Goal: Task Accomplishment & Management: Manage account settings

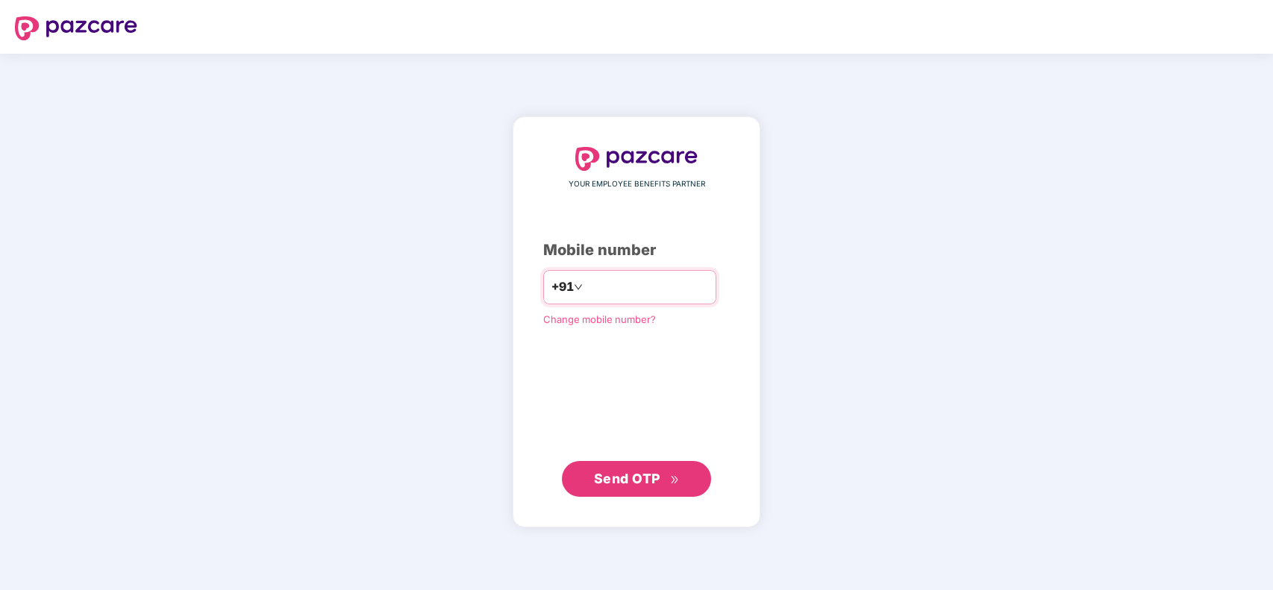
click at [674, 293] on input "number" at bounding box center [647, 287] width 122 height 24
type input "**********"
click at [620, 472] on span "Send OTP" at bounding box center [627, 479] width 66 height 16
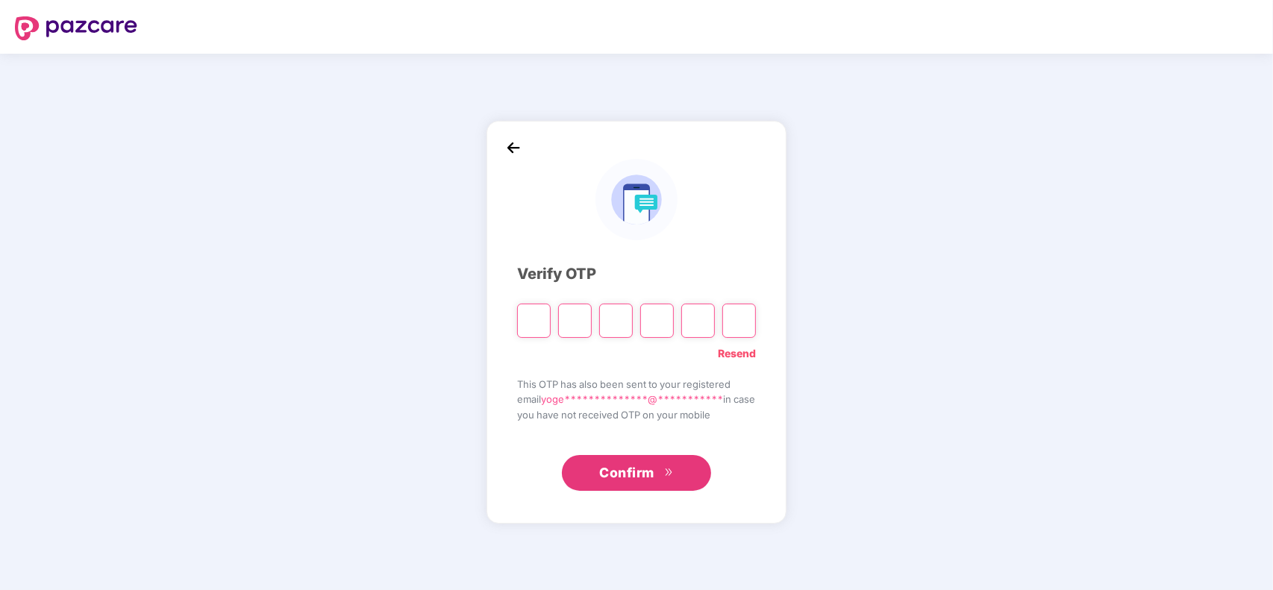
type input "*"
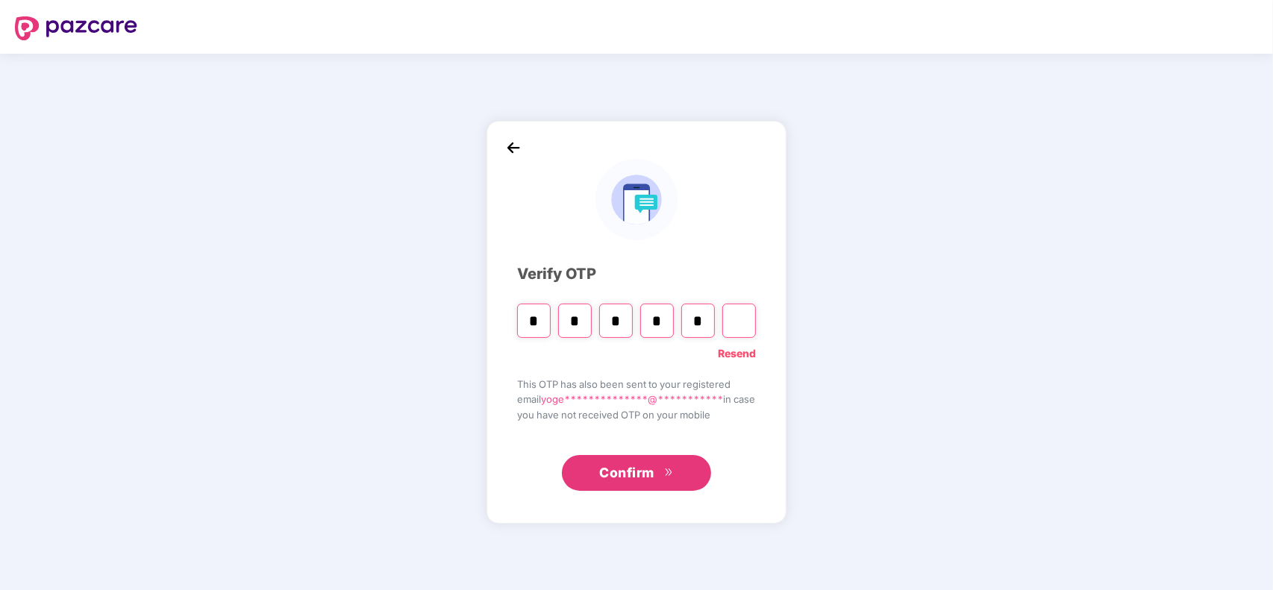
type input "*"
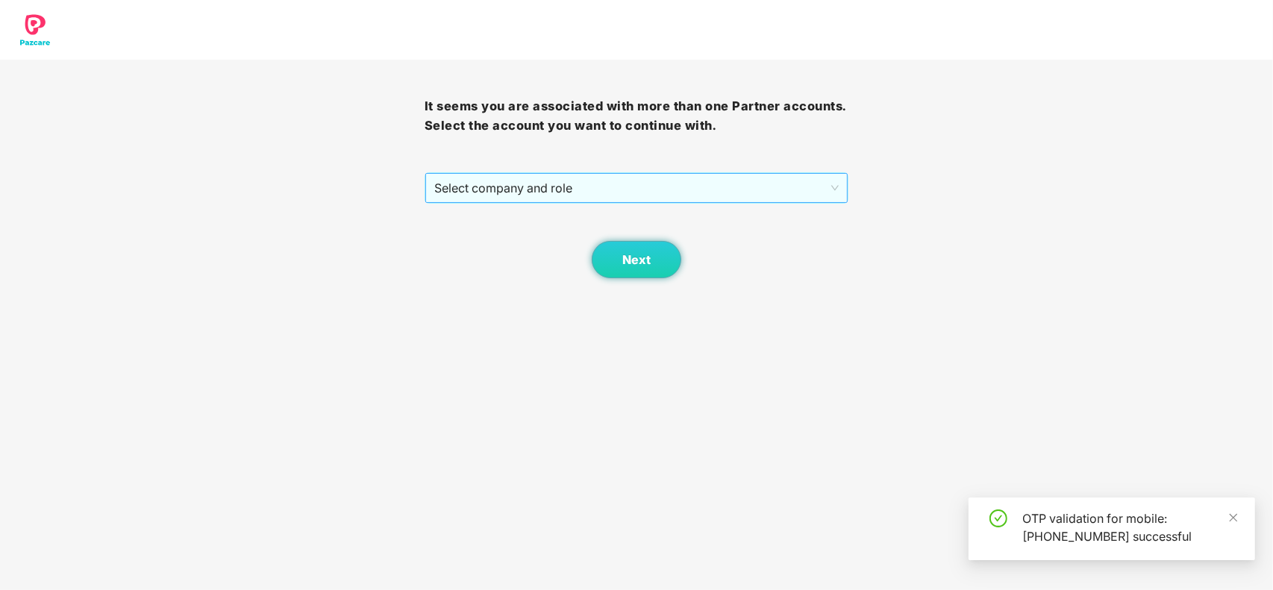
click at [524, 198] on span "Select company and role" at bounding box center [636, 188] width 405 height 28
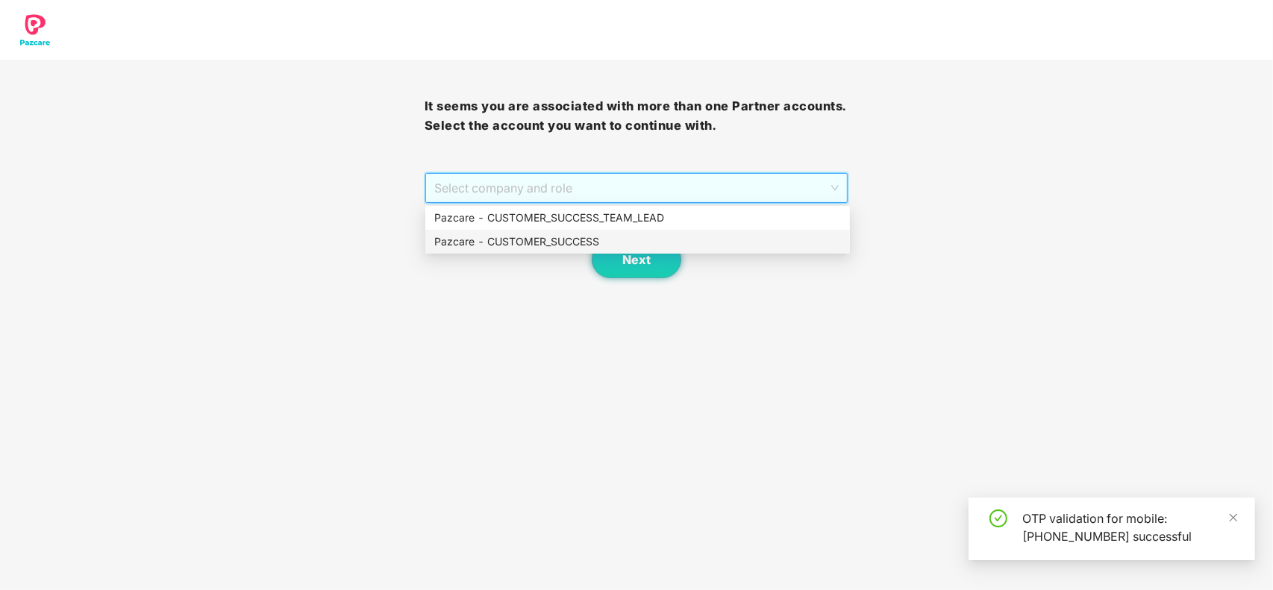
click at [522, 241] on div "Pazcare - CUSTOMER_SUCCESS" at bounding box center [637, 242] width 407 height 16
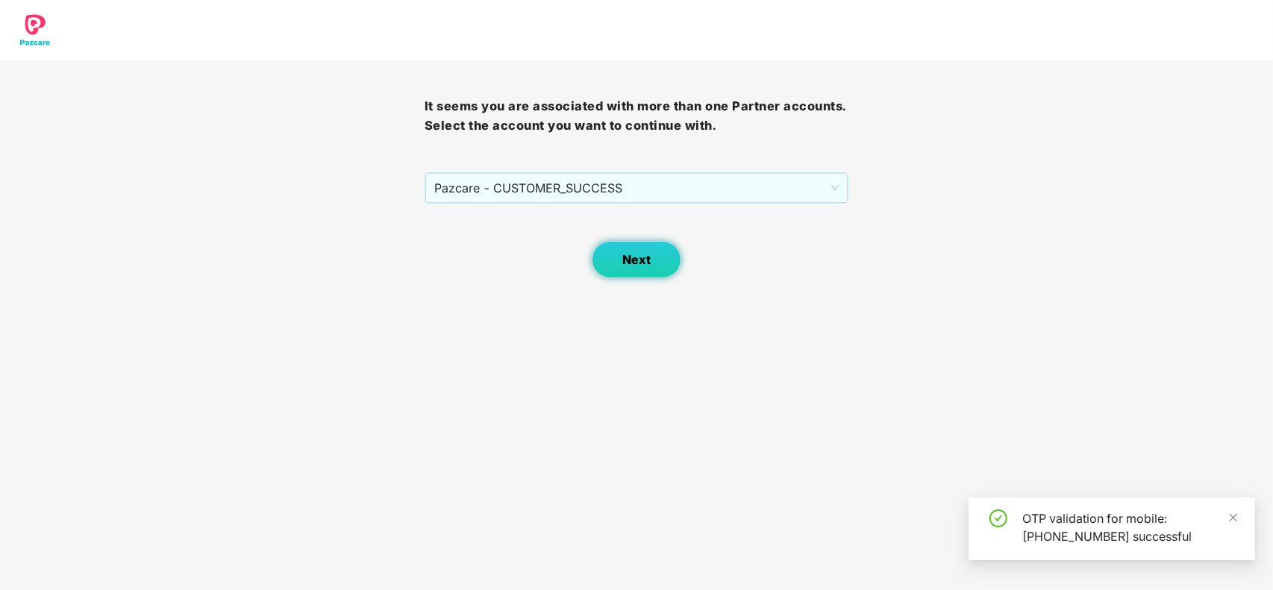
click at [647, 267] on button "Next" at bounding box center [637, 259] width 90 height 37
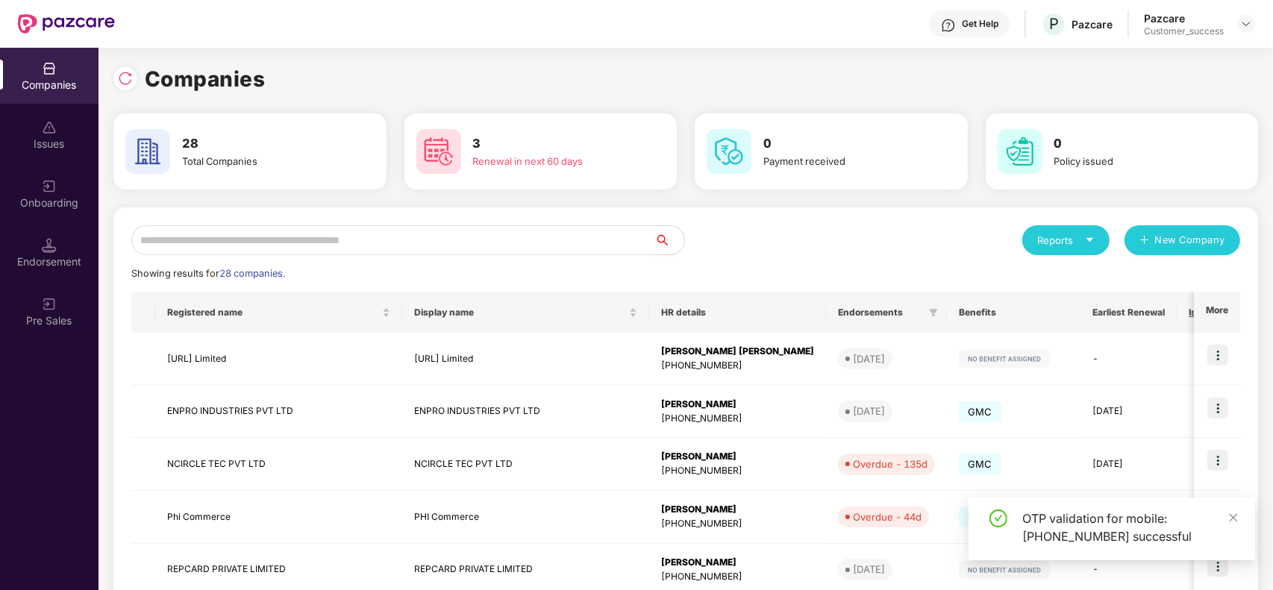
click at [325, 240] on input "text" at bounding box center [392, 240] width 523 height 30
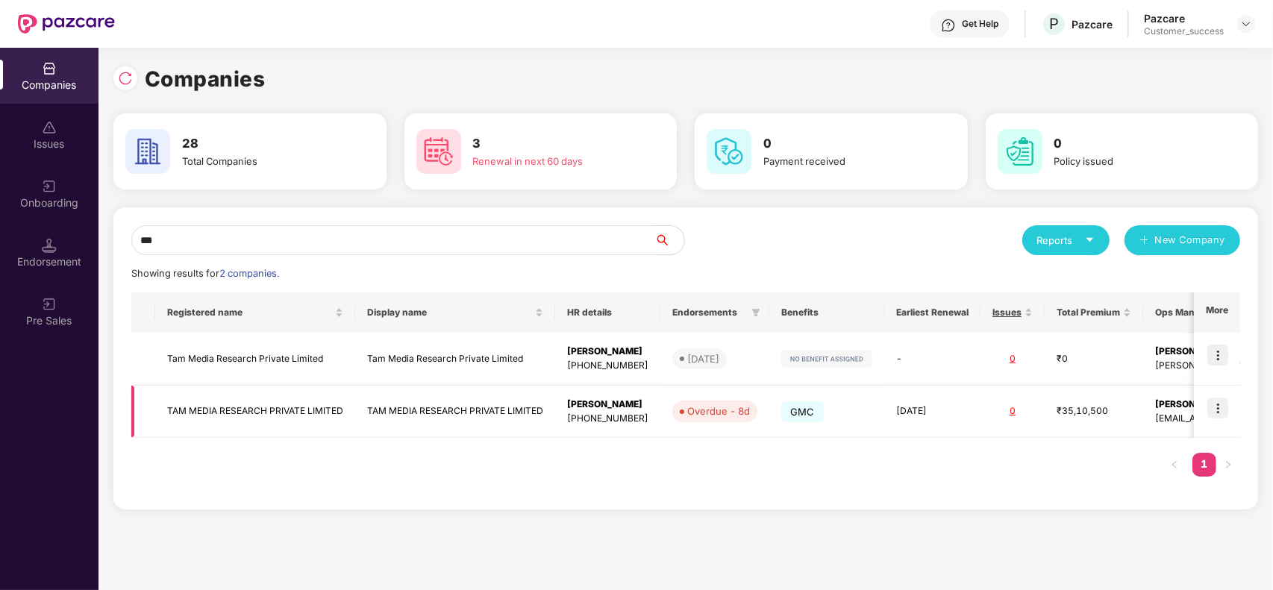
type input "***"
click at [1218, 412] on img at bounding box center [1217, 408] width 21 height 21
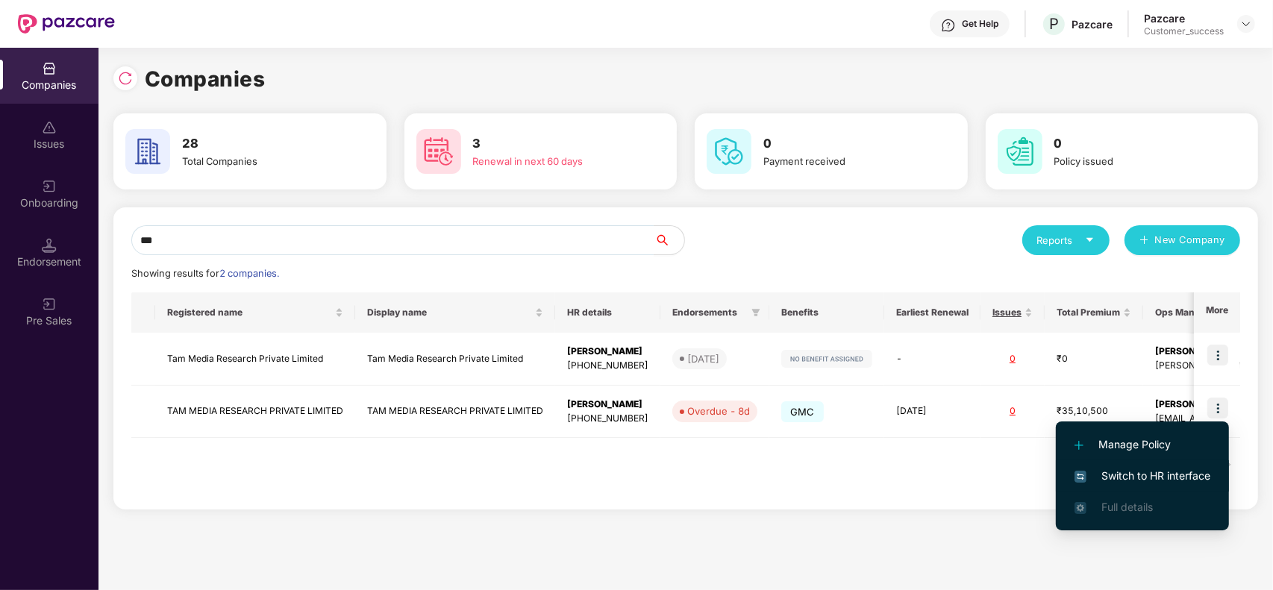
click at [1138, 468] on span "Switch to HR interface" at bounding box center [1142, 476] width 136 height 16
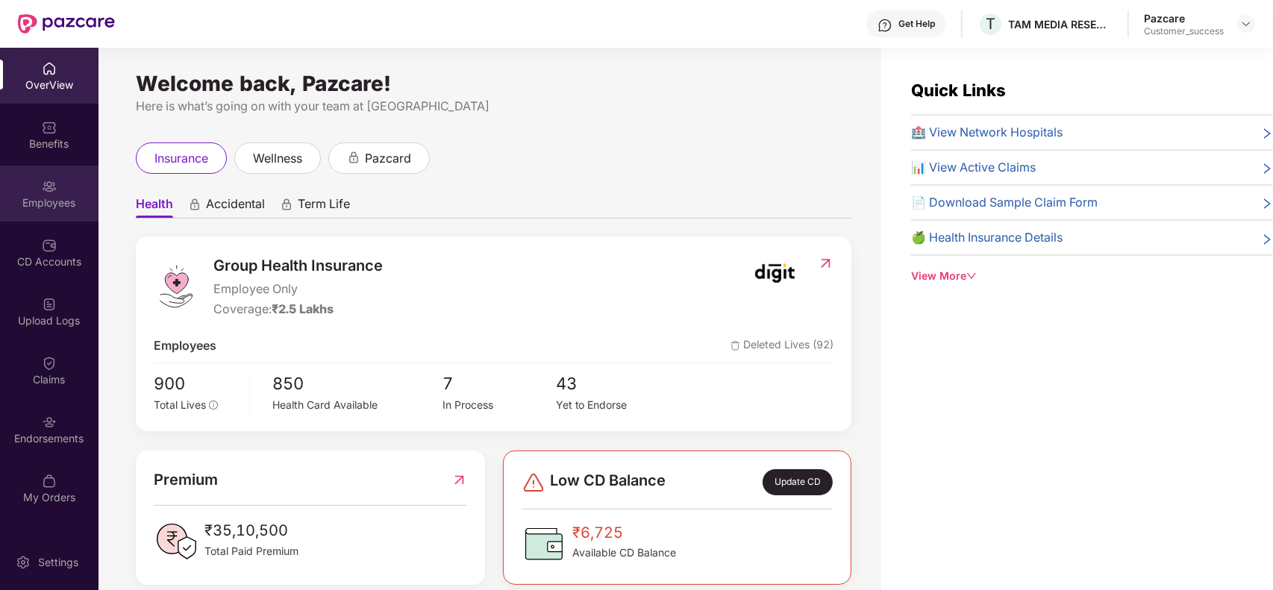
click at [46, 192] on img at bounding box center [49, 186] width 15 height 15
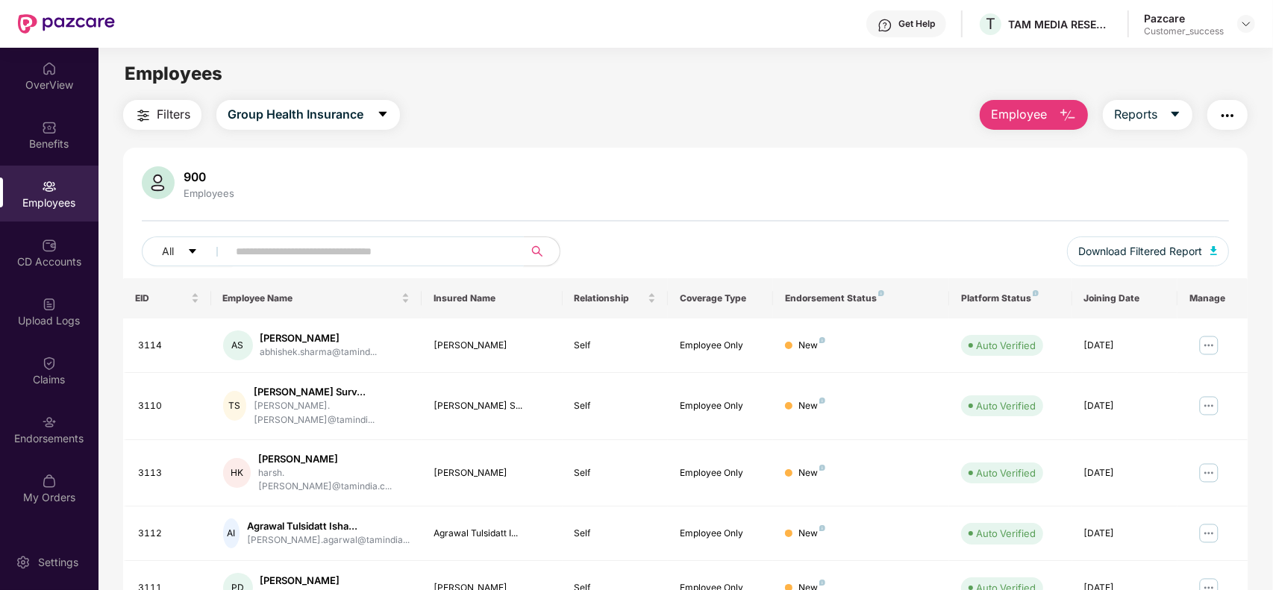
click at [259, 251] on input "text" at bounding box center [370, 251] width 268 height 22
paste input "*****"
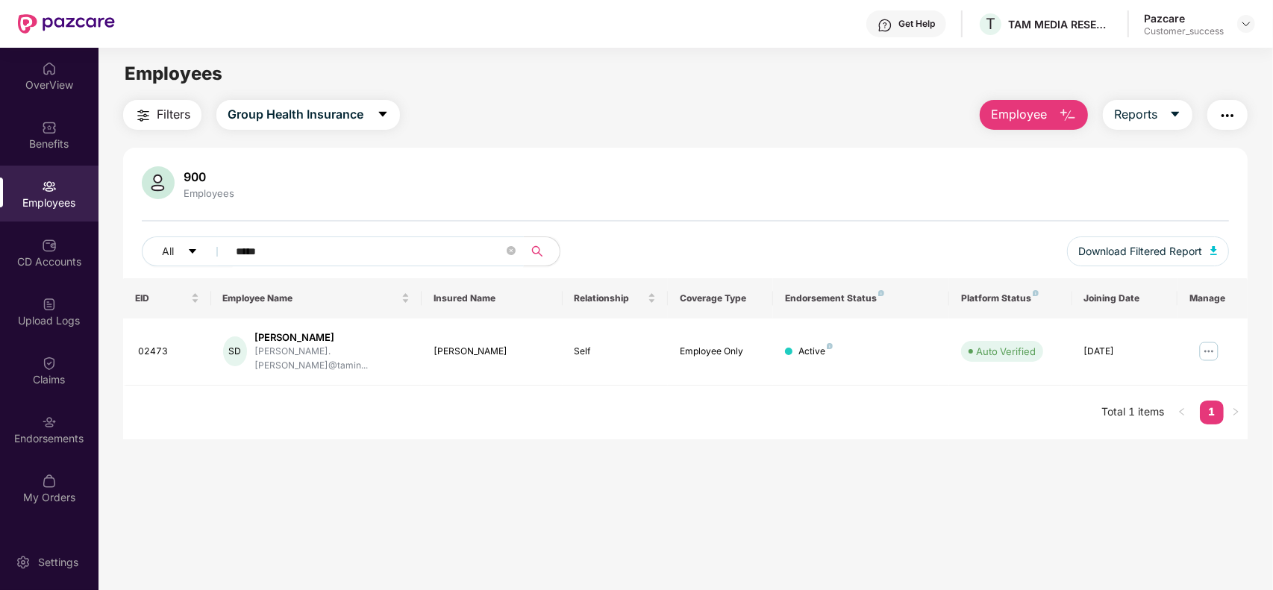
paste input "text"
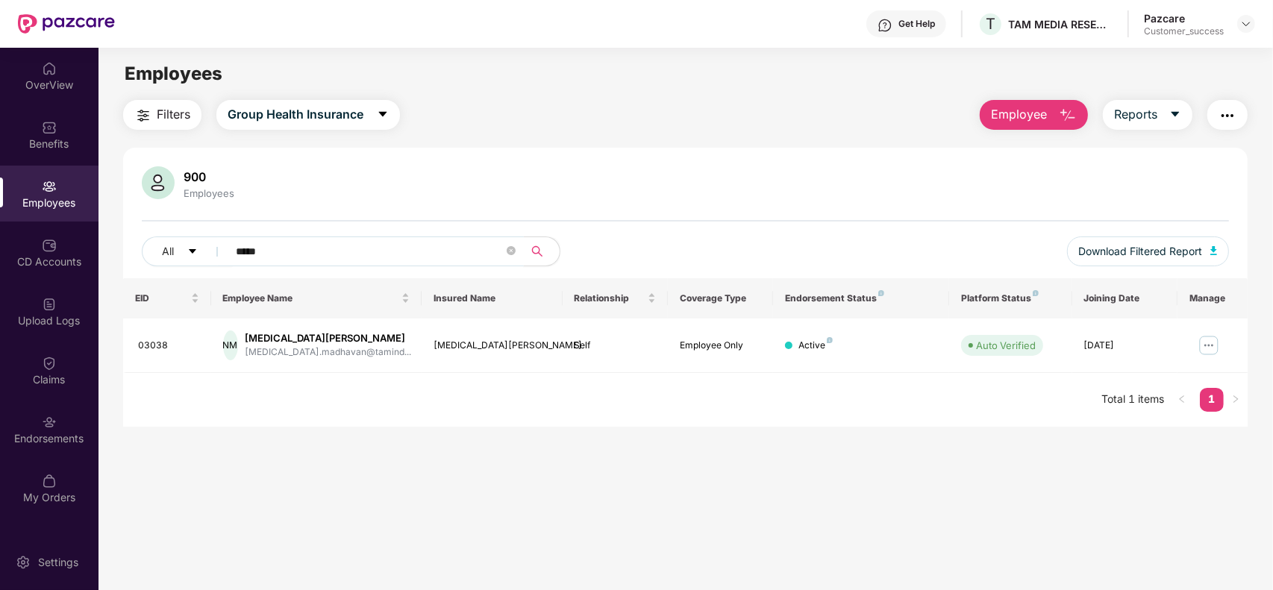
paste input "****"
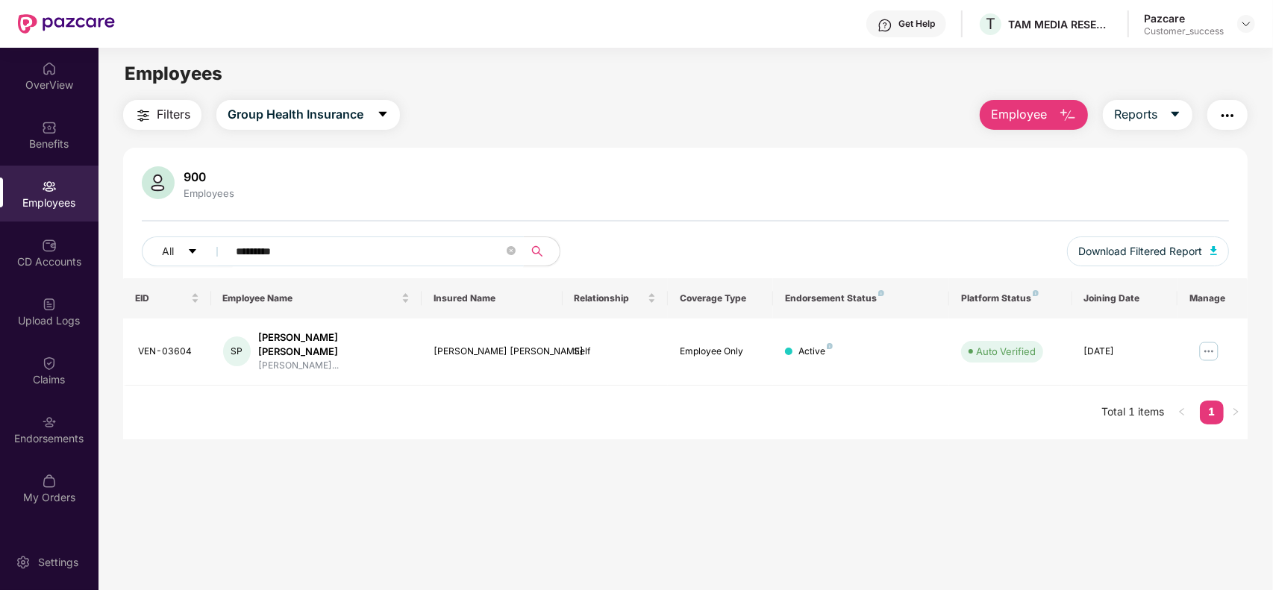
paste input "****"
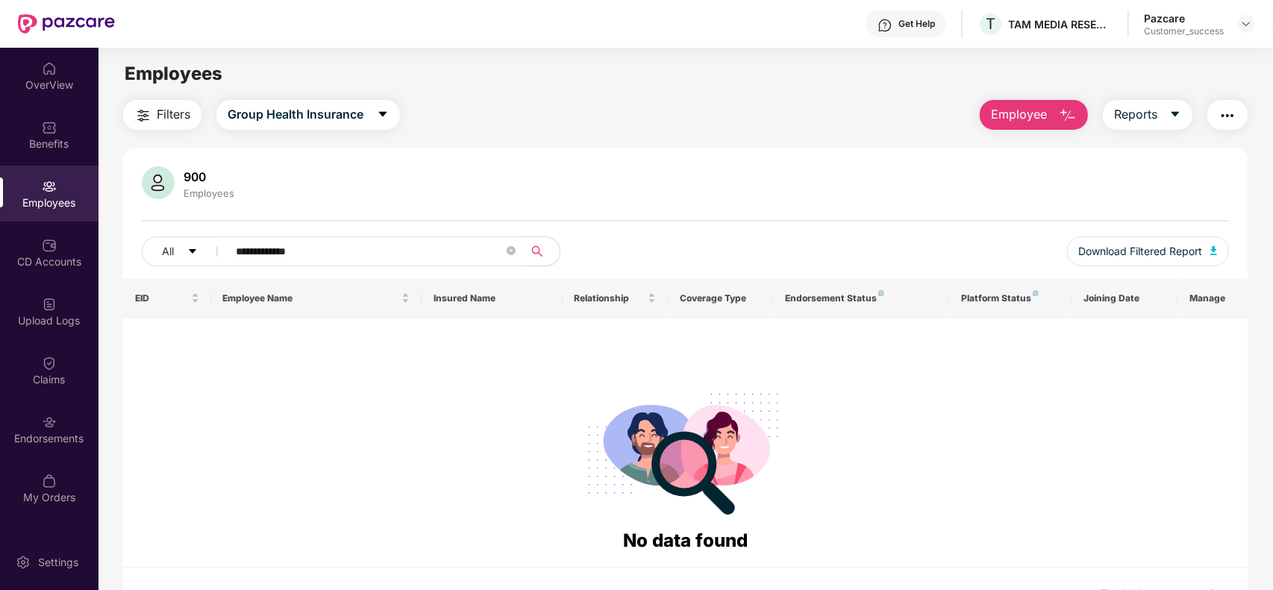
paste input "text"
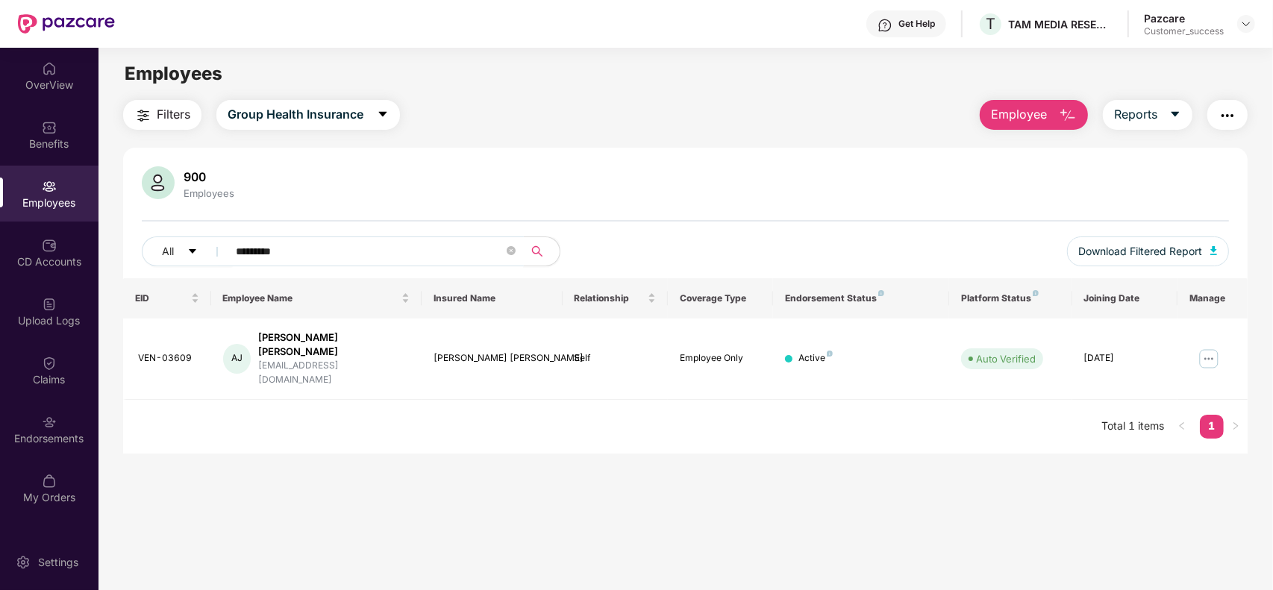
paste input "text"
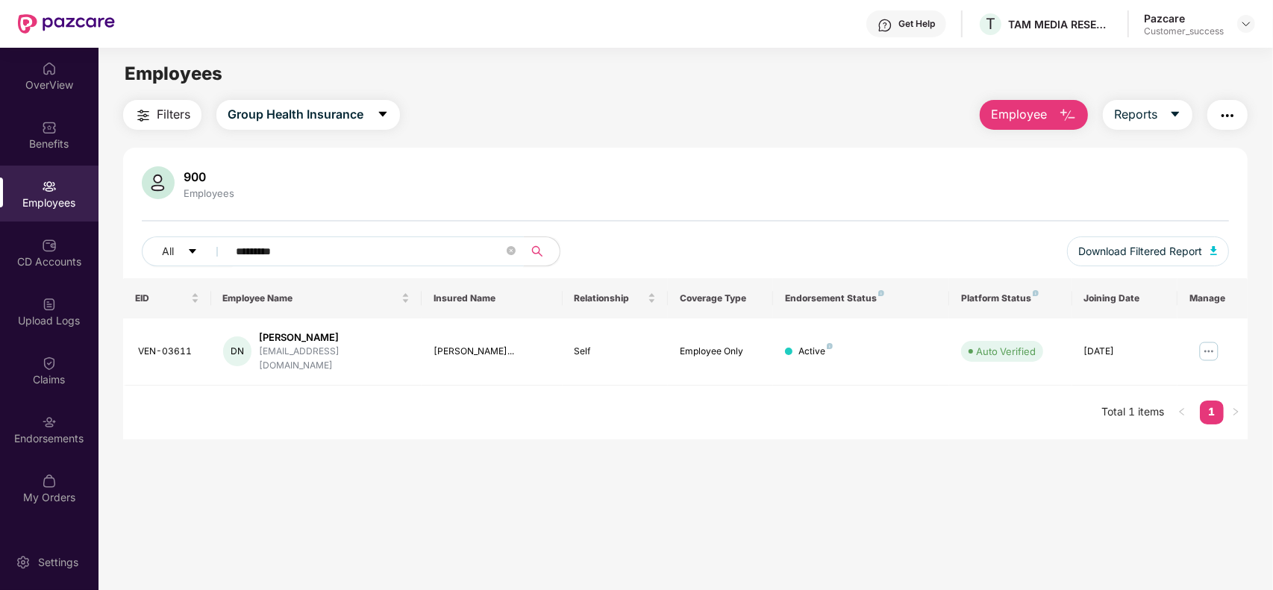
paste input "text"
paste input "********"
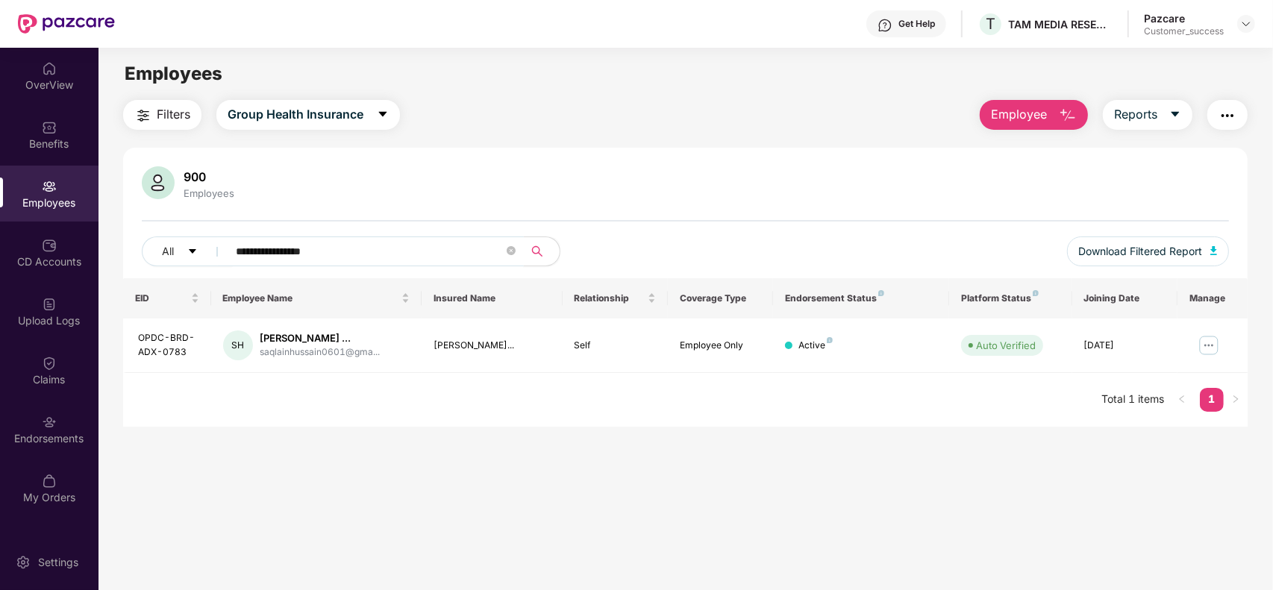
paste input "text"
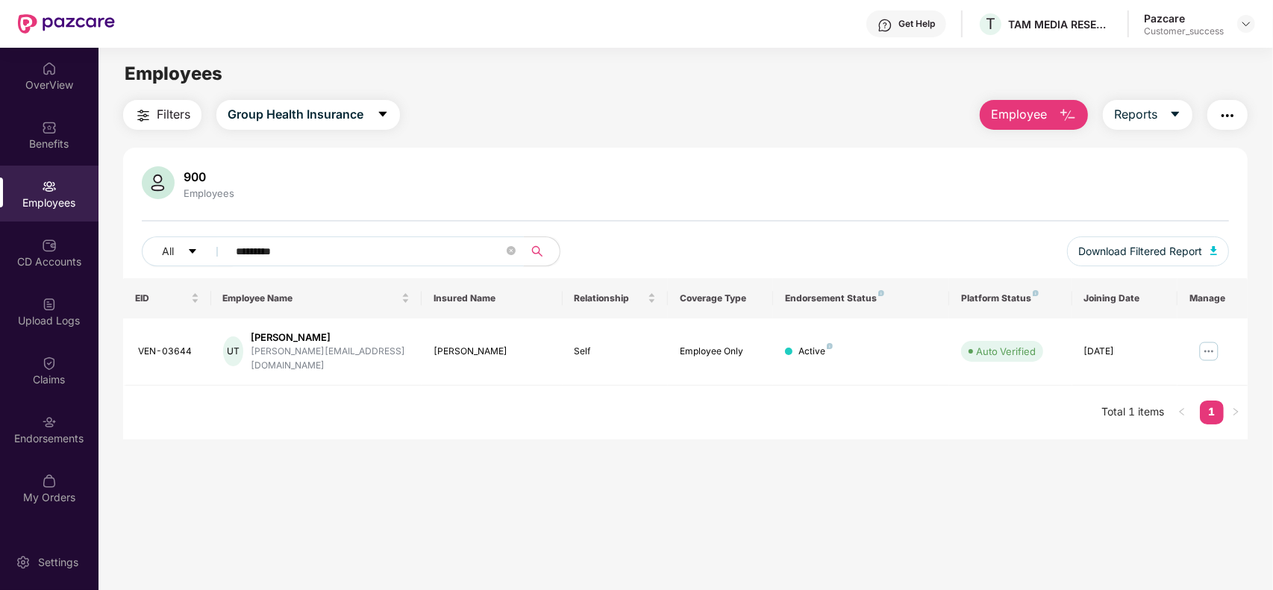
paste input "text"
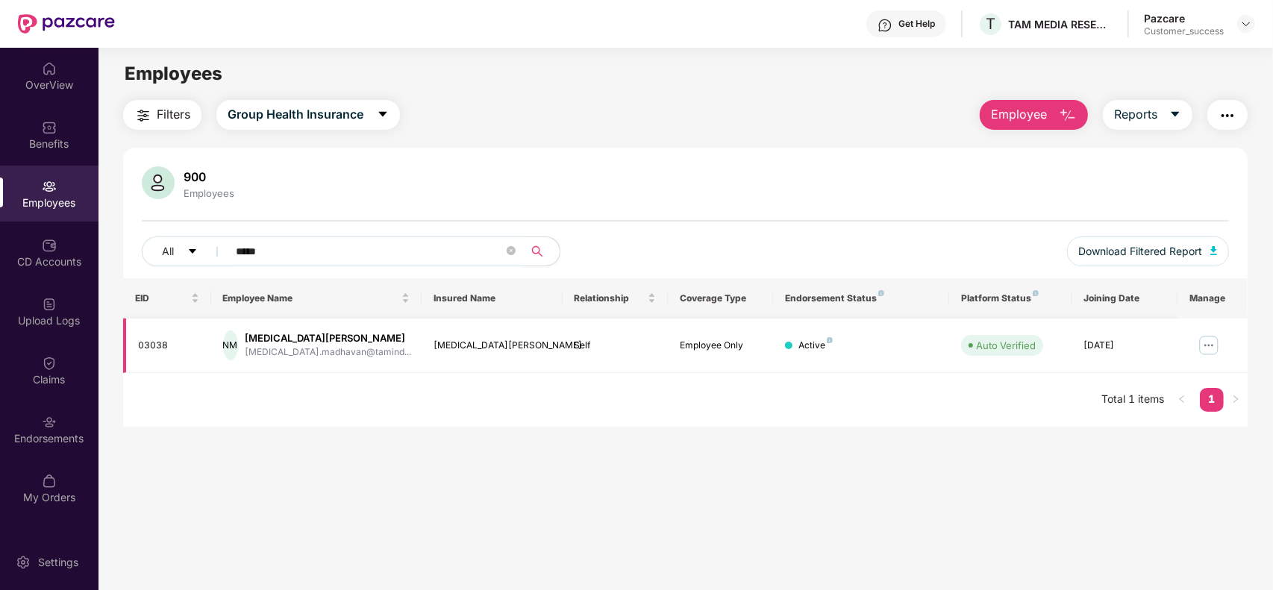
type input "*****"
click at [1203, 345] on img at bounding box center [1209, 345] width 24 height 24
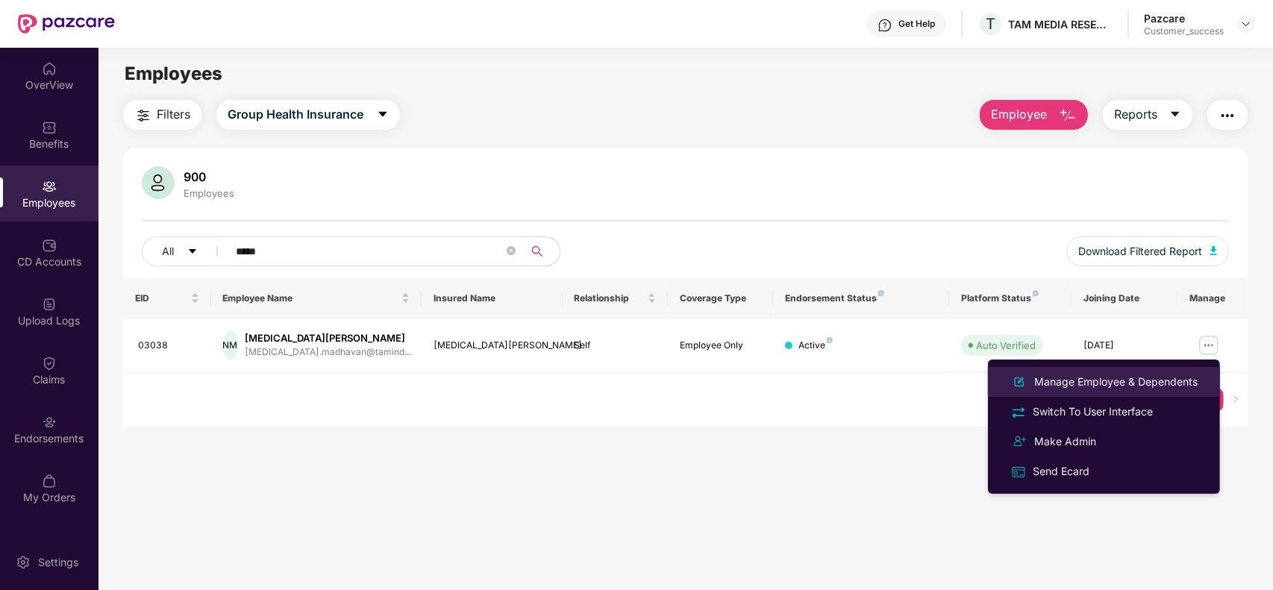
click at [1138, 377] on div "Manage Employee & Dependents" at bounding box center [1115, 382] width 169 height 16
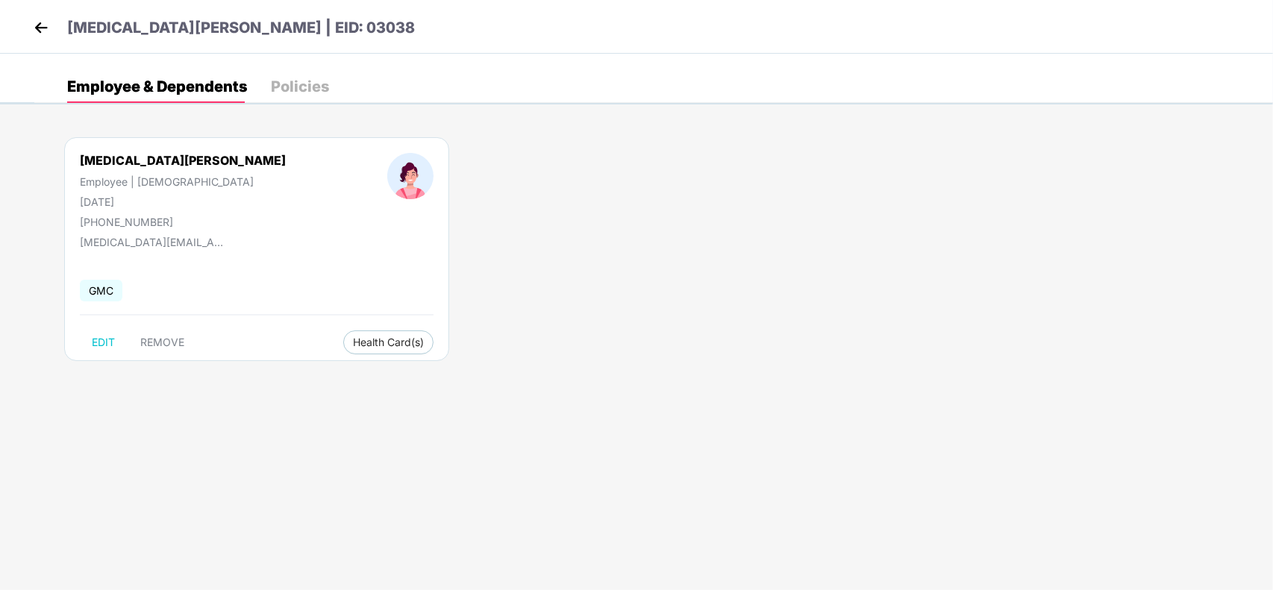
click at [39, 23] on img at bounding box center [41, 27] width 22 height 22
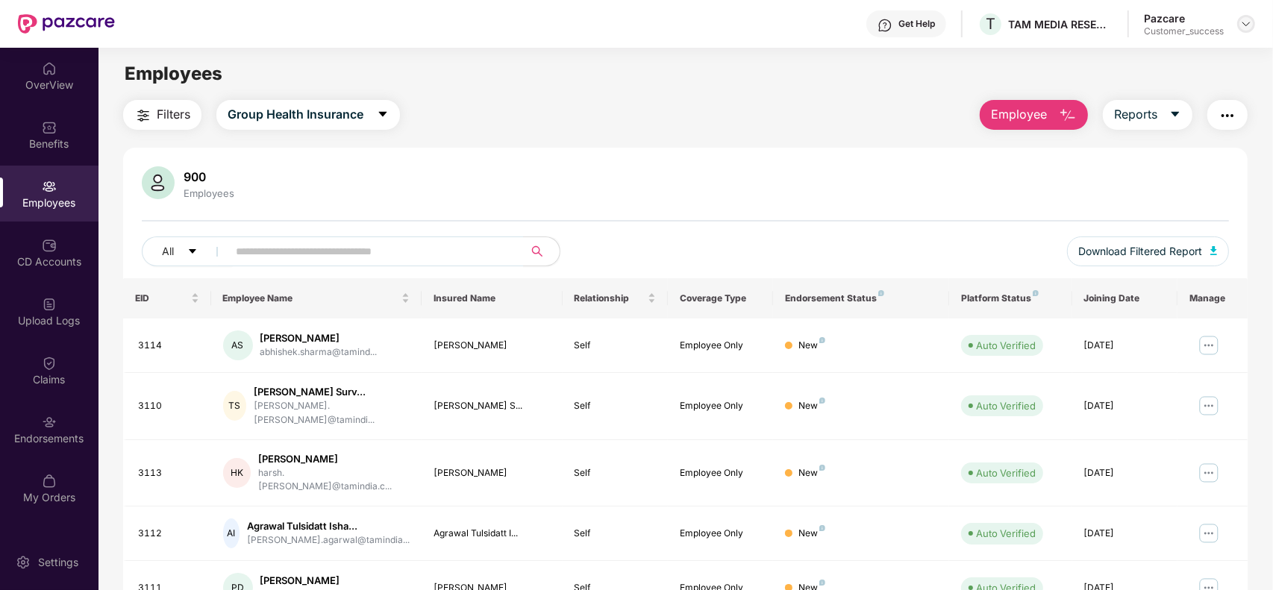
click at [1246, 26] on img at bounding box center [1246, 24] width 12 height 12
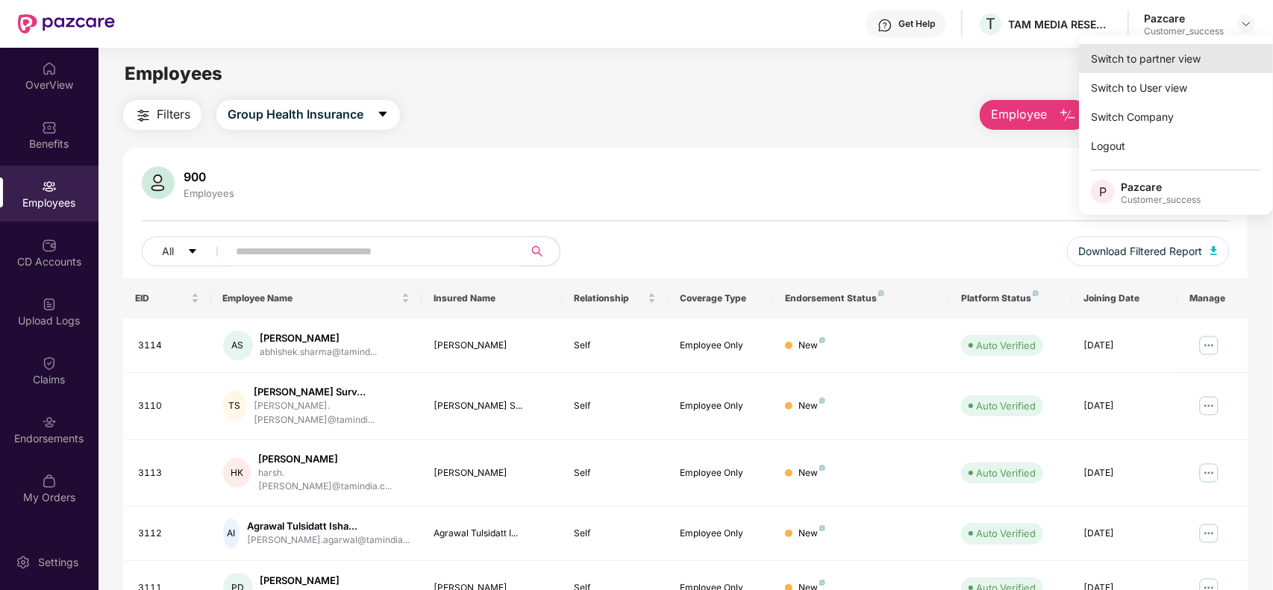
click at [1179, 51] on div "Switch to partner view" at bounding box center [1176, 58] width 194 height 29
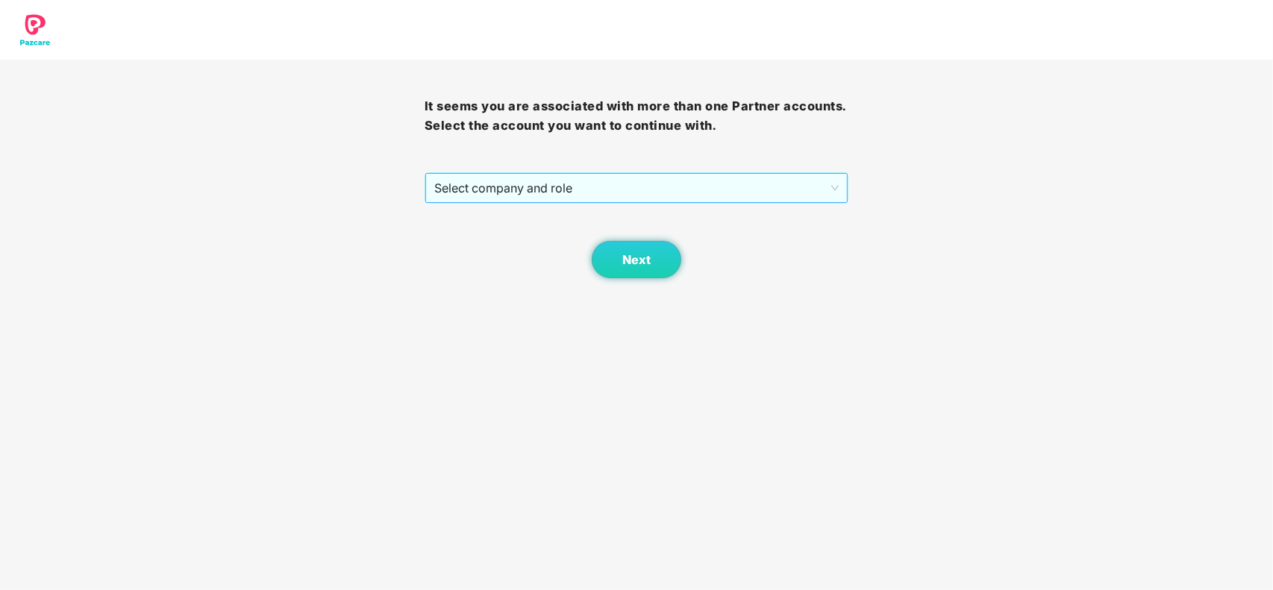
click at [770, 198] on span "Select company and role" at bounding box center [636, 188] width 405 height 28
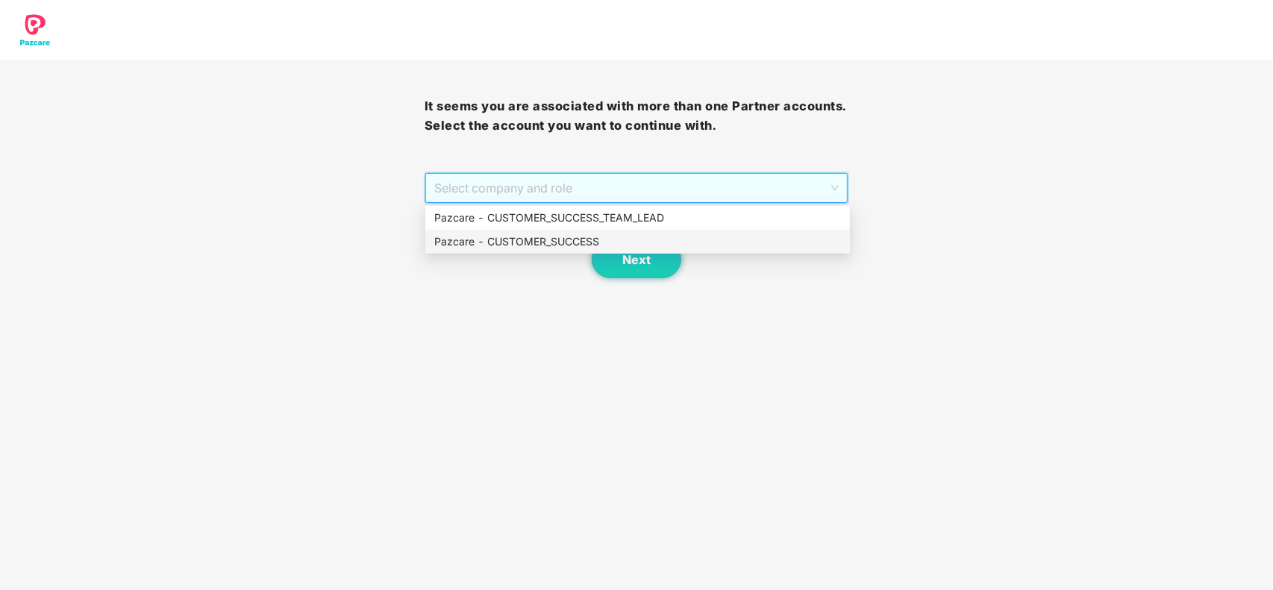
click at [625, 235] on div "Pazcare - CUSTOMER_SUCCESS" at bounding box center [637, 242] width 407 height 16
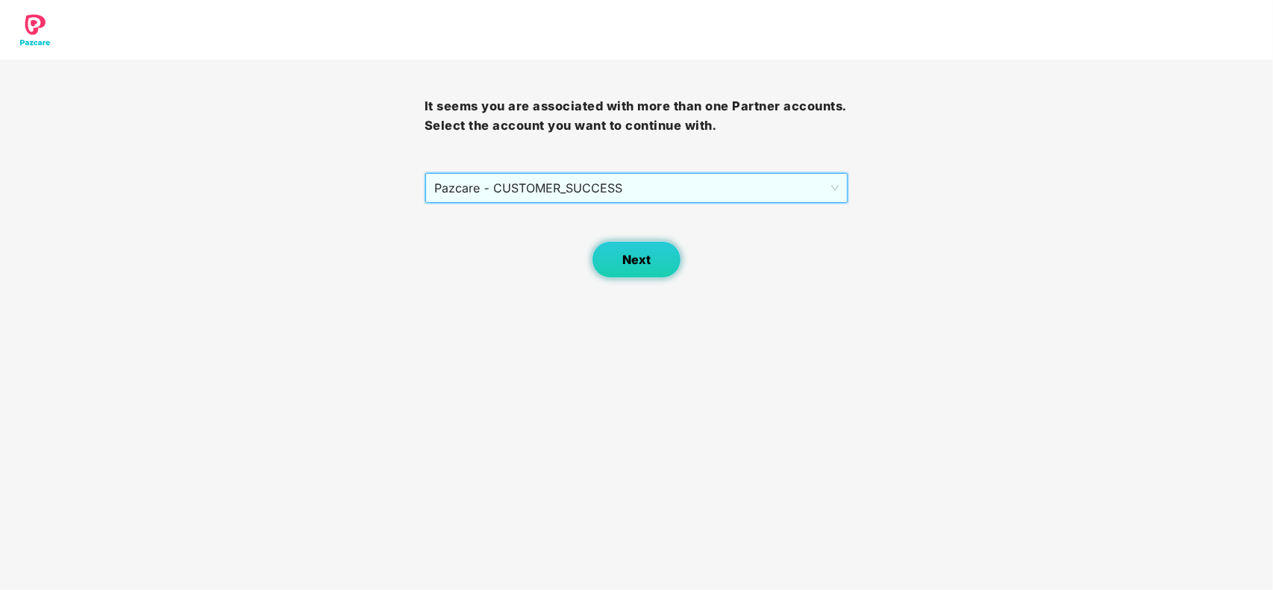
click at [630, 253] on span "Next" at bounding box center [636, 260] width 28 height 14
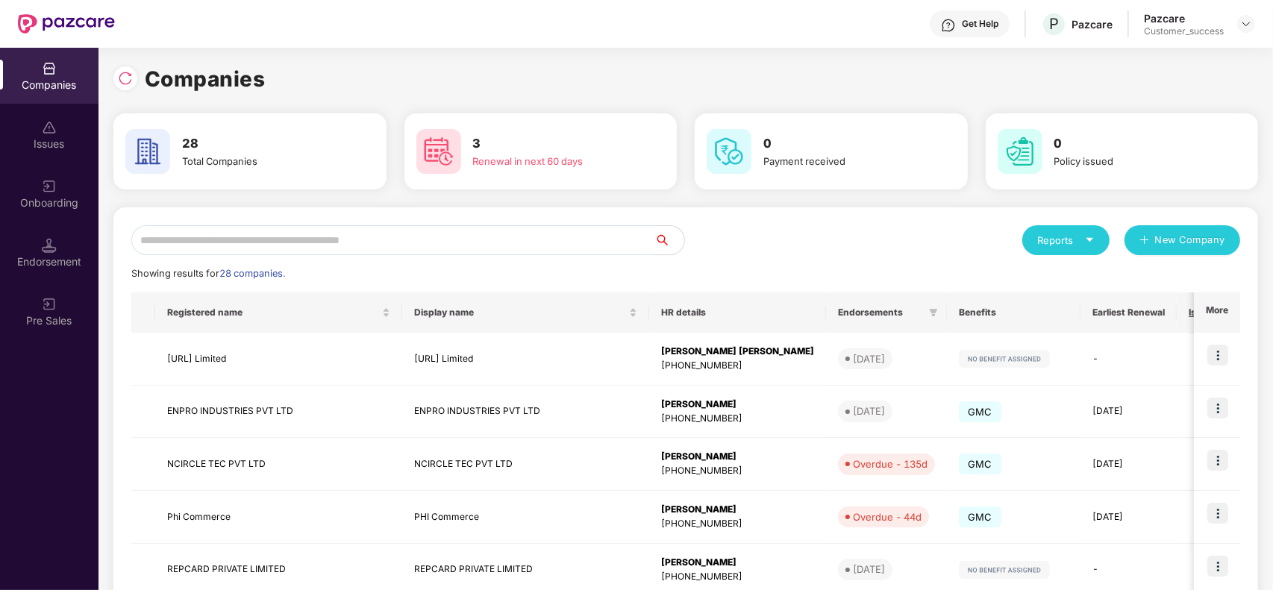
click at [564, 239] on input "text" at bounding box center [392, 240] width 523 height 30
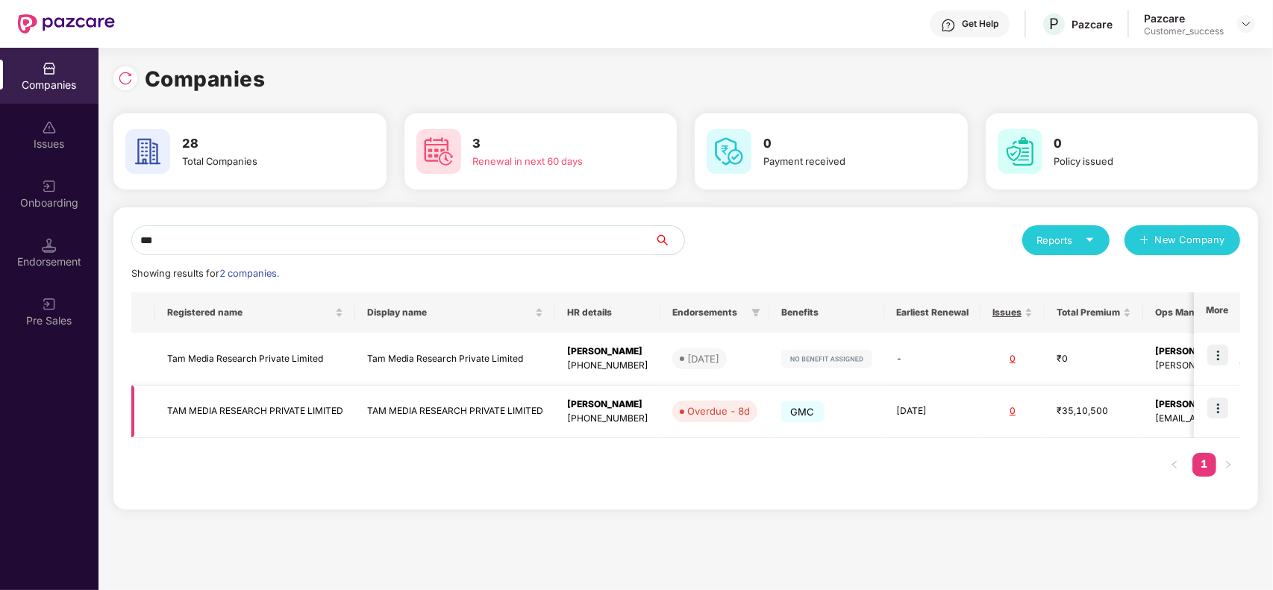
type input "***"
click at [1217, 410] on img at bounding box center [1217, 408] width 21 height 21
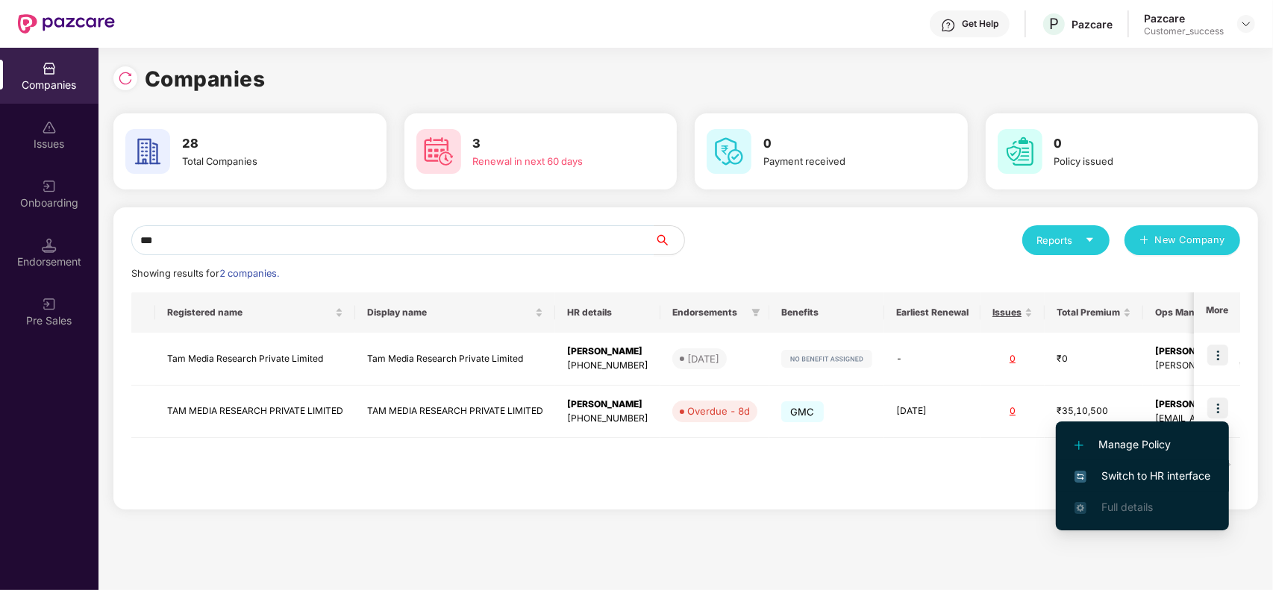
click at [1142, 471] on span "Switch to HR interface" at bounding box center [1142, 476] width 136 height 16
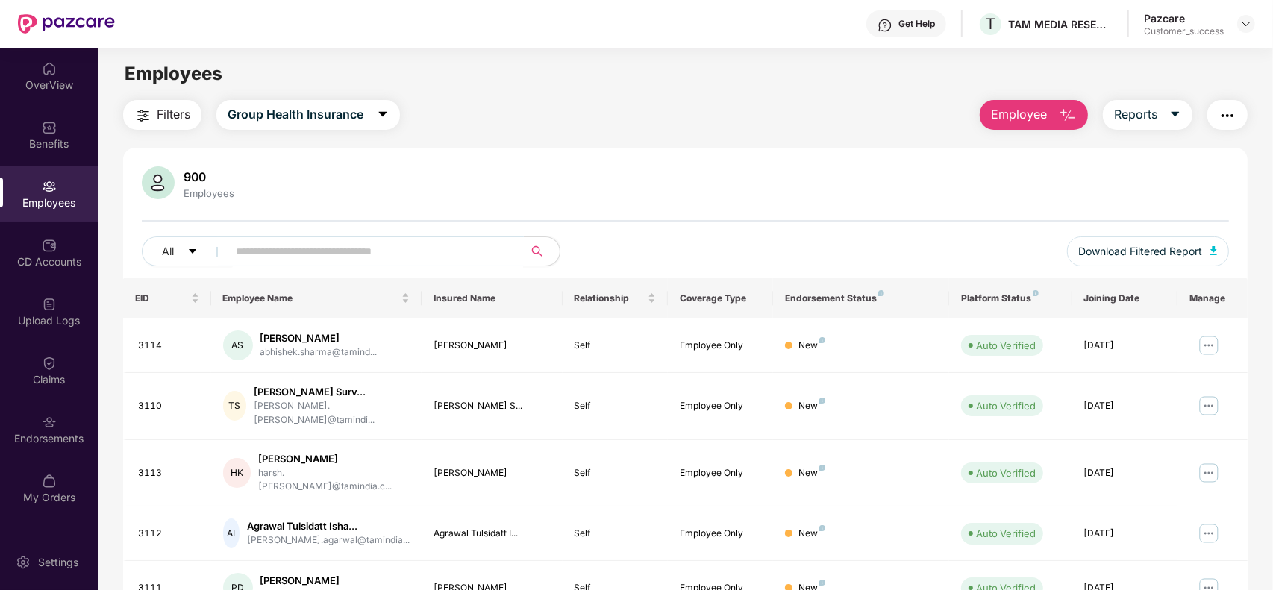
click at [362, 254] on input "text" at bounding box center [370, 251] width 268 height 22
paste input "*****"
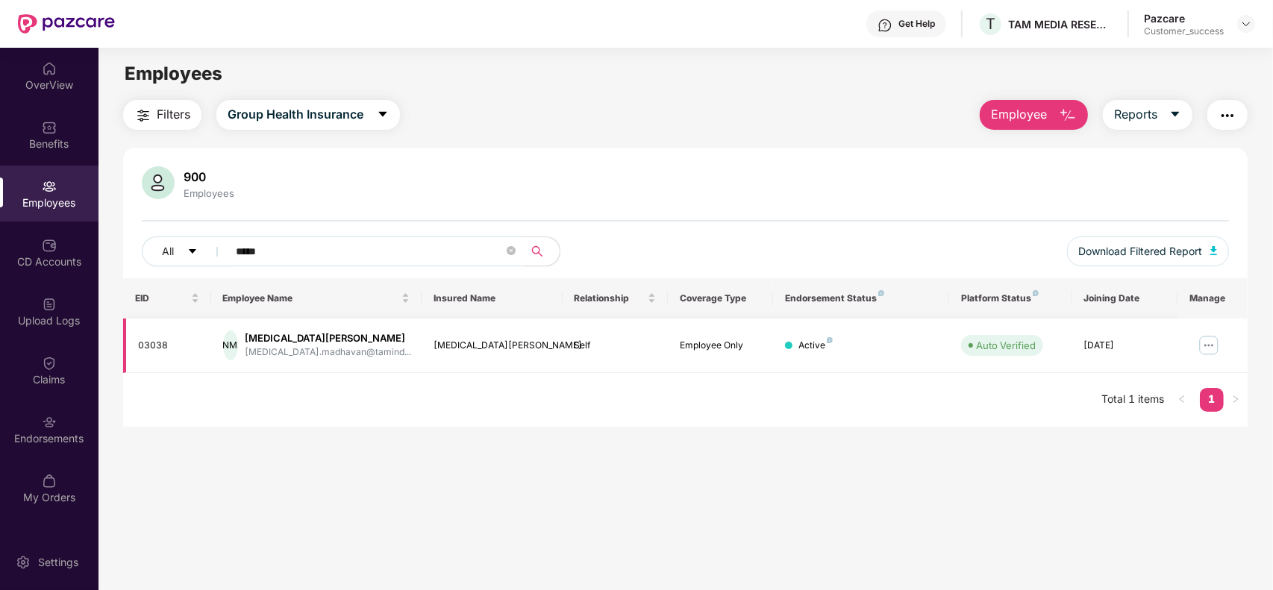
type input "*****"
click at [1206, 348] on img at bounding box center [1209, 345] width 24 height 24
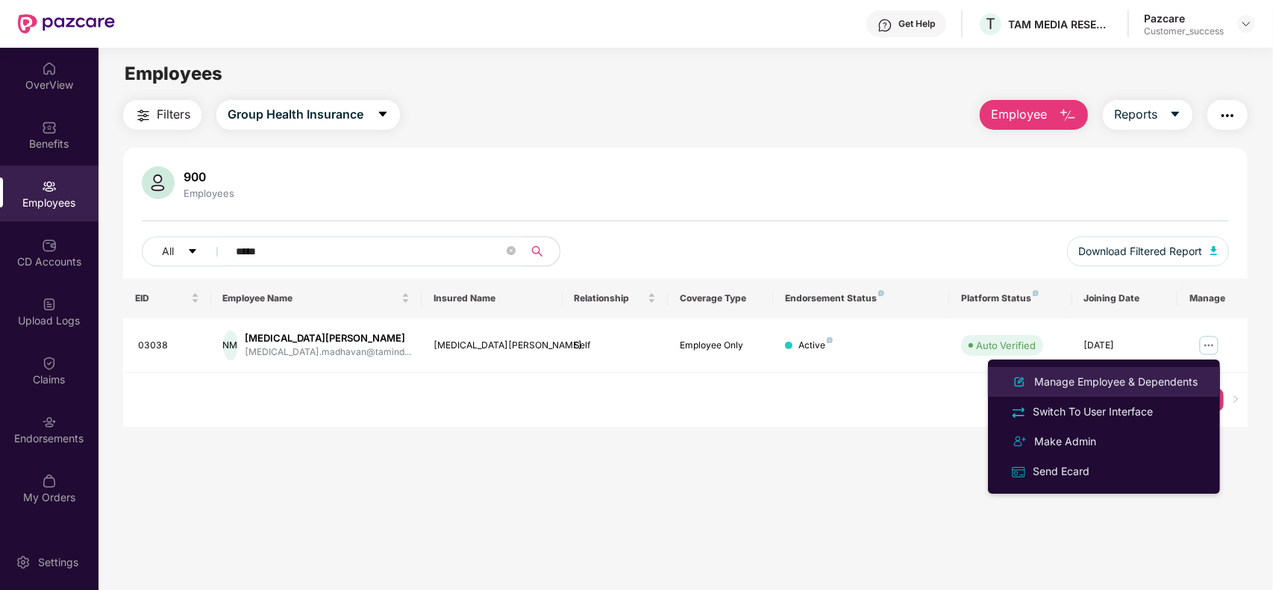
click at [1121, 377] on div "Manage Employee & Dependents" at bounding box center [1115, 382] width 169 height 16
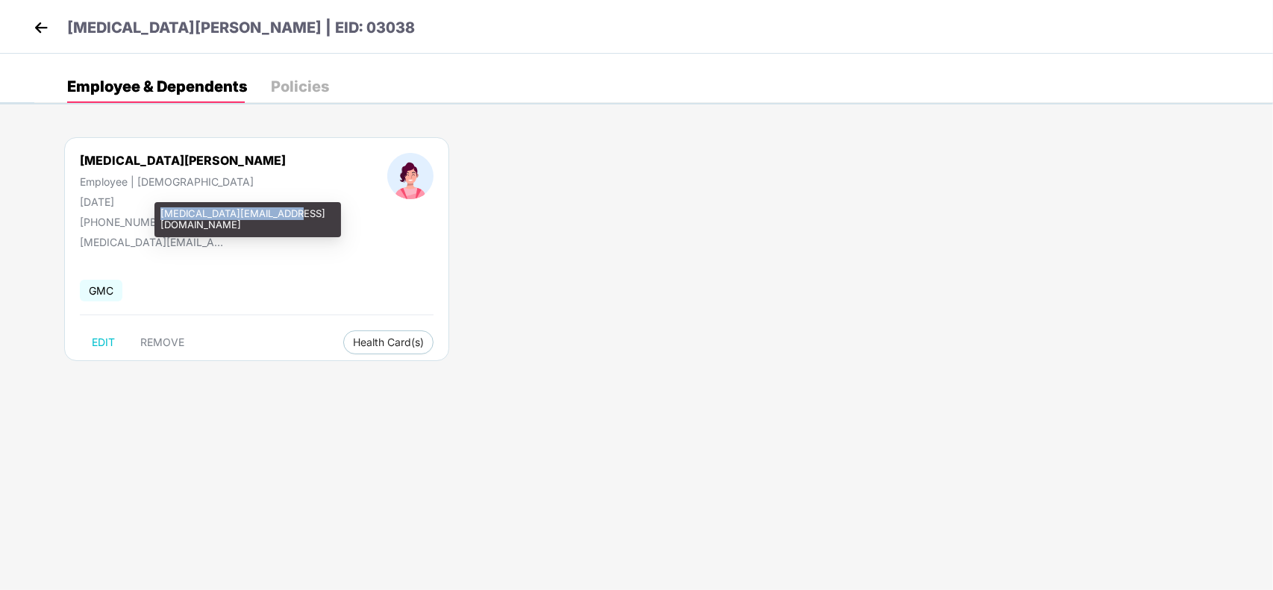
drag, startPoint x: 202, startPoint y: 239, endPoint x: 285, endPoint y: 210, distance: 87.5
click at [285, 210] on div "nikita.madhavan@tamindia.com" at bounding box center [247, 219] width 187 height 35
copy div "nikita.madhavan@tamindia.com"
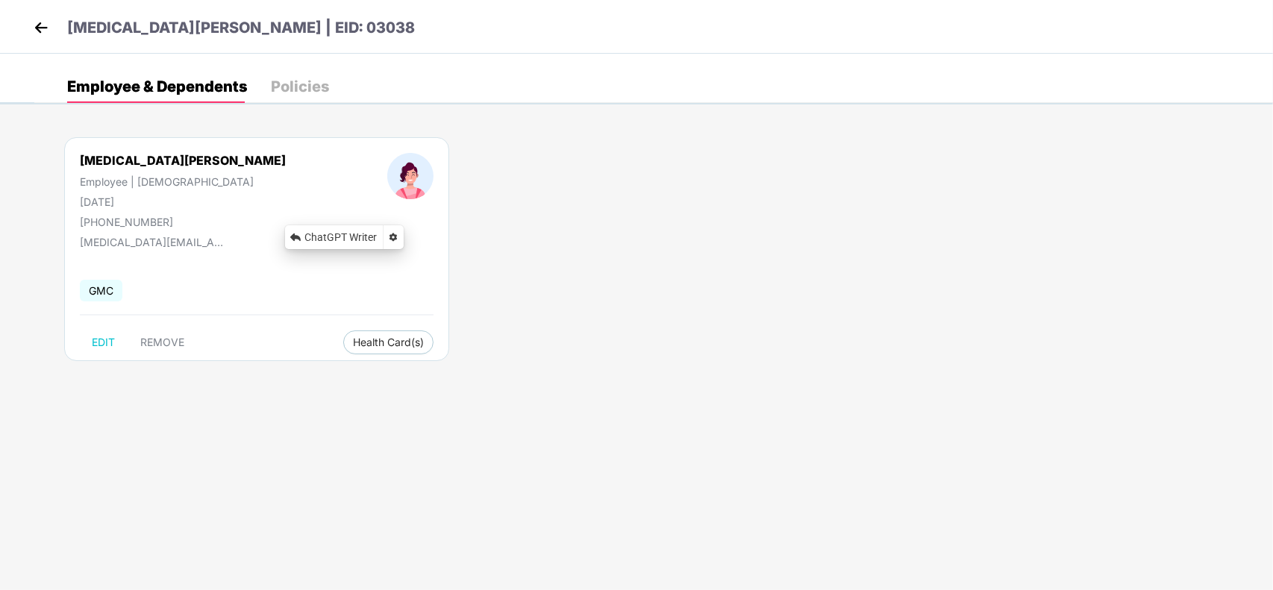
click at [39, 27] on img at bounding box center [41, 27] width 22 height 22
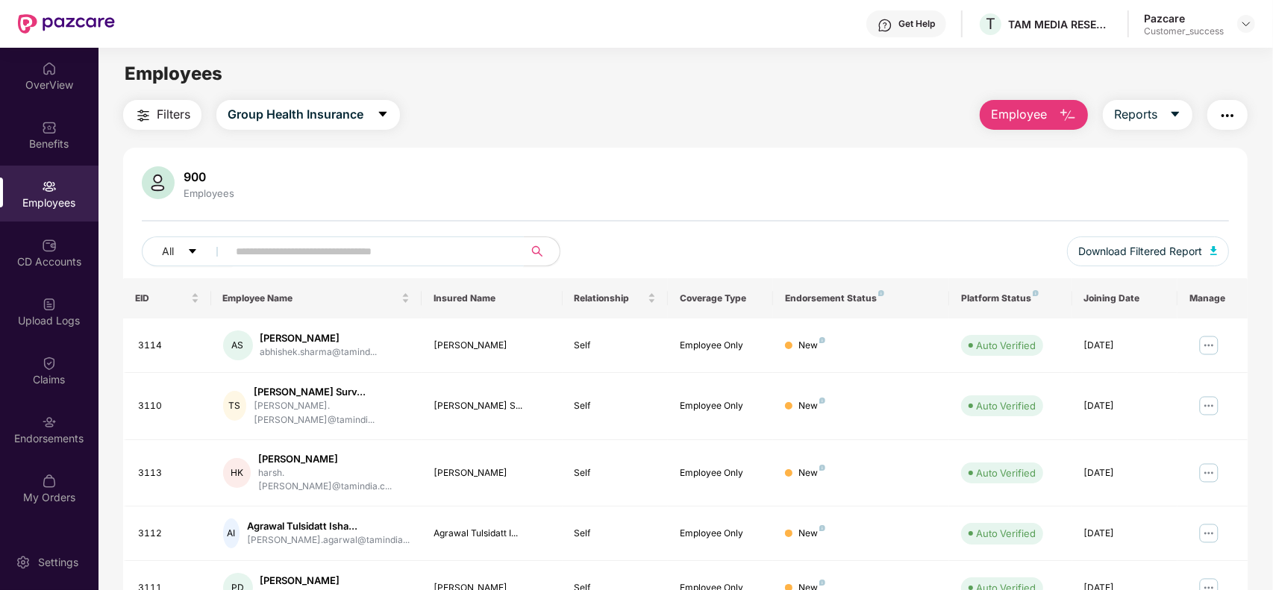
click at [278, 251] on input "text" at bounding box center [370, 251] width 268 height 22
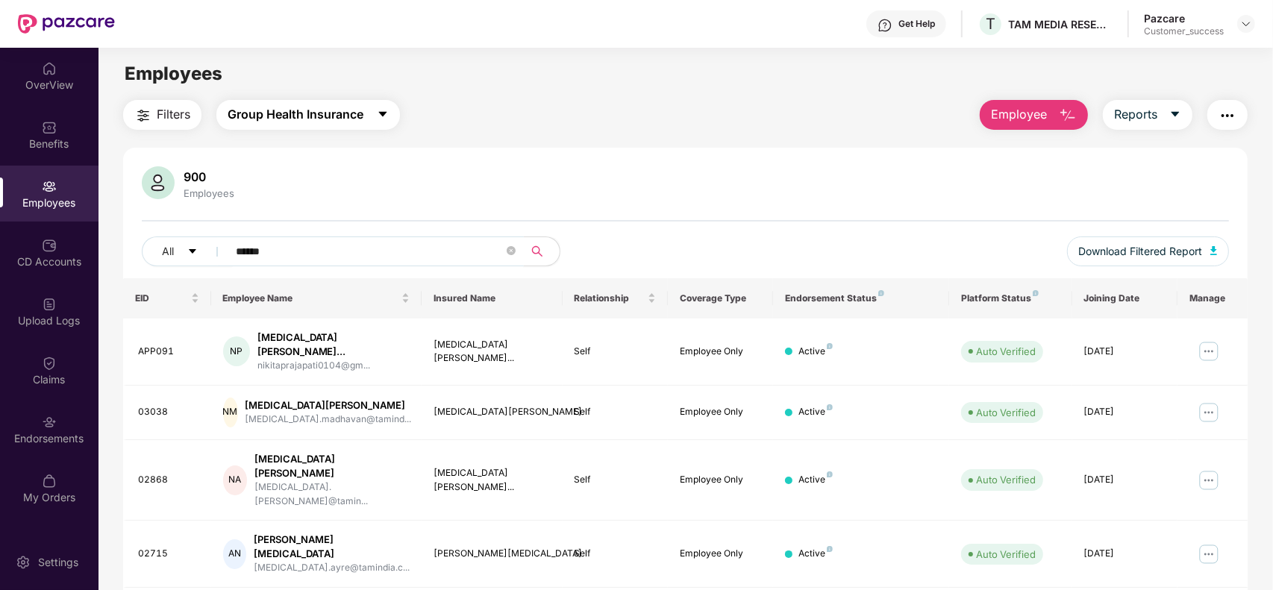
click at [345, 113] on span "Group Health Insurance" at bounding box center [296, 114] width 136 height 19
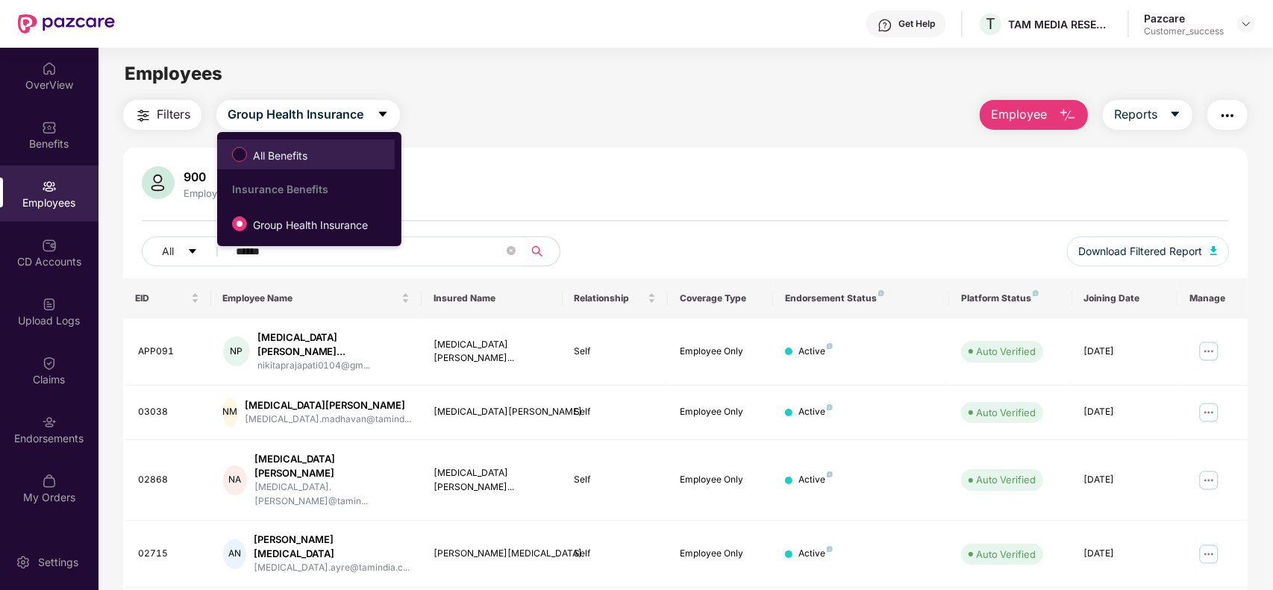
click at [308, 162] on span "All Benefits" at bounding box center [280, 156] width 66 height 16
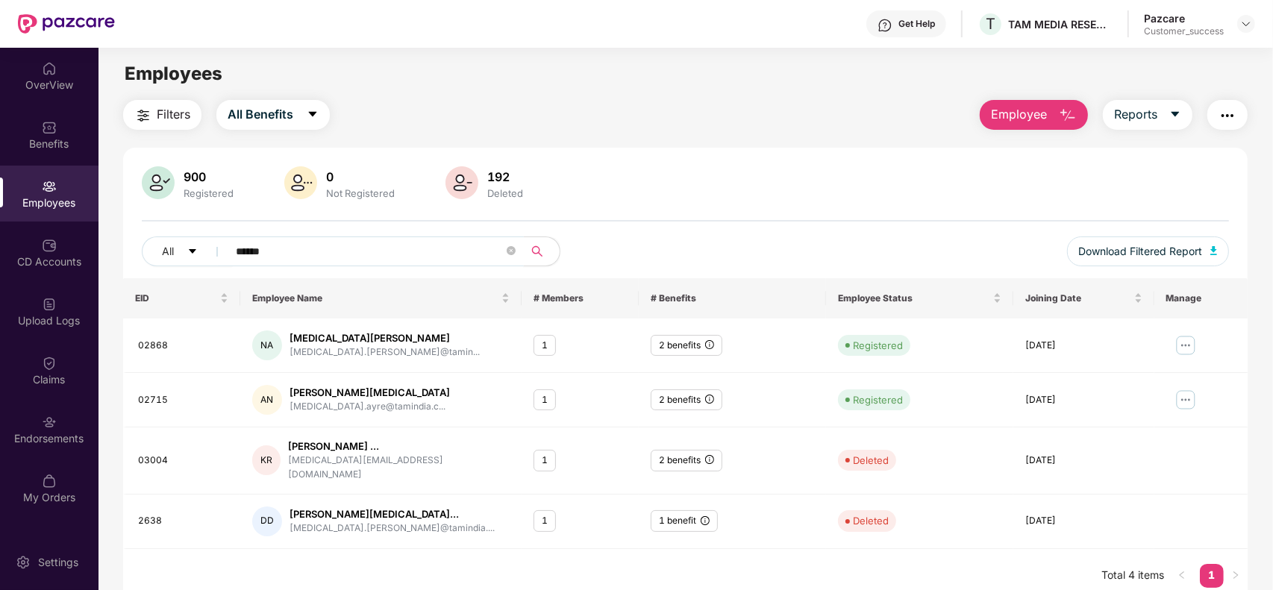
click at [303, 250] on input "******" at bounding box center [370, 251] width 268 height 22
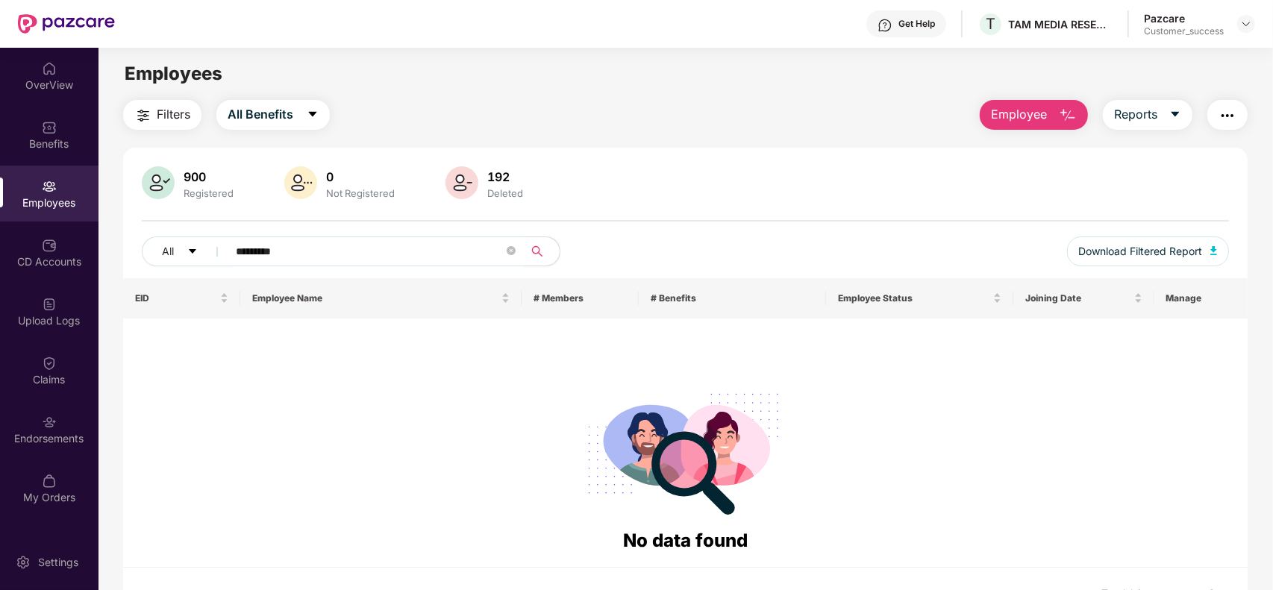
paste input "******"
click at [289, 116] on span "All Benefits" at bounding box center [261, 114] width 66 height 19
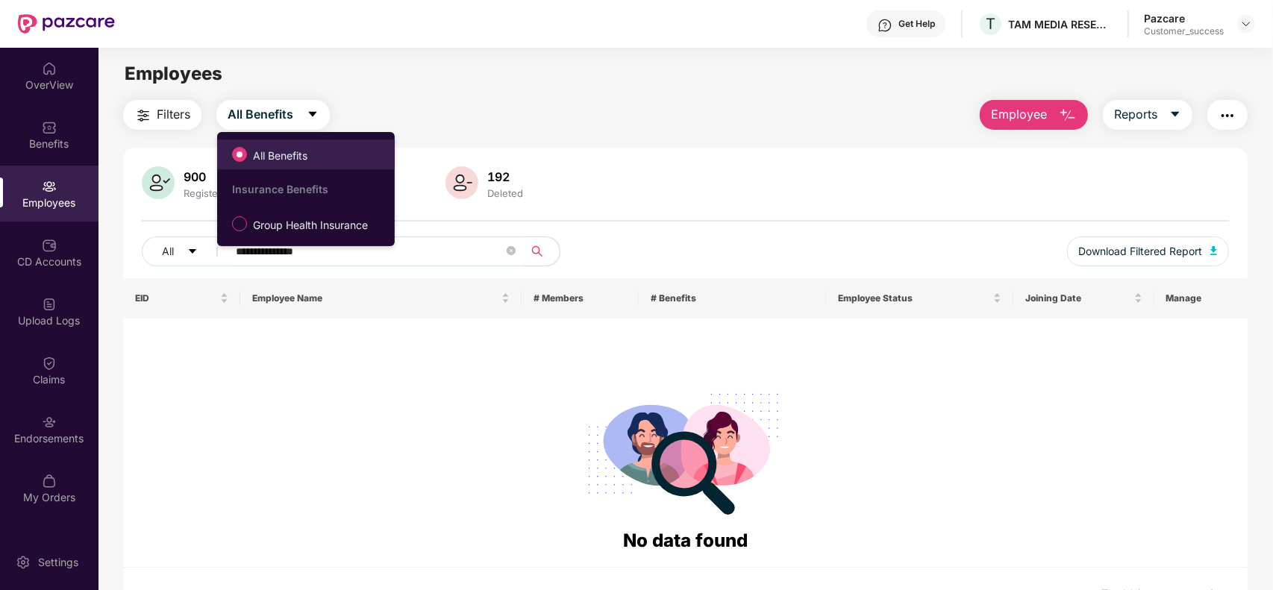
click at [285, 154] on span "All Benefits" at bounding box center [280, 156] width 66 height 16
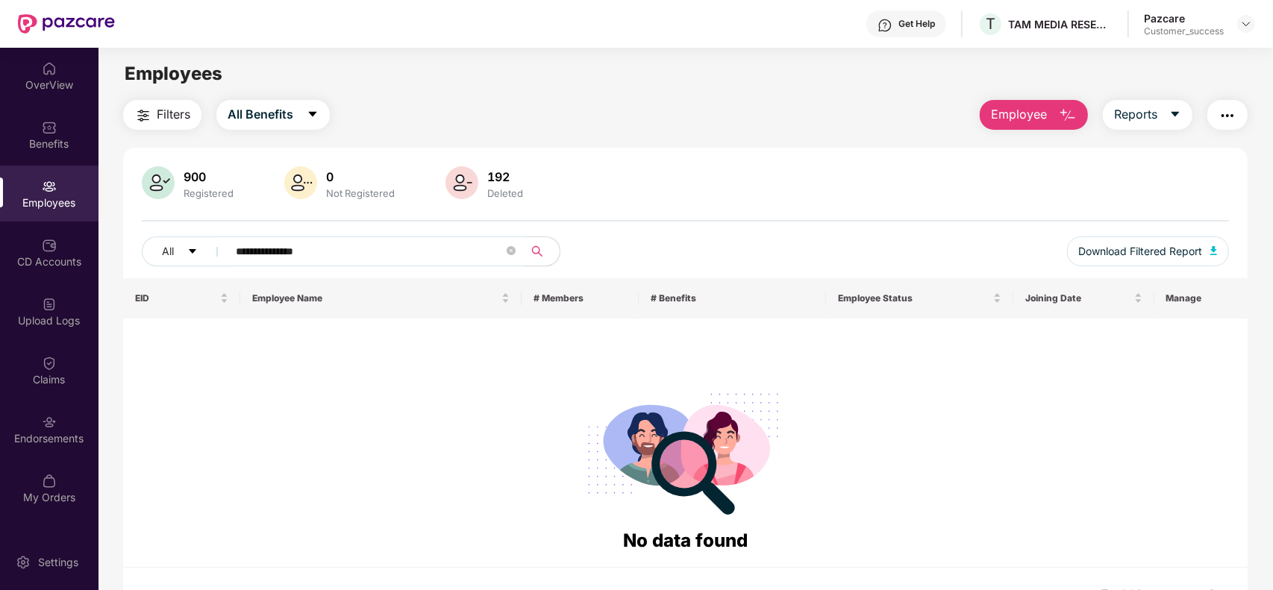
click at [373, 266] on span "**********" at bounding box center [371, 251] width 306 height 30
paste input "text"
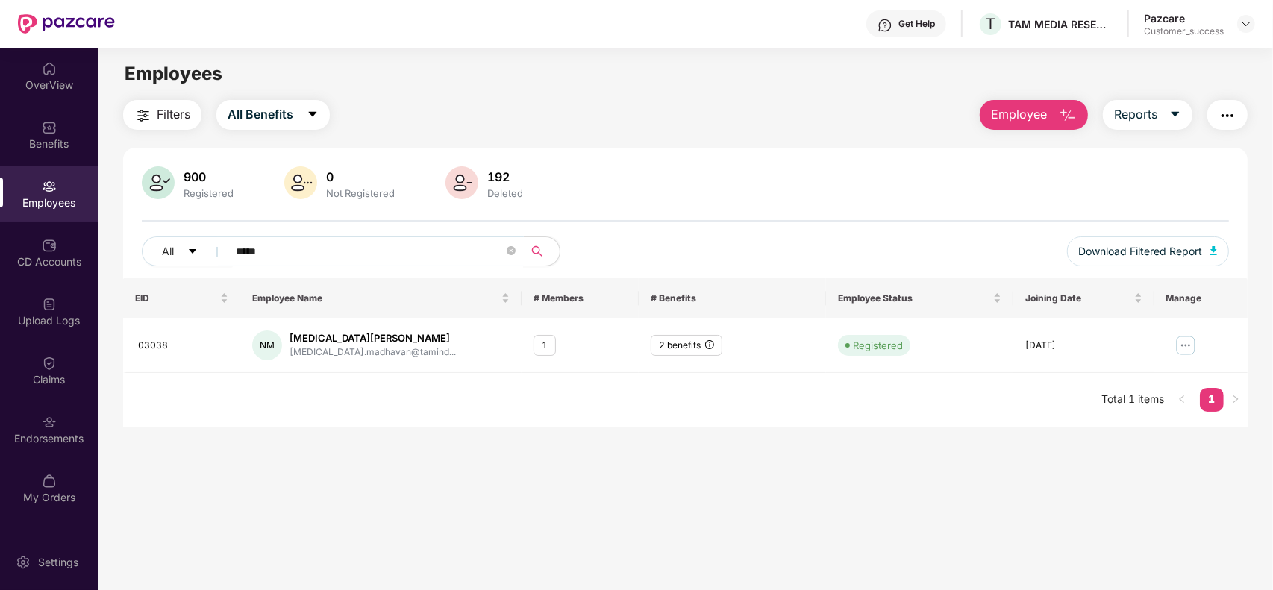
type input "*****"
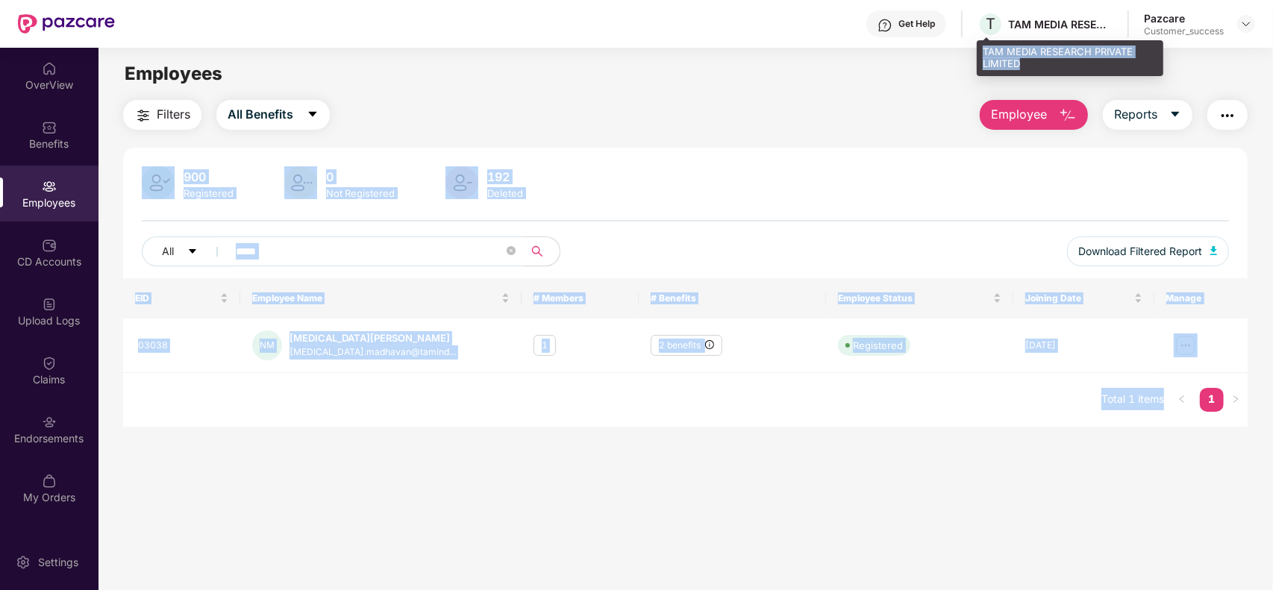
drag, startPoint x: 1036, startPoint y: 67, endPoint x: 975, endPoint y: 52, distance: 62.2
click at [975, 52] on div "Get Help T TAM MEDIA RESEARCH PRIVATE LIMITED Pazcare Customer_success OverView…" at bounding box center [636, 295] width 1273 height 590
click at [1060, 62] on div "TAM MEDIA RESEARCH PRIVATE LIMITED" at bounding box center [1070, 57] width 187 height 35
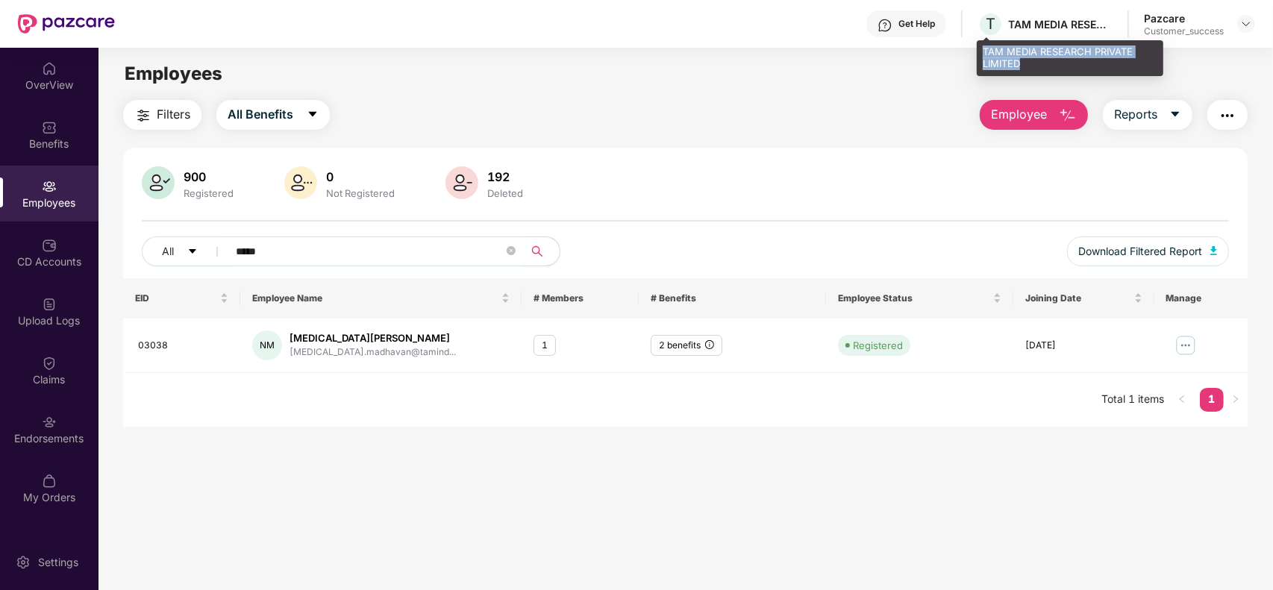
drag, startPoint x: 1023, startPoint y: 64, endPoint x: 983, endPoint y: 54, distance: 40.7
click at [983, 54] on div "TAM MEDIA RESEARCH PRIVATE LIMITED" at bounding box center [1070, 57] width 187 height 35
copy div "TAM MEDIA RESEARCH PRIVATE LIMITED"
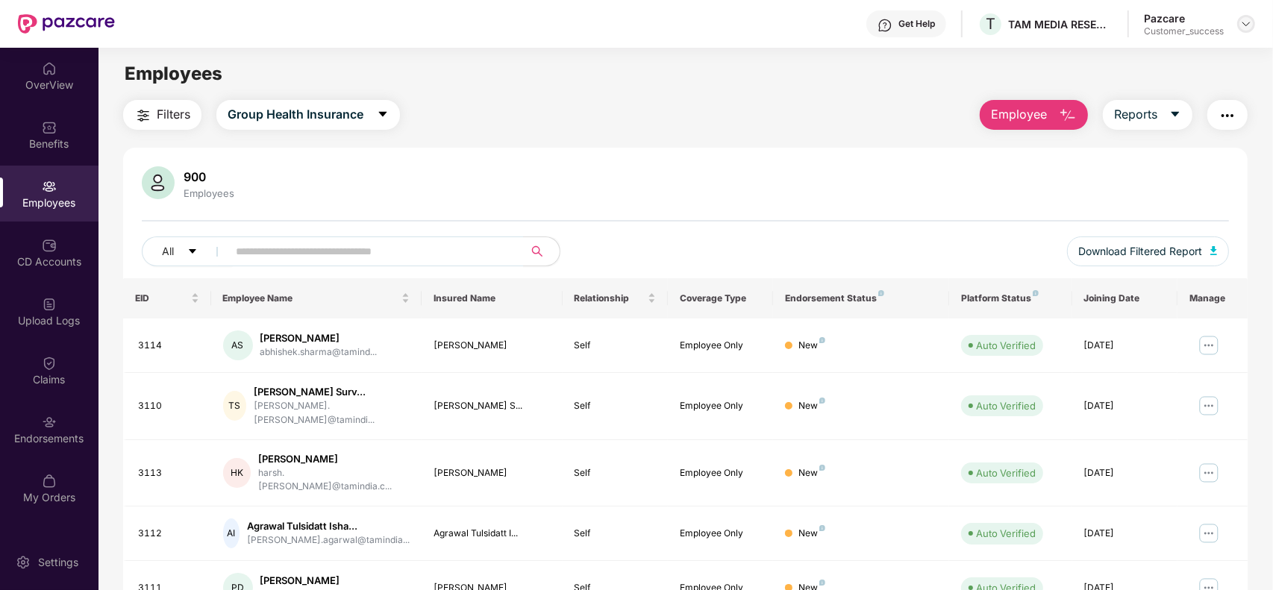
click at [1244, 23] on img at bounding box center [1246, 24] width 12 height 12
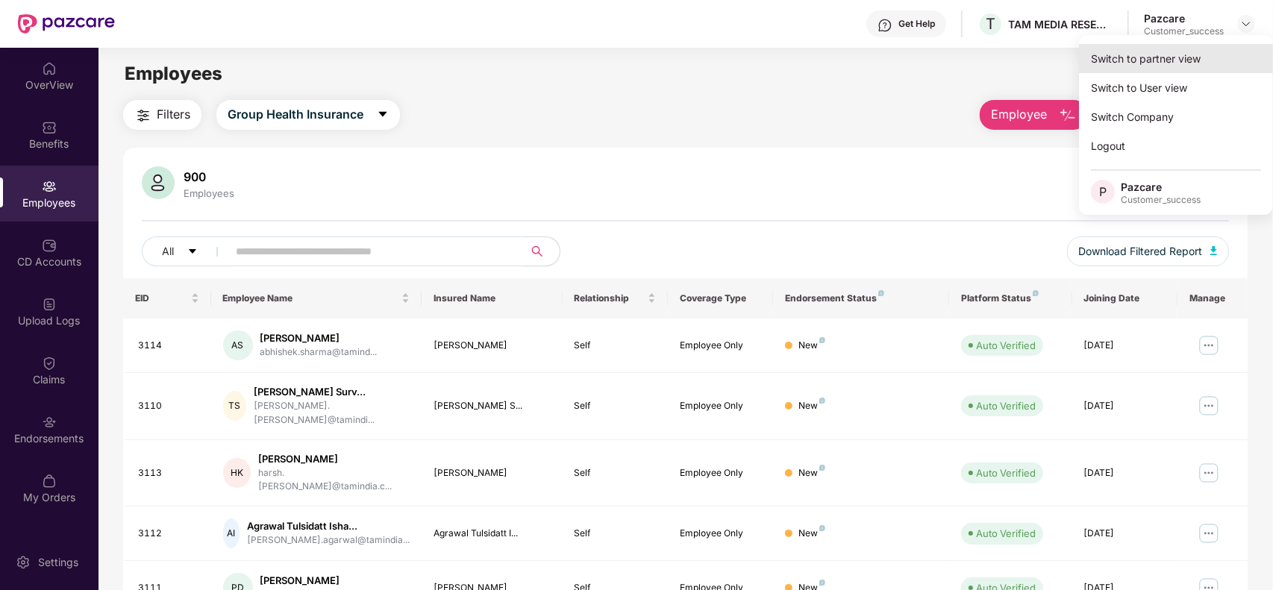
click at [1172, 53] on div "Switch to partner view" at bounding box center [1176, 58] width 194 height 29
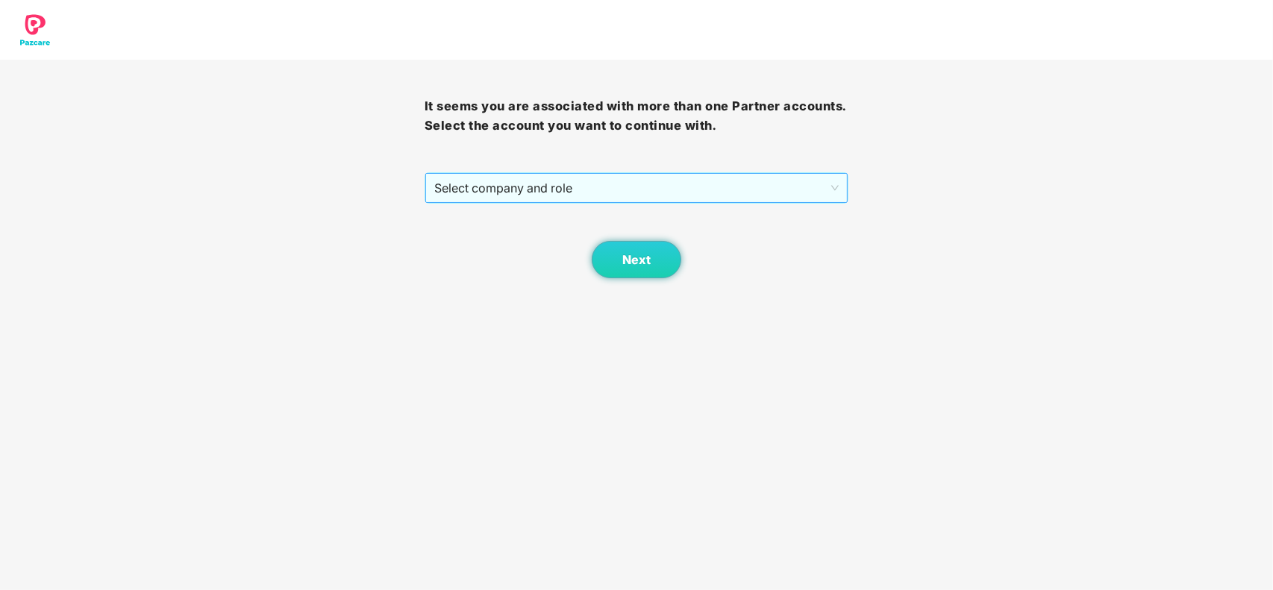
click at [612, 187] on span "Select company and role" at bounding box center [636, 188] width 405 height 28
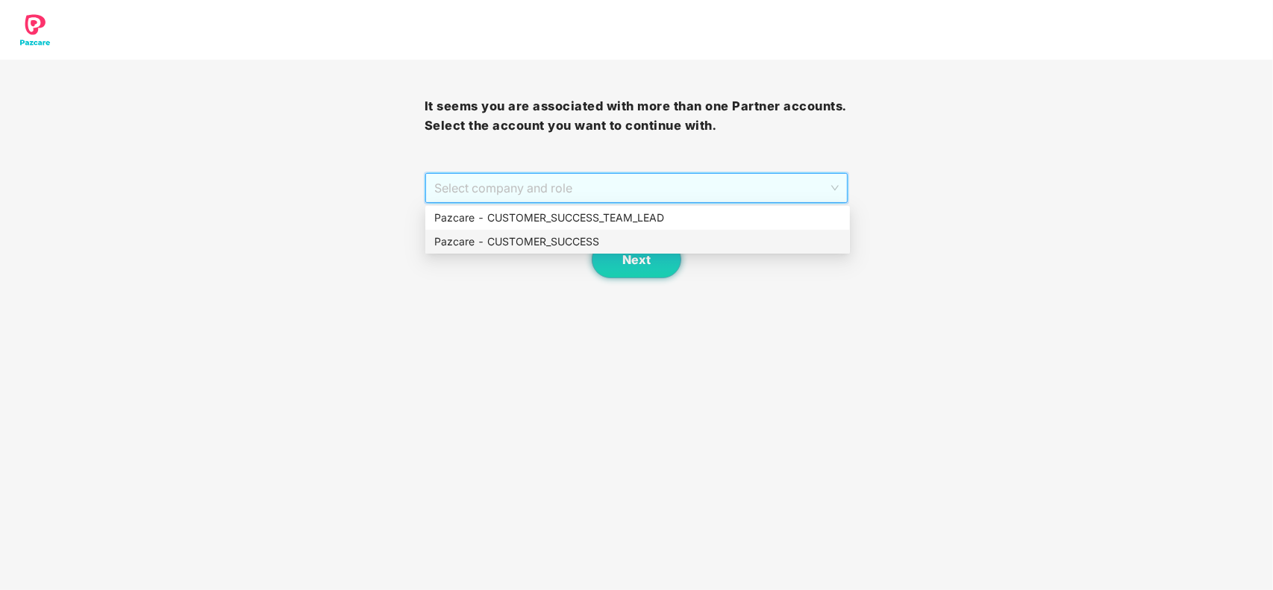
click at [545, 241] on div "Pazcare - CUSTOMER_SUCCESS" at bounding box center [637, 242] width 407 height 16
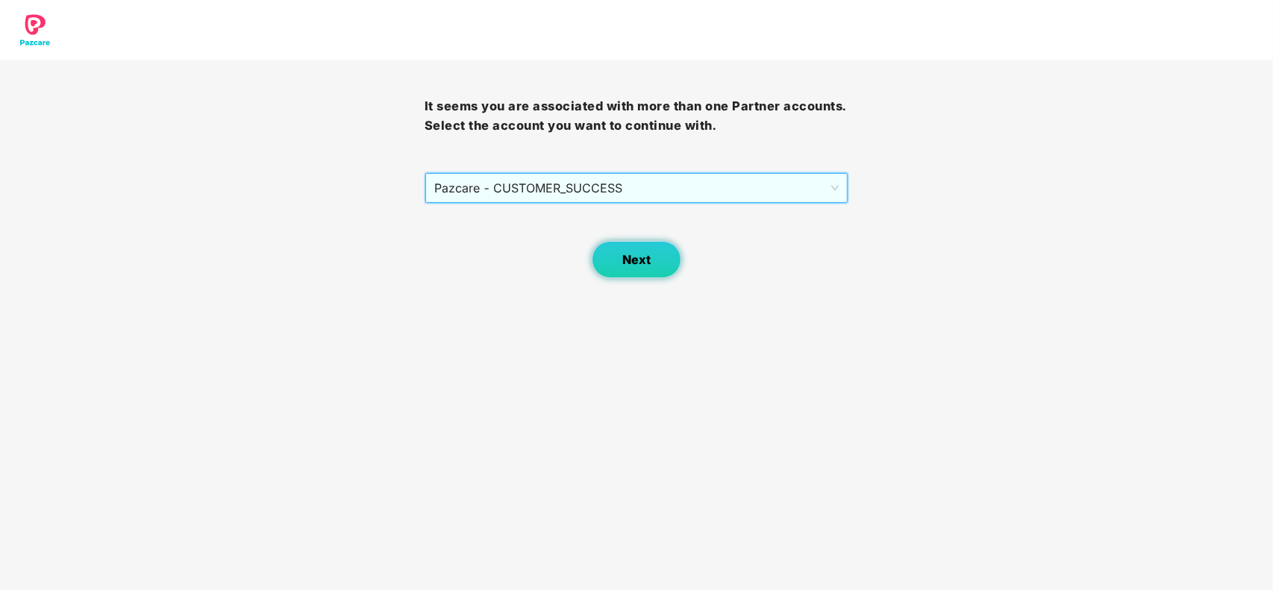
click at [624, 261] on span "Next" at bounding box center [636, 260] width 28 height 14
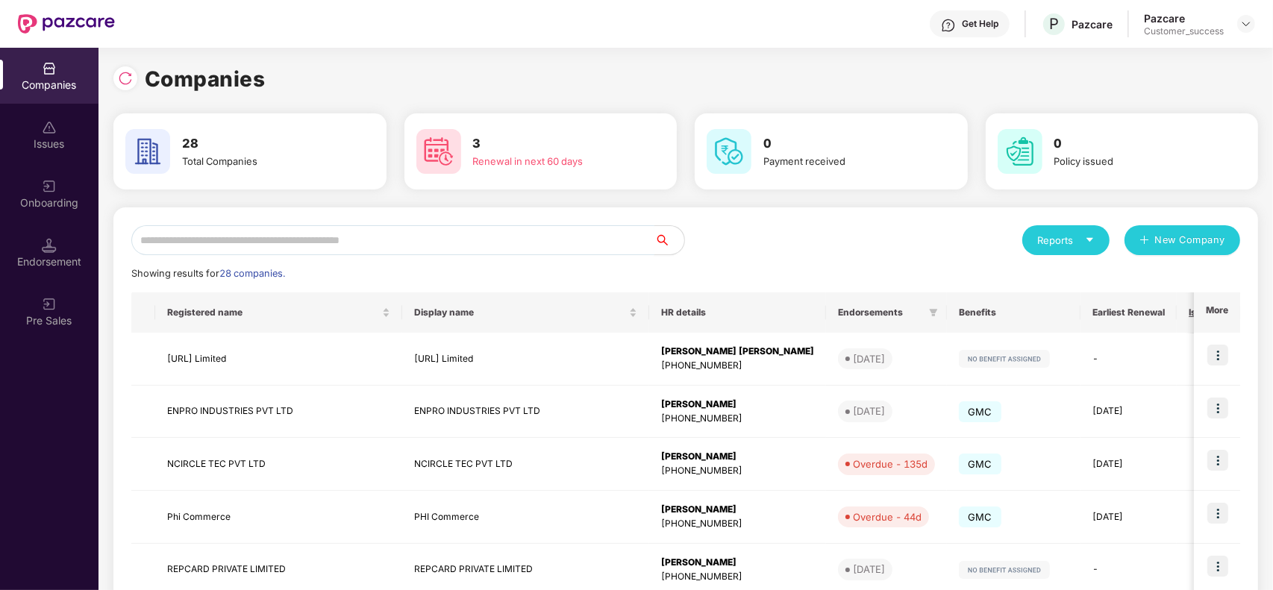
click at [328, 245] on input "text" at bounding box center [392, 240] width 523 height 30
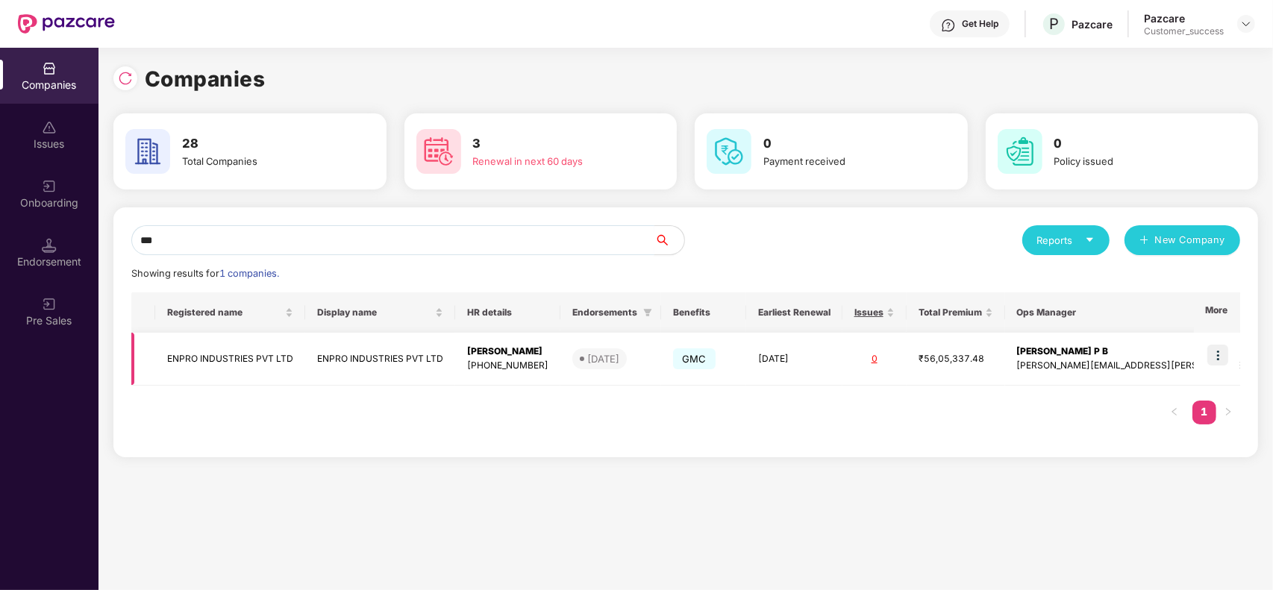
type input "***"
click at [1221, 360] on img at bounding box center [1217, 355] width 21 height 21
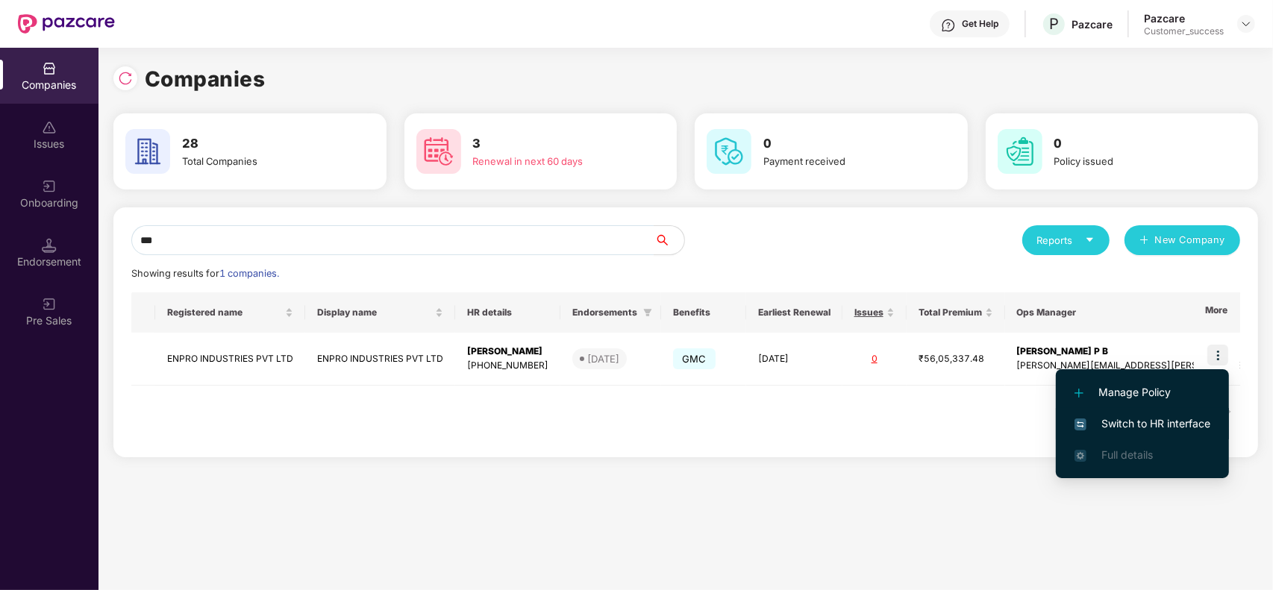
click at [1120, 424] on span "Switch to HR interface" at bounding box center [1142, 424] width 136 height 16
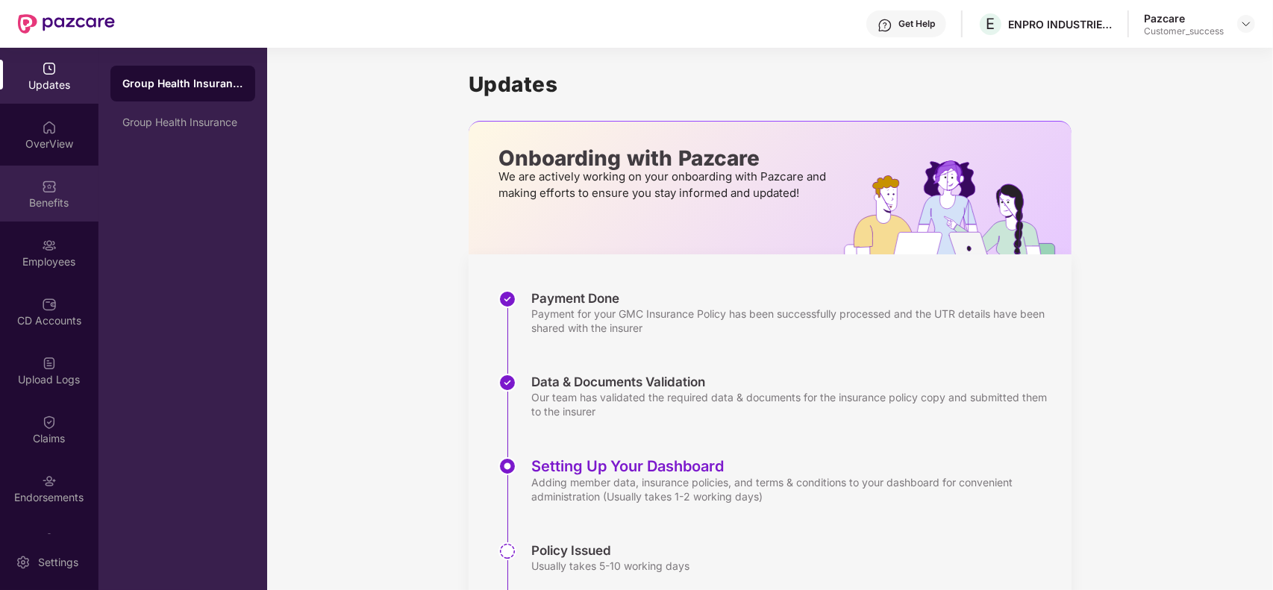
click at [21, 189] on div "Benefits" at bounding box center [49, 194] width 98 height 56
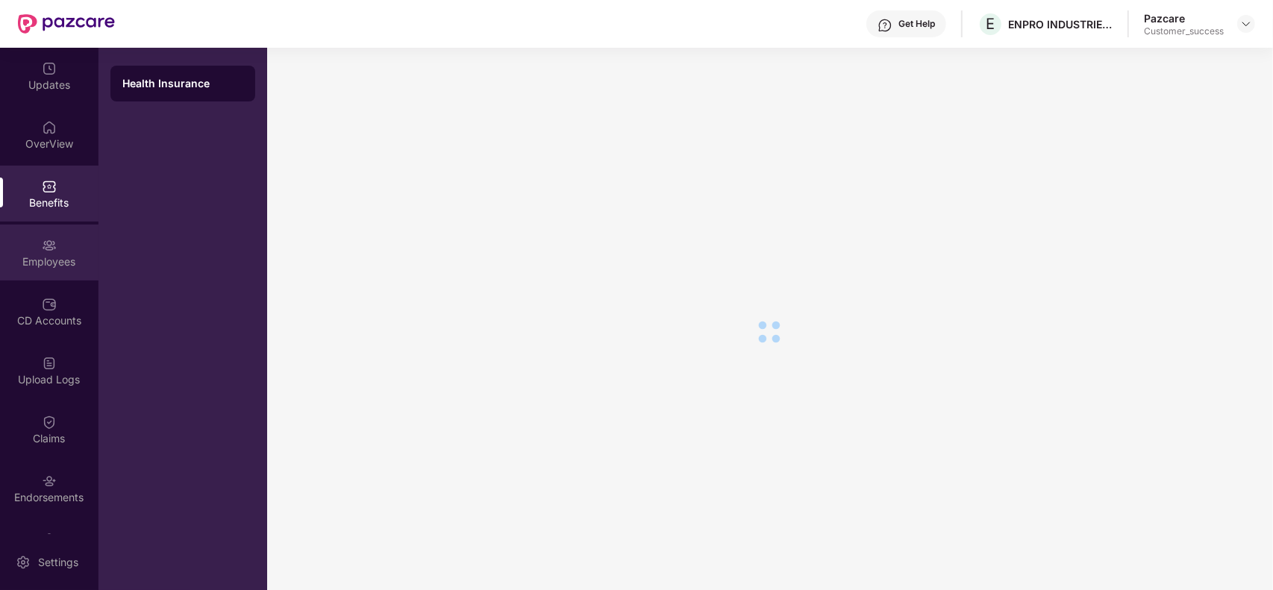
click at [47, 265] on div "Employees" at bounding box center [49, 261] width 98 height 15
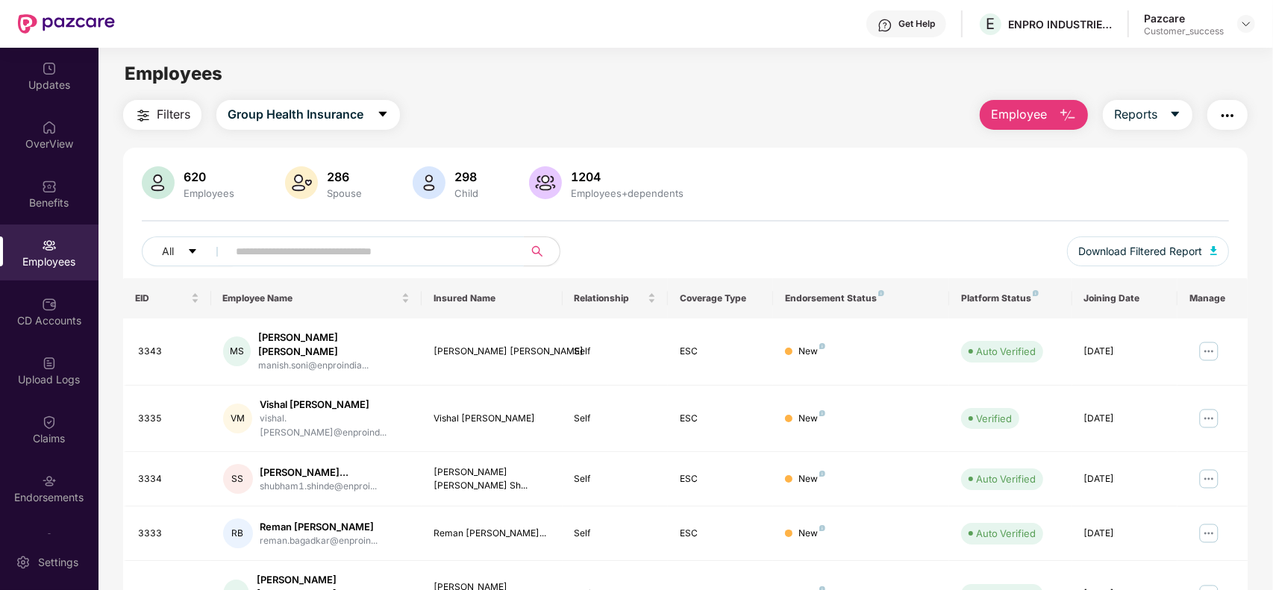
click at [360, 251] on input "text" at bounding box center [370, 251] width 268 height 22
paste input "****"
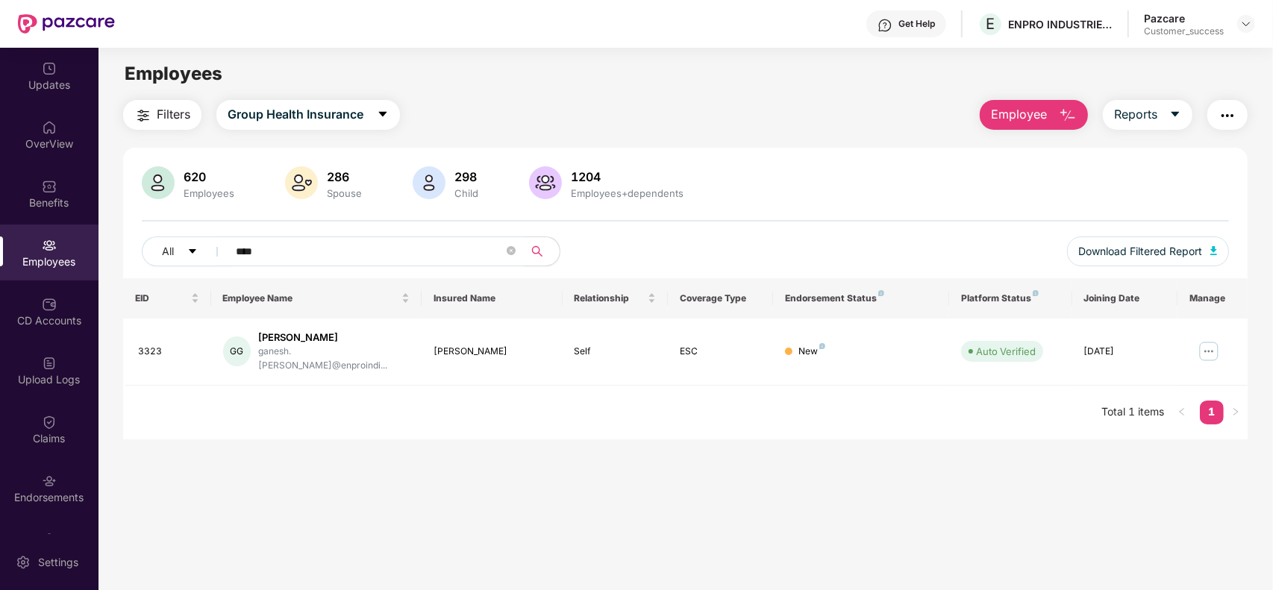
type input "****"
click at [1244, 22] on img at bounding box center [1246, 24] width 12 height 12
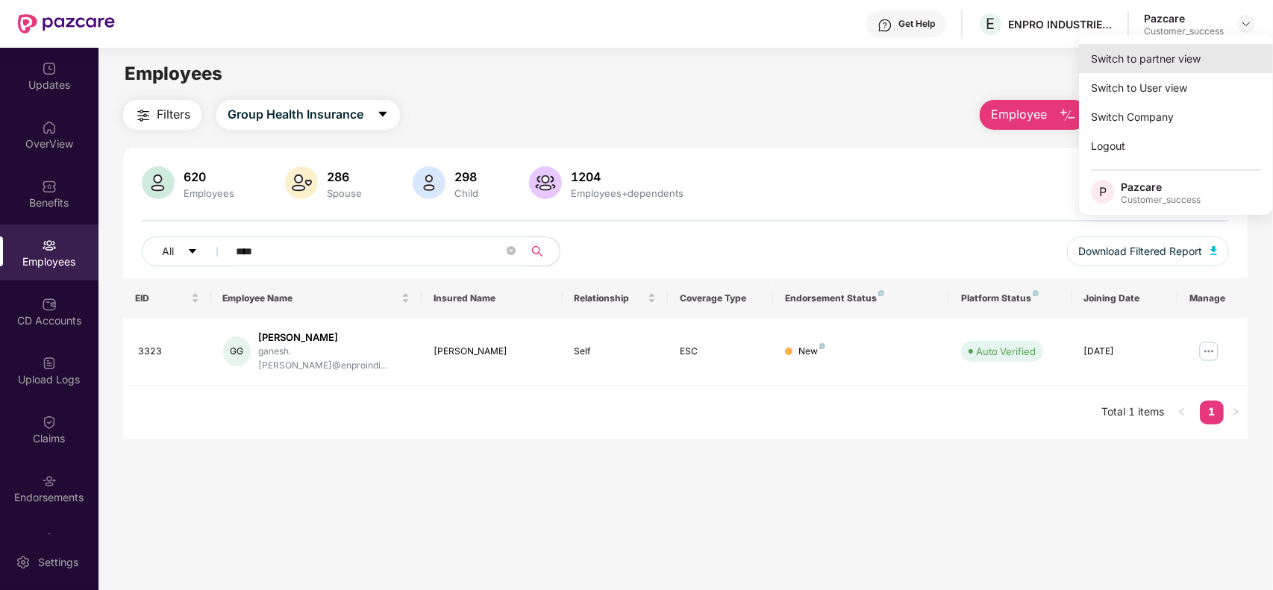
click at [1156, 51] on div "Switch to partner view" at bounding box center [1176, 58] width 194 height 29
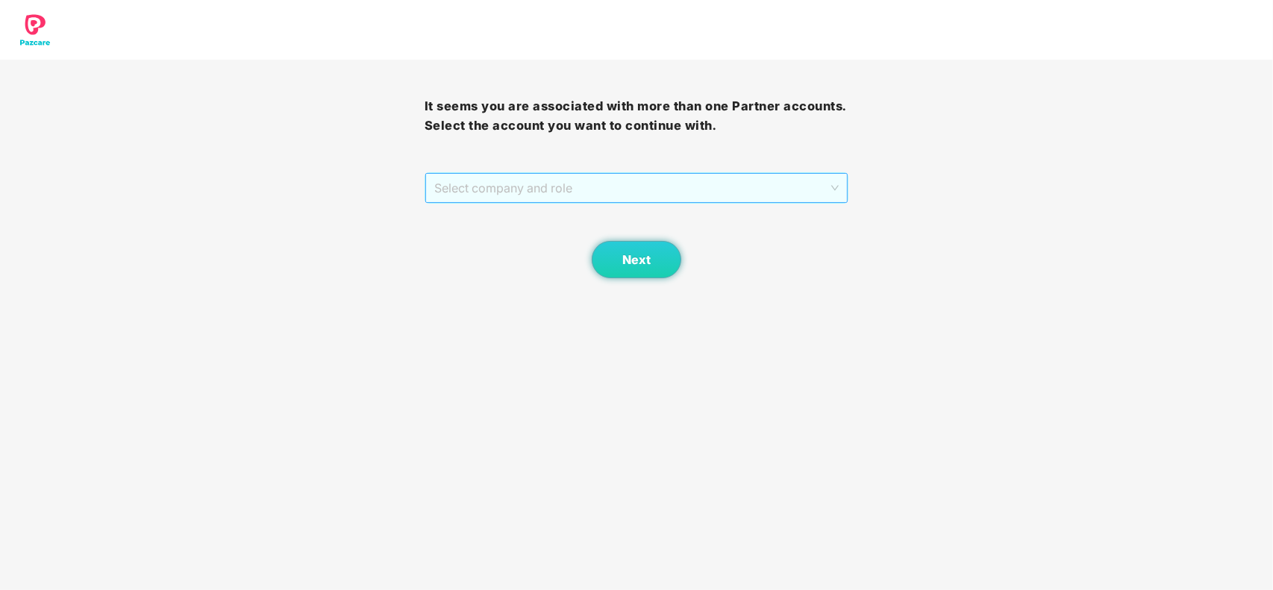
click at [608, 188] on span "Select company and role" at bounding box center [636, 188] width 405 height 28
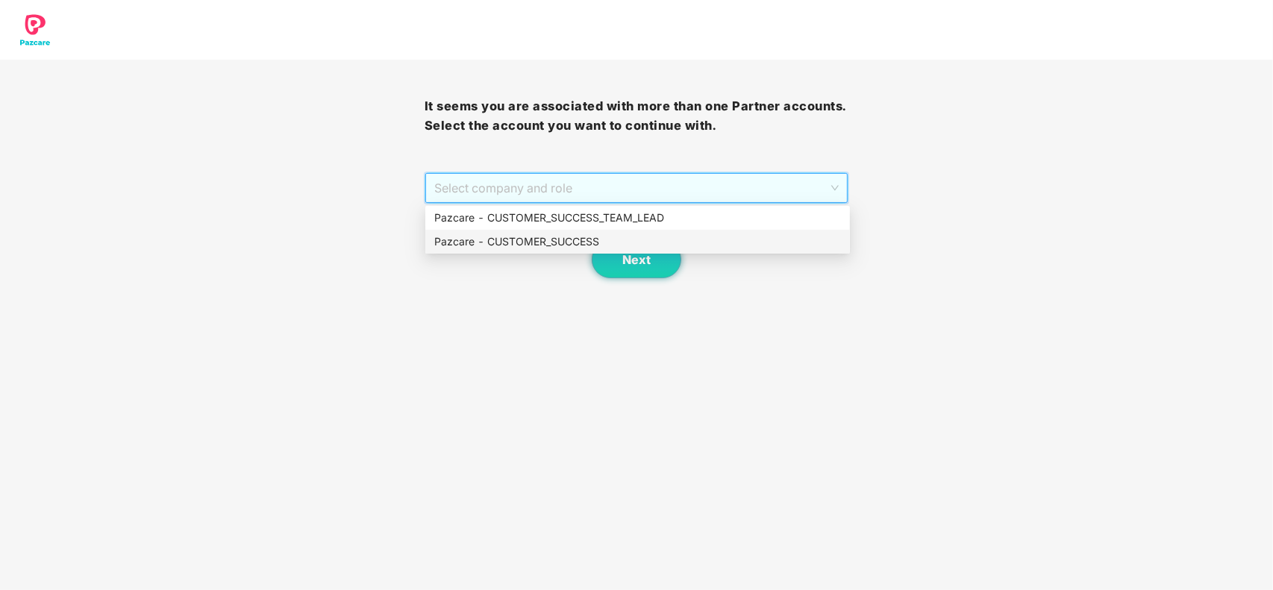
click at [582, 236] on div "Pazcare - CUSTOMER_SUCCESS" at bounding box center [637, 242] width 407 height 16
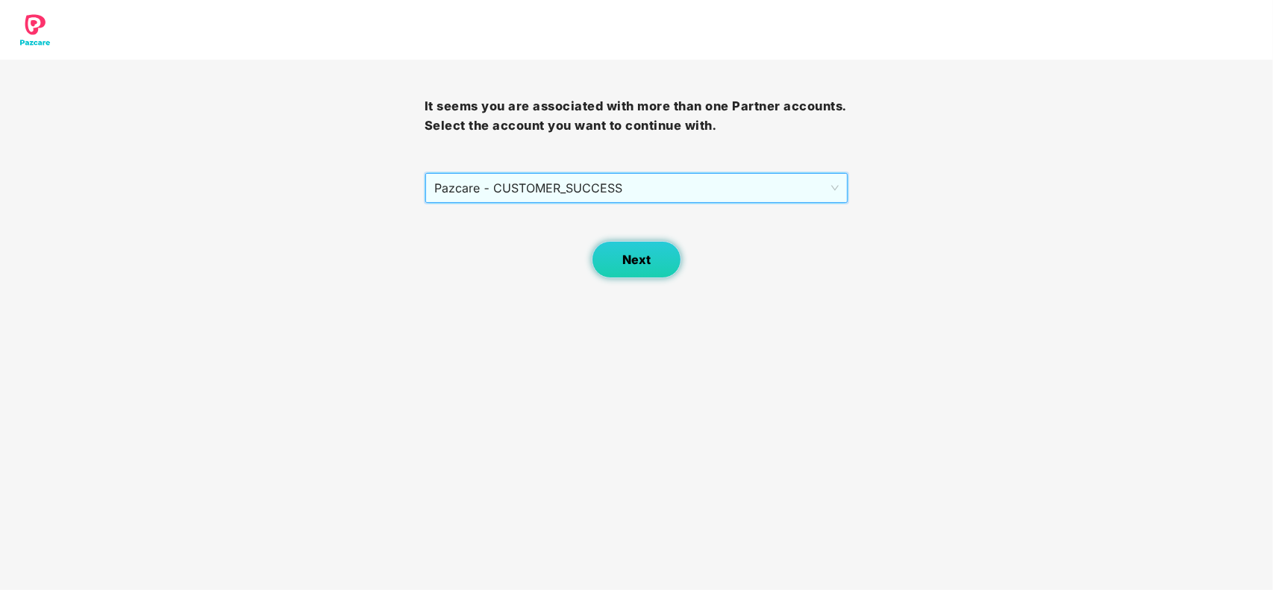
click at [665, 272] on button "Next" at bounding box center [637, 259] width 90 height 37
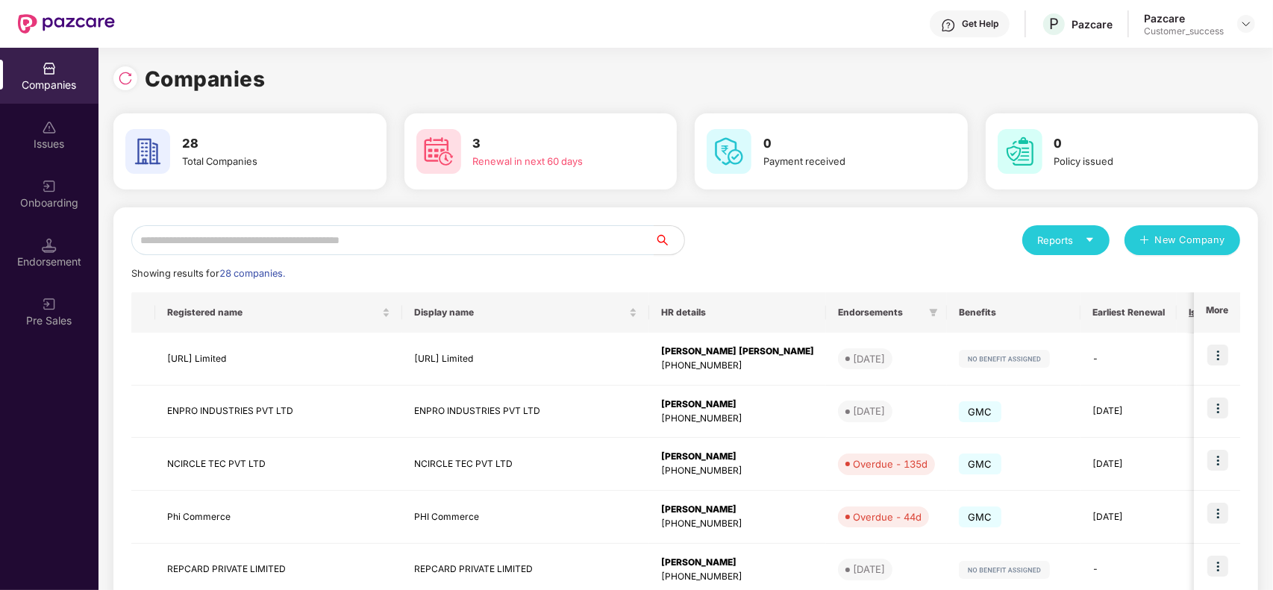
click at [640, 269] on div "Showing results for 28 companies." at bounding box center [685, 273] width 1109 height 15
click at [430, 228] on input "text" at bounding box center [392, 240] width 523 height 30
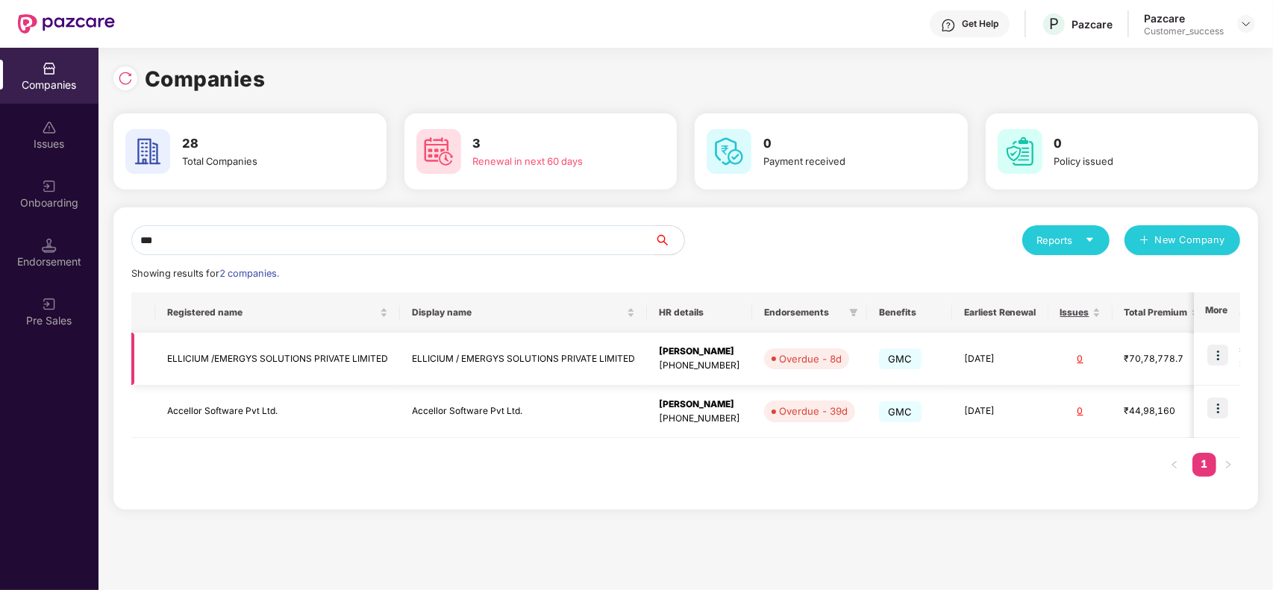
type input "***"
click at [1217, 358] on img at bounding box center [1217, 355] width 21 height 21
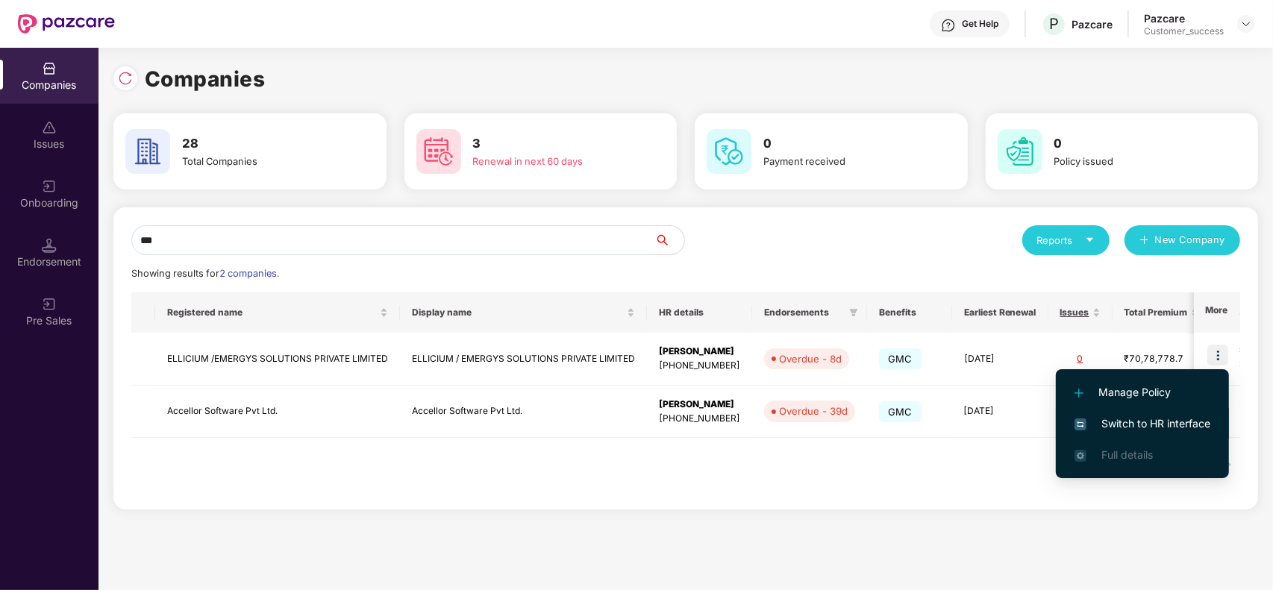
click at [1154, 416] on span "Switch to HR interface" at bounding box center [1142, 424] width 136 height 16
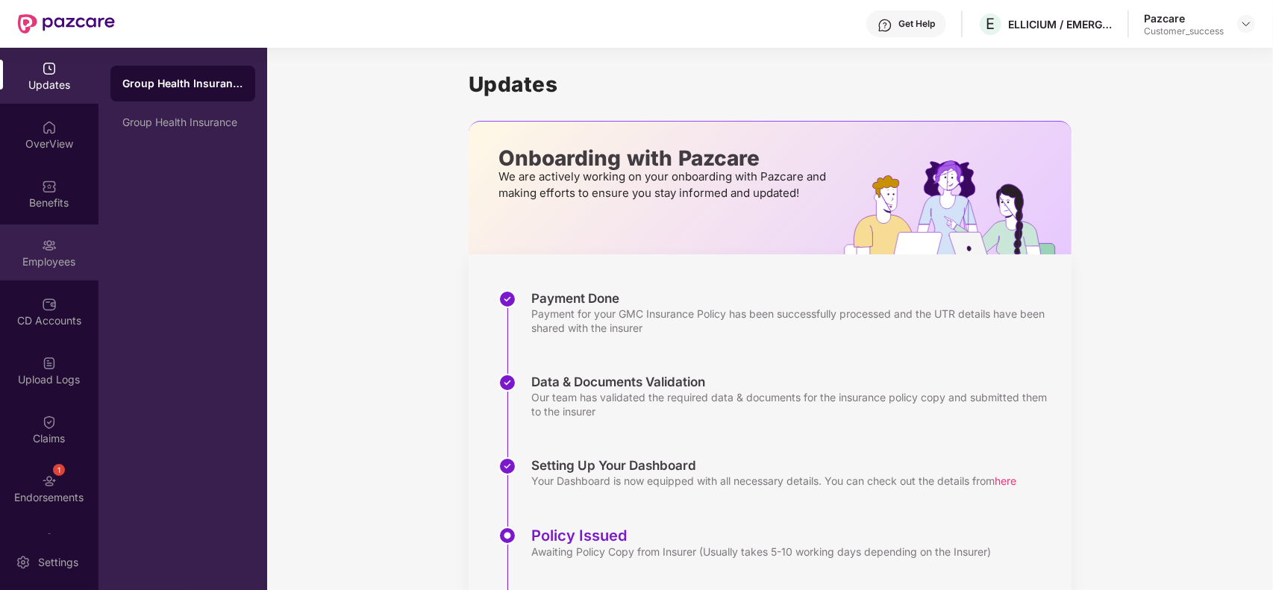
click at [57, 258] on div "Employees" at bounding box center [49, 261] width 98 height 15
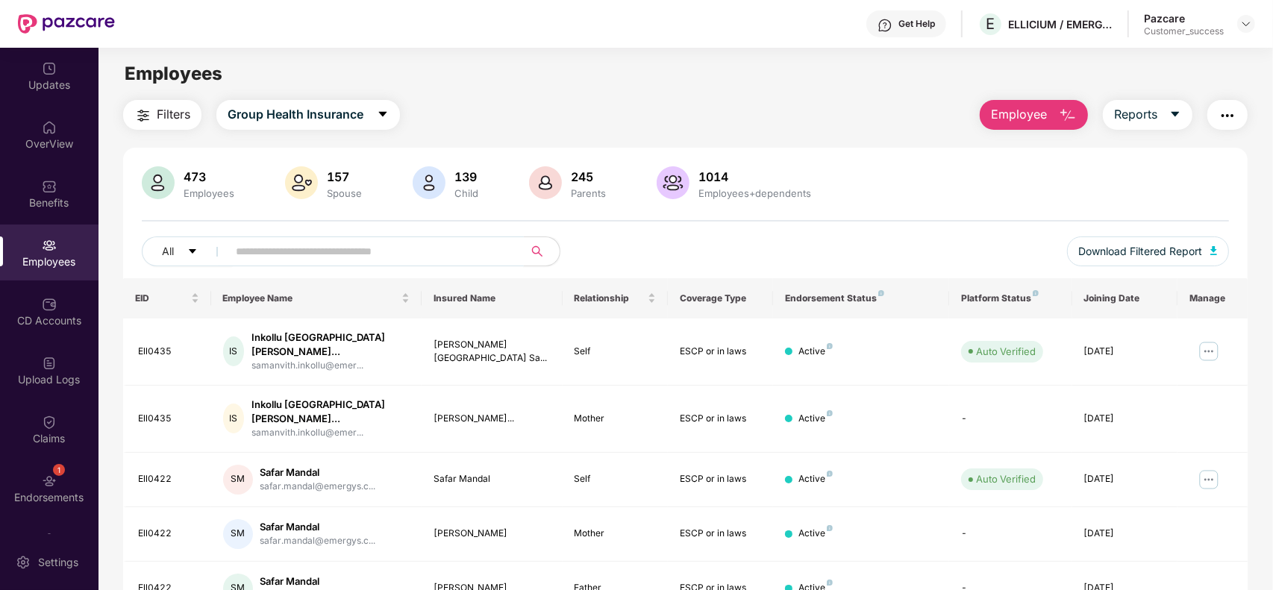
click at [371, 254] on input "text" at bounding box center [370, 251] width 268 height 22
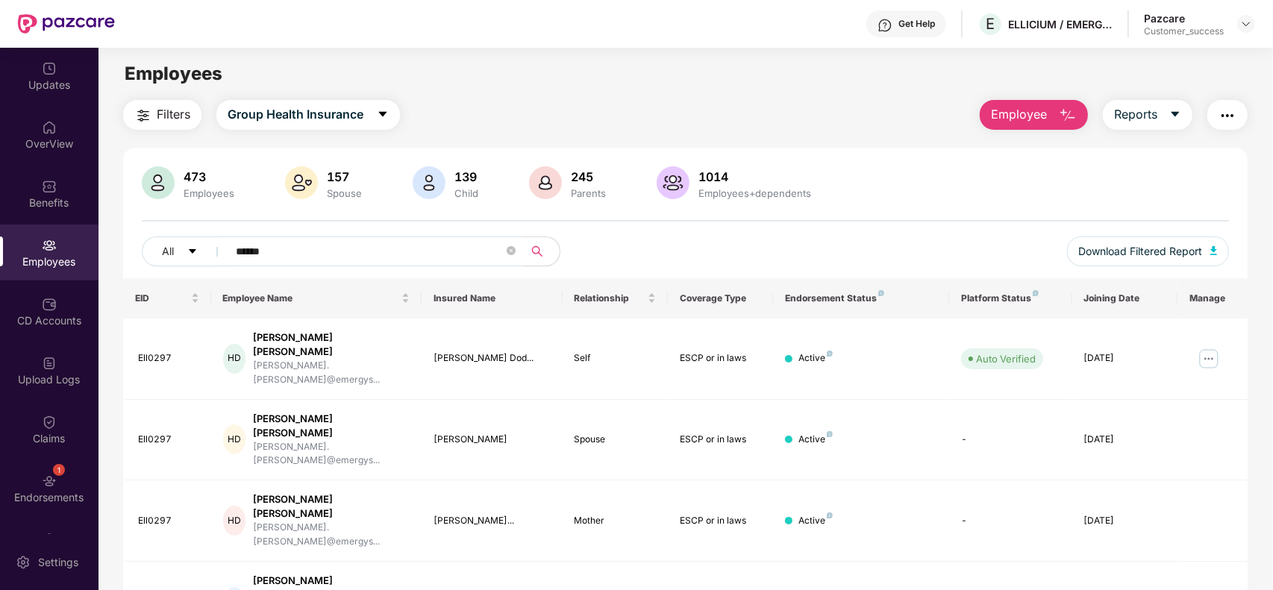
click at [1132, 184] on div "473 Employees 157 Spouse 139 Child 245 Parents 1014 Employees+dependents" at bounding box center [685, 184] width 1087 height 36
click at [375, 250] on input "******" at bounding box center [370, 251] width 268 height 22
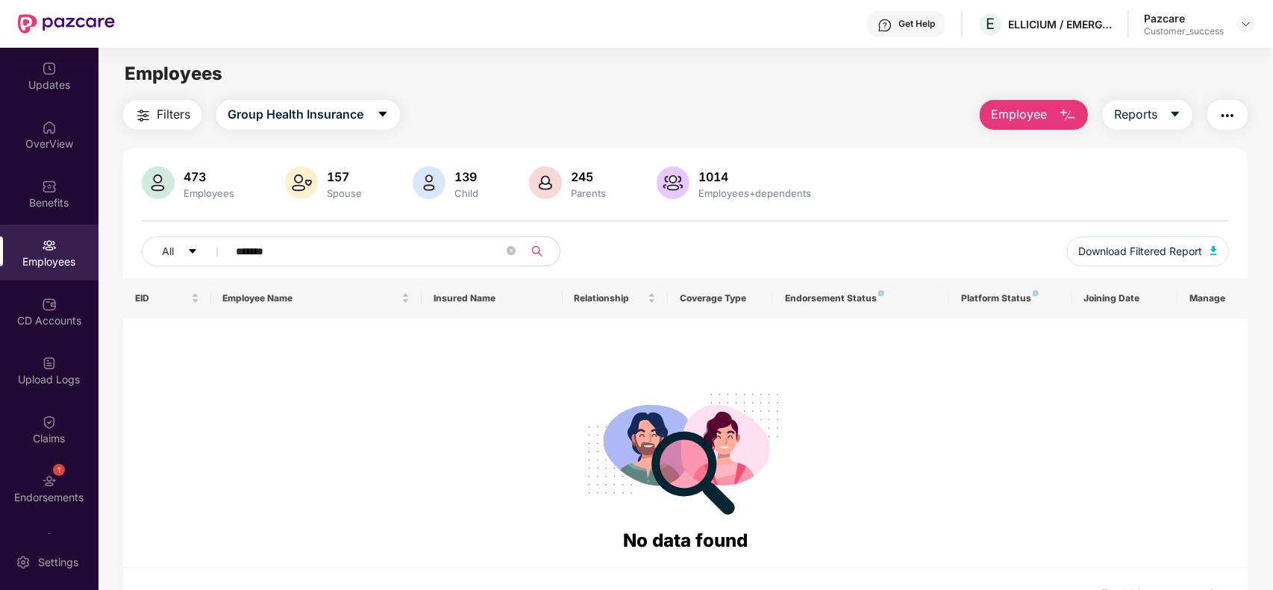
type input "******"
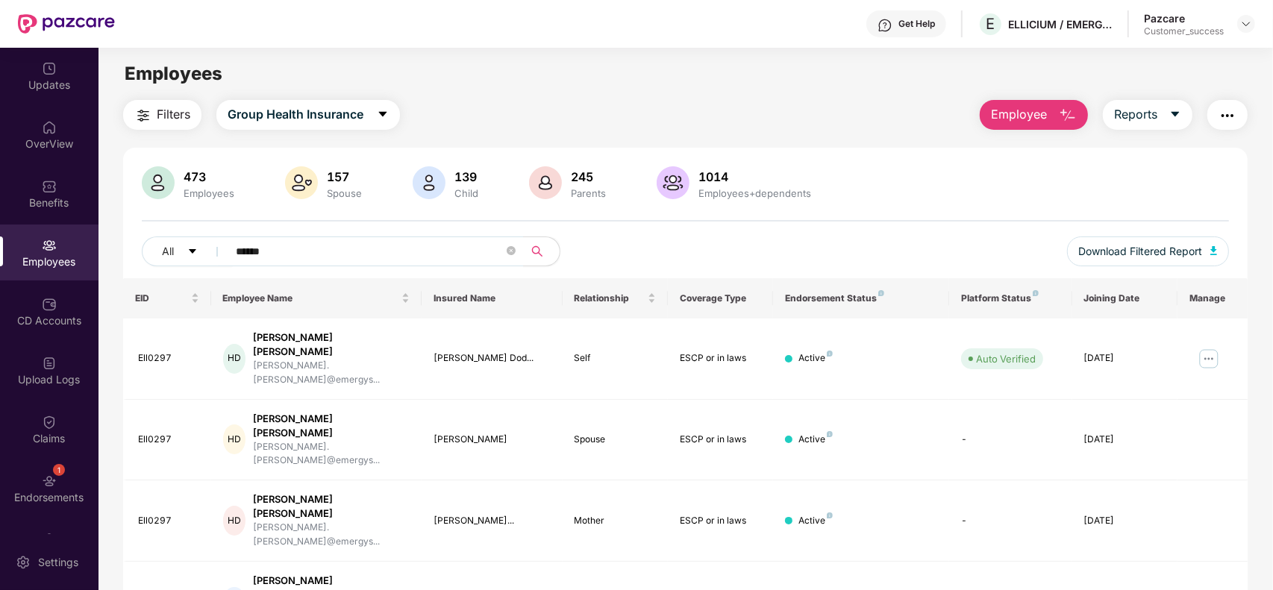
click at [1166, 184] on div "473 Employees 157 Spouse 139 Child 245 Parents 1014 Employees+dependents" at bounding box center [685, 184] width 1087 height 36
click at [948, 220] on div at bounding box center [685, 220] width 1087 height 1
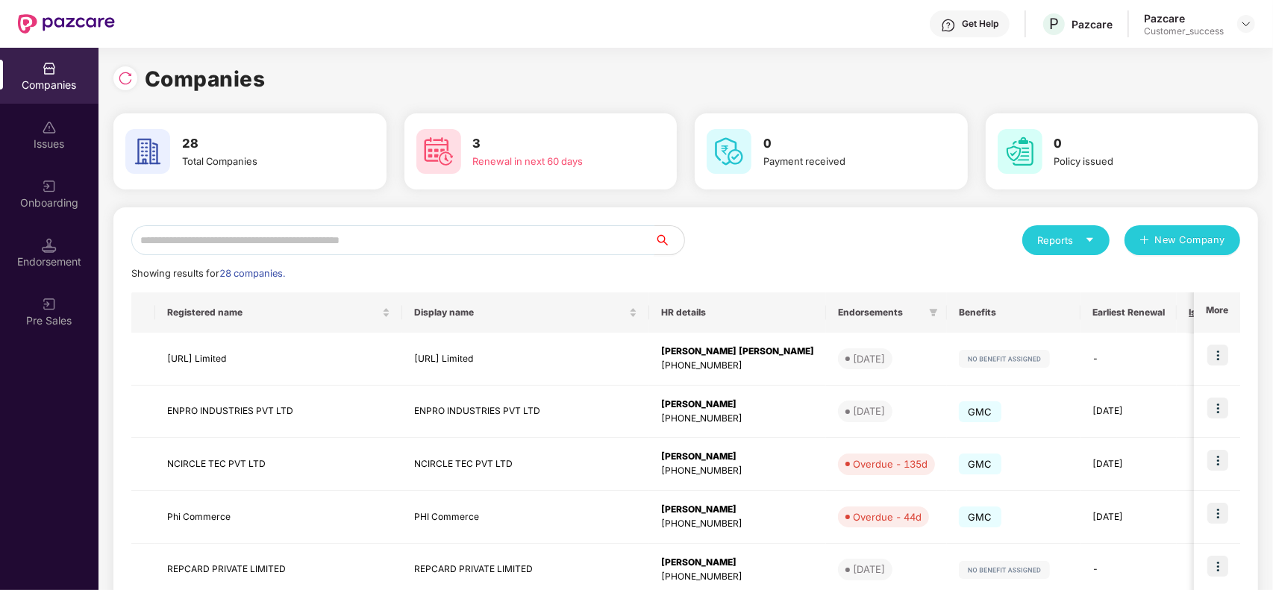
click at [351, 242] on input "text" at bounding box center [392, 240] width 523 height 30
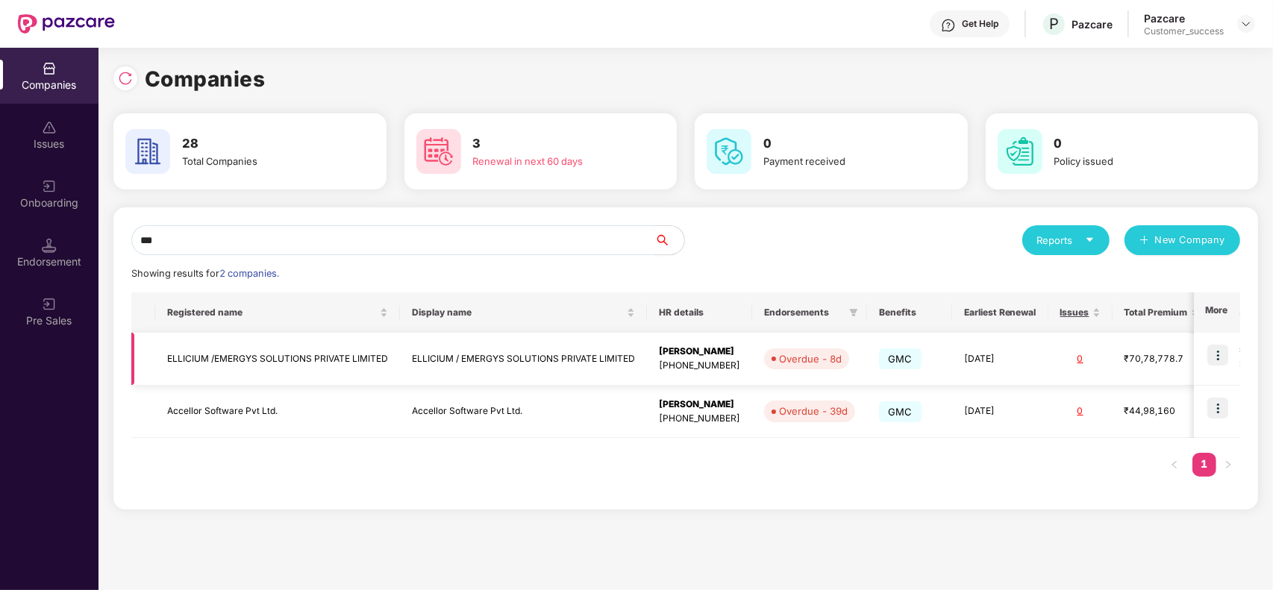
type input "***"
click at [1221, 359] on img at bounding box center [1217, 355] width 21 height 21
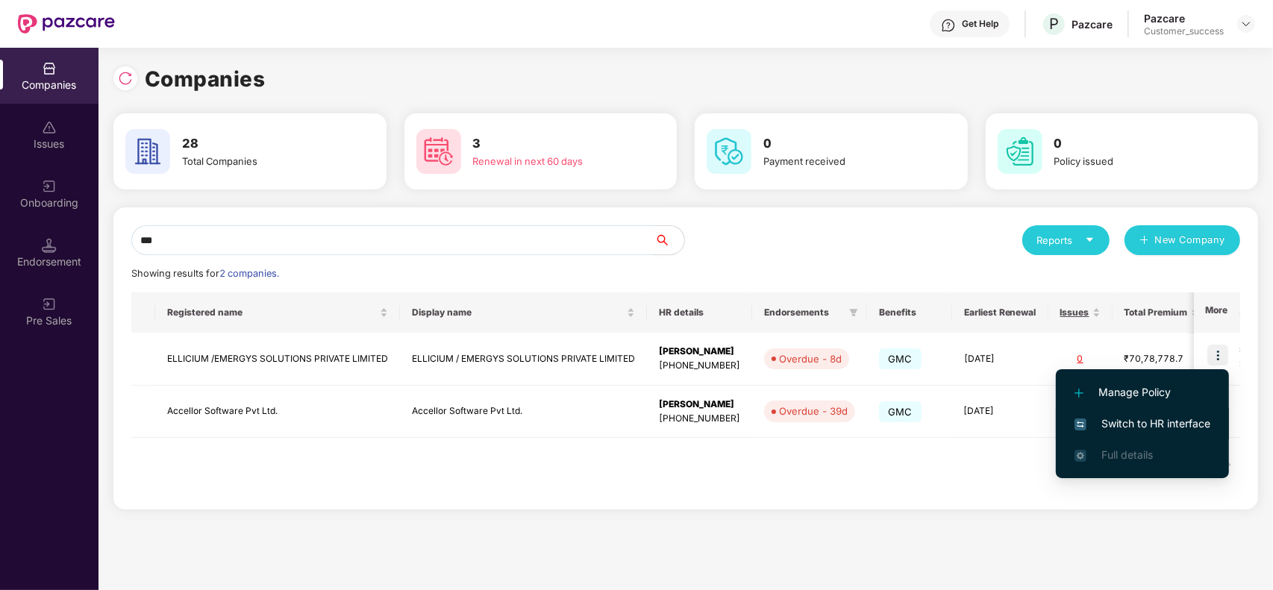
click at [1145, 423] on span "Switch to HR interface" at bounding box center [1142, 424] width 136 height 16
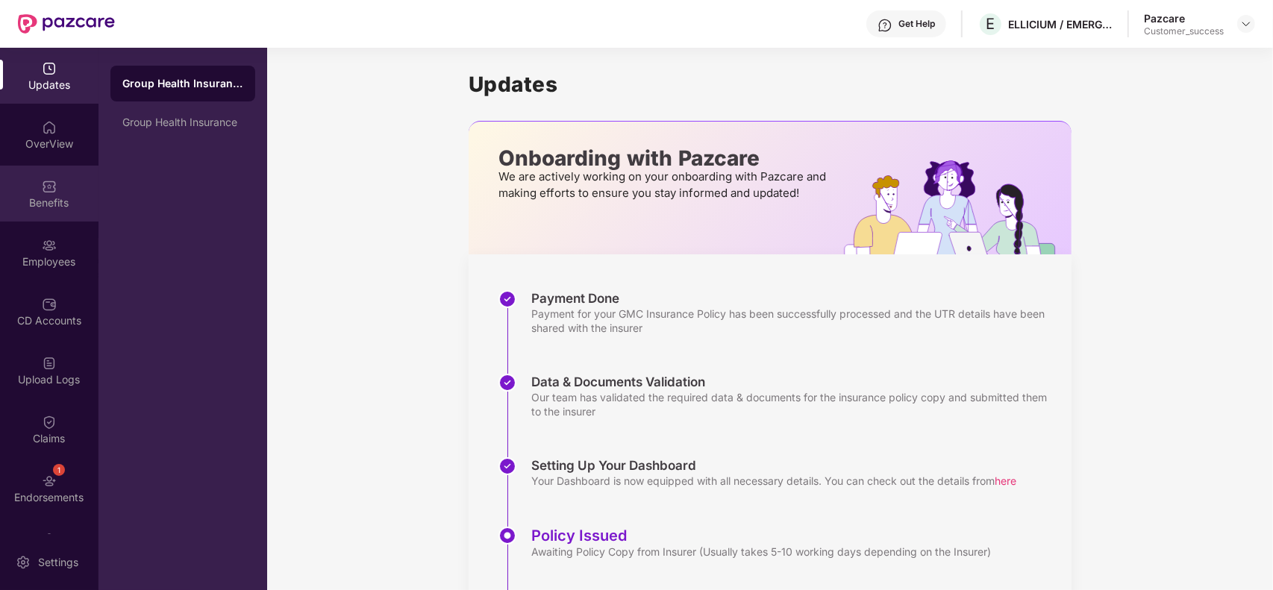
click at [69, 189] on div "Benefits" at bounding box center [49, 194] width 98 height 56
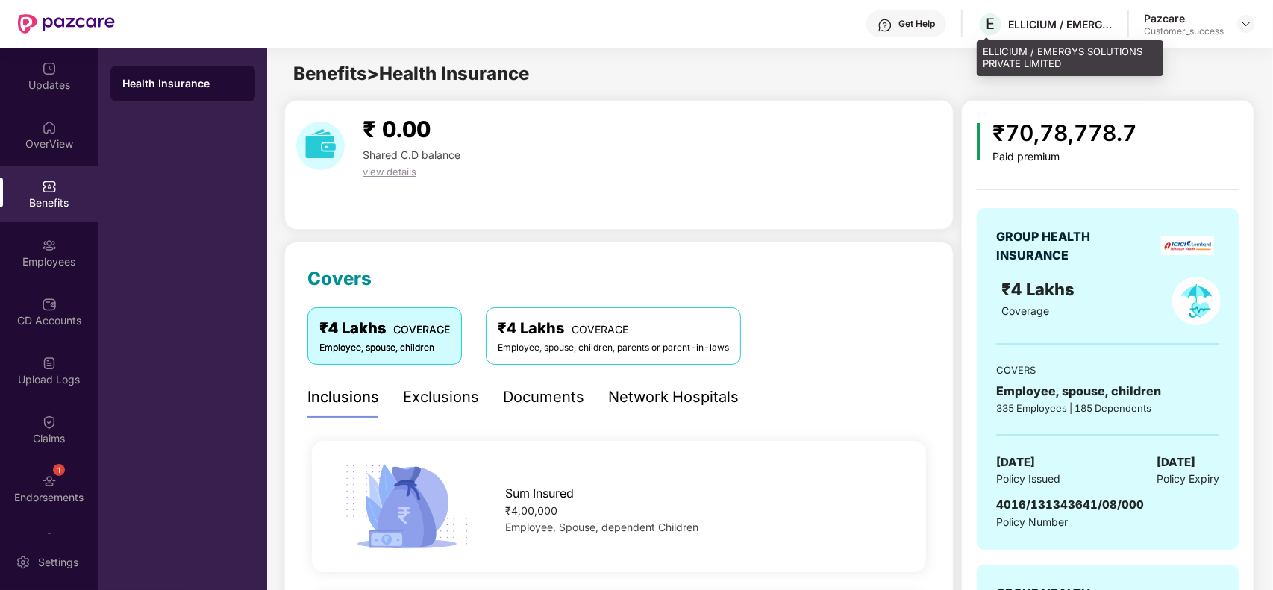
drag, startPoint x: 1072, startPoint y: 17, endPoint x: 1106, endPoint y: 72, distance: 64.6
click at [1106, 72] on div "ELLICIUM / EMERGYS SOLUTIONS PRIVATE LIMITED" at bounding box center [1070, 57] width 187 height 35
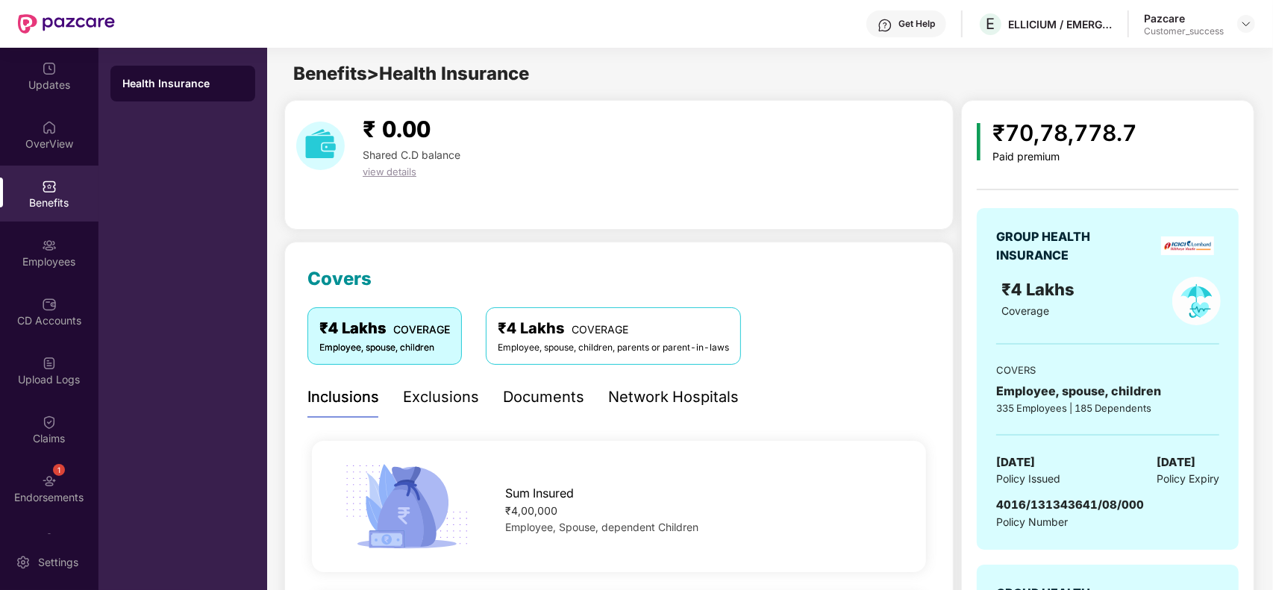
drag, startPoint x: 1072, startPoint y: 69, endPoint x: 974, endPoint y: 51, distance: 99.4
click at [974, 51] on div "Get Help E ELLICIUM / EMERGYS SOLUTIONS PRIVATE LIMITED Pazcare Customer_succes…" at bounding box center [636, 295] width 1273 height 590
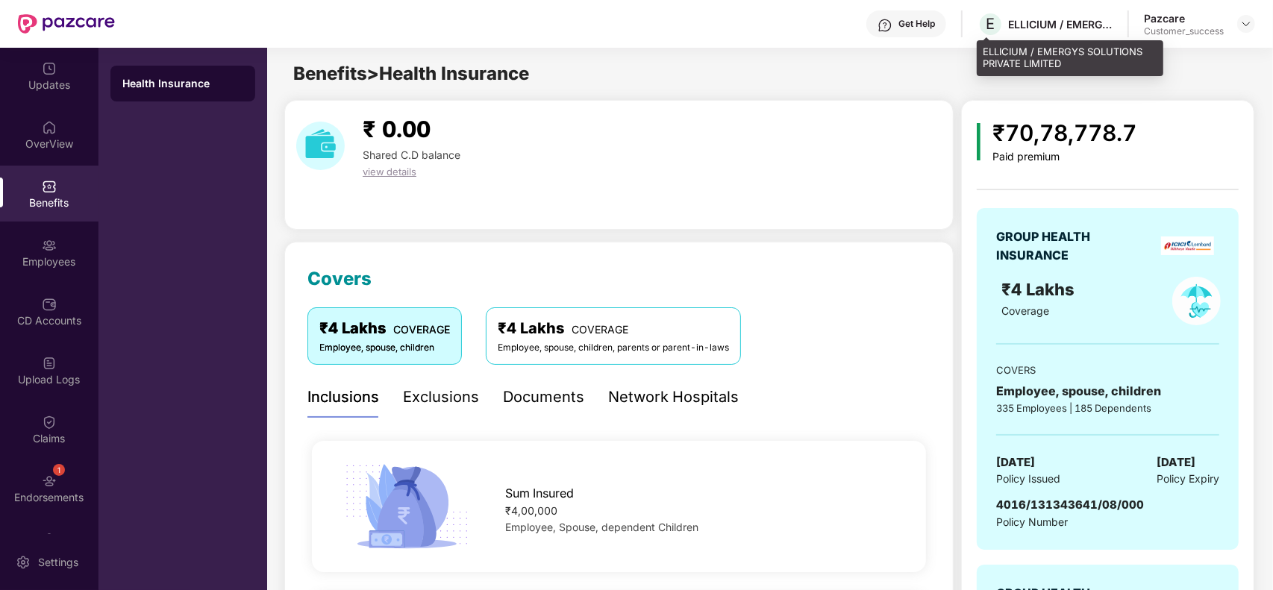
click at [1059, 26] on div "ELLICIUM / EMERGYS SOLUTIONS PRIVATE LIMITED" at bounding box center [1060, 24] width 104 height 14
drag, startPoint x: 1068, startPoint y: 69, endPoint x: 1005, endPoint y: 50, distance: 66.1
click at [1005, 50] on div "ELLICIUM / EMERGYS SOLUTIONS PRIVATE LIMITED" at bounding box center [1070, 57] width 187 height 35
copy div "ELLICIUM / EMERGYS SOLUTIONS PRIVATE LIMITED"
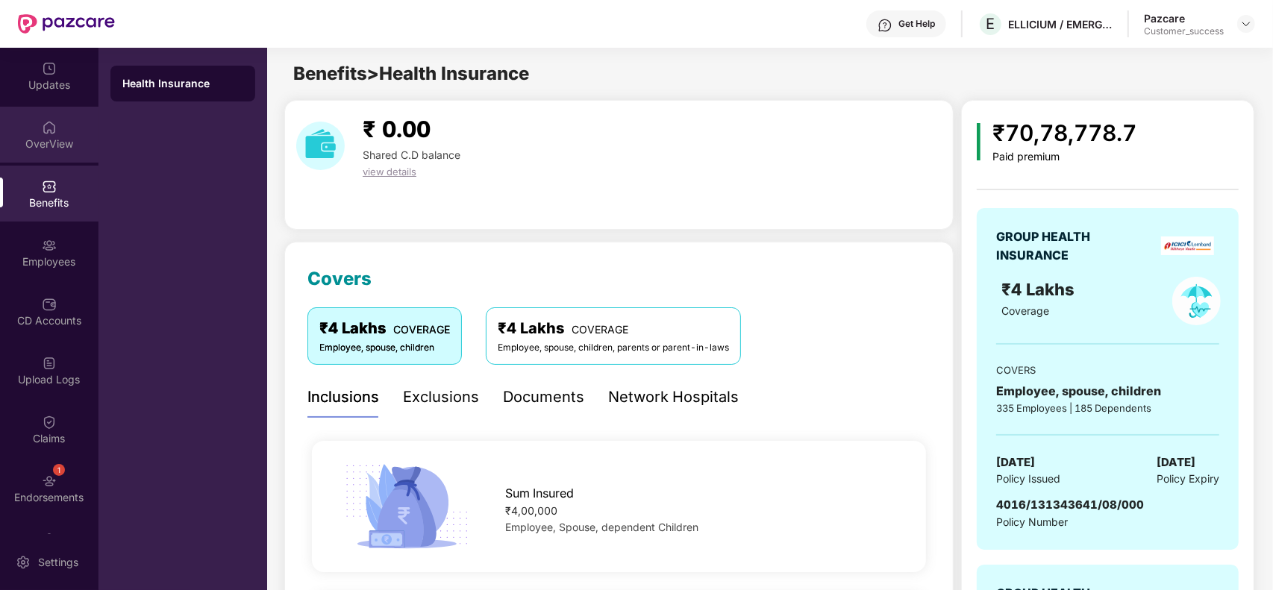
click at [57, 142] on div "OverView" at bounding box center [49, 144] width 98 height 15
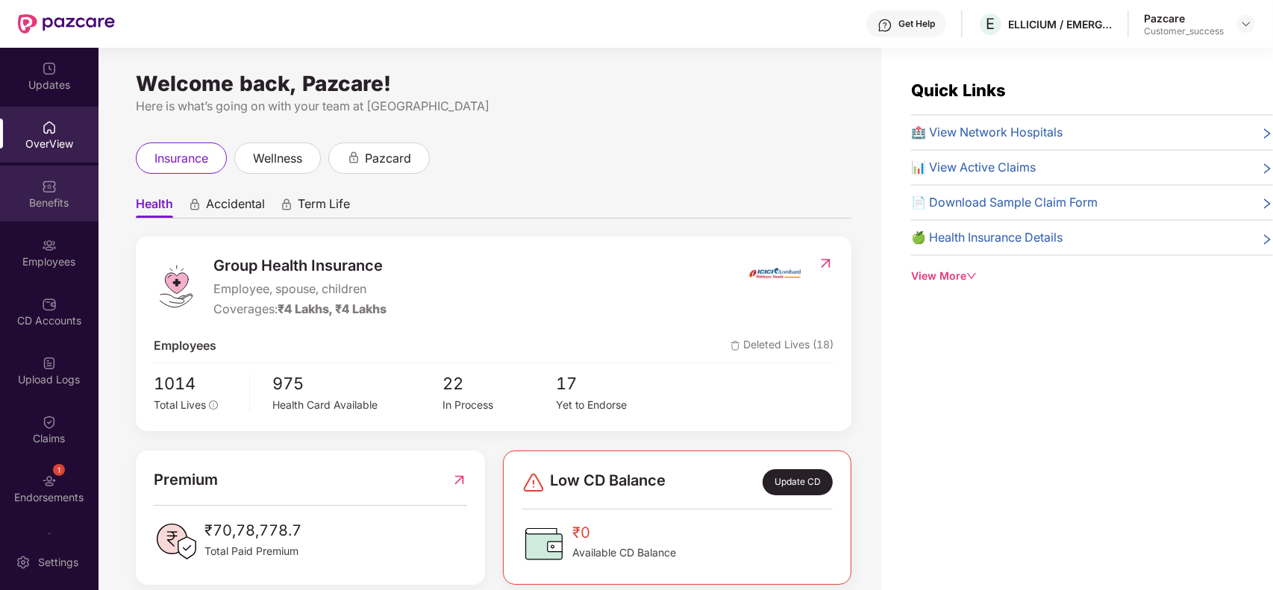
click at [64, 205] on div "Benefits" at bounding box center [49, 202] width 98 height 15
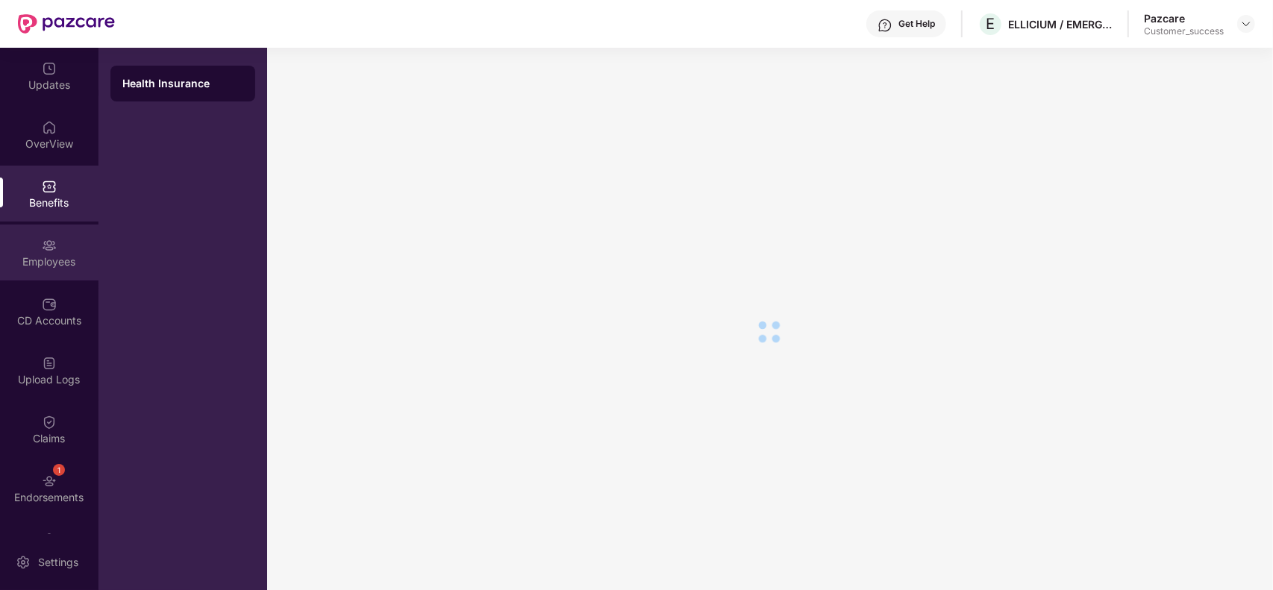
click at [78, 263] on div "Employees" at bounding box center [49, 261] width 98 height 15
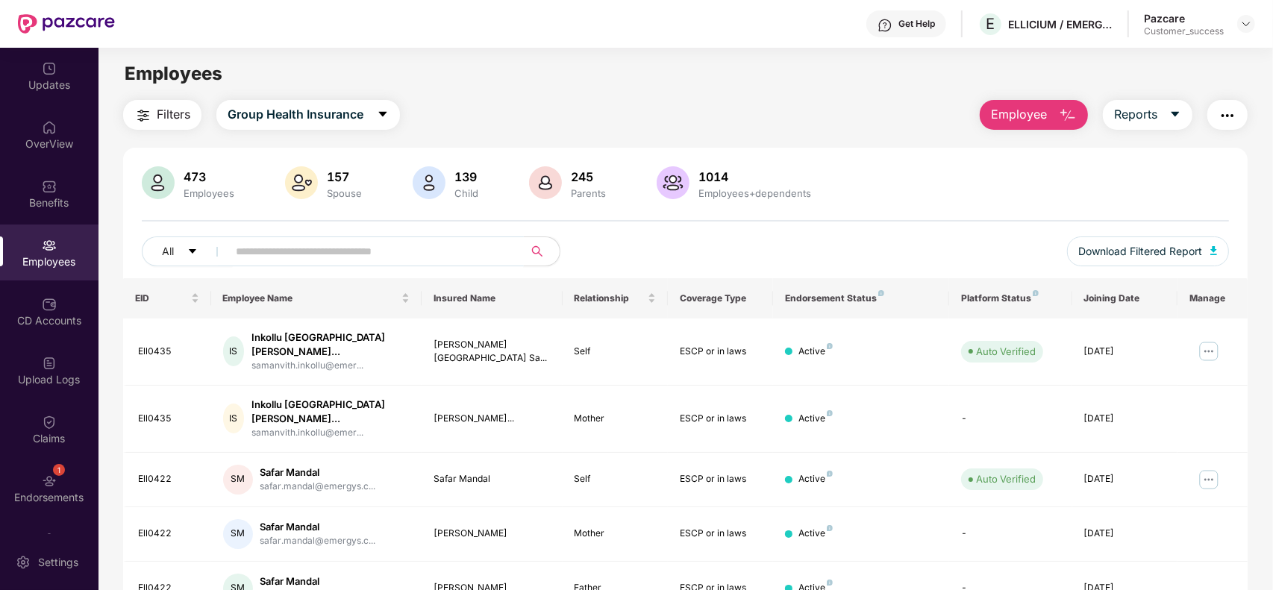
click at [298, 258] on input "text" at bounding box center [370, 251] width 268 height 22
paste input "**********"
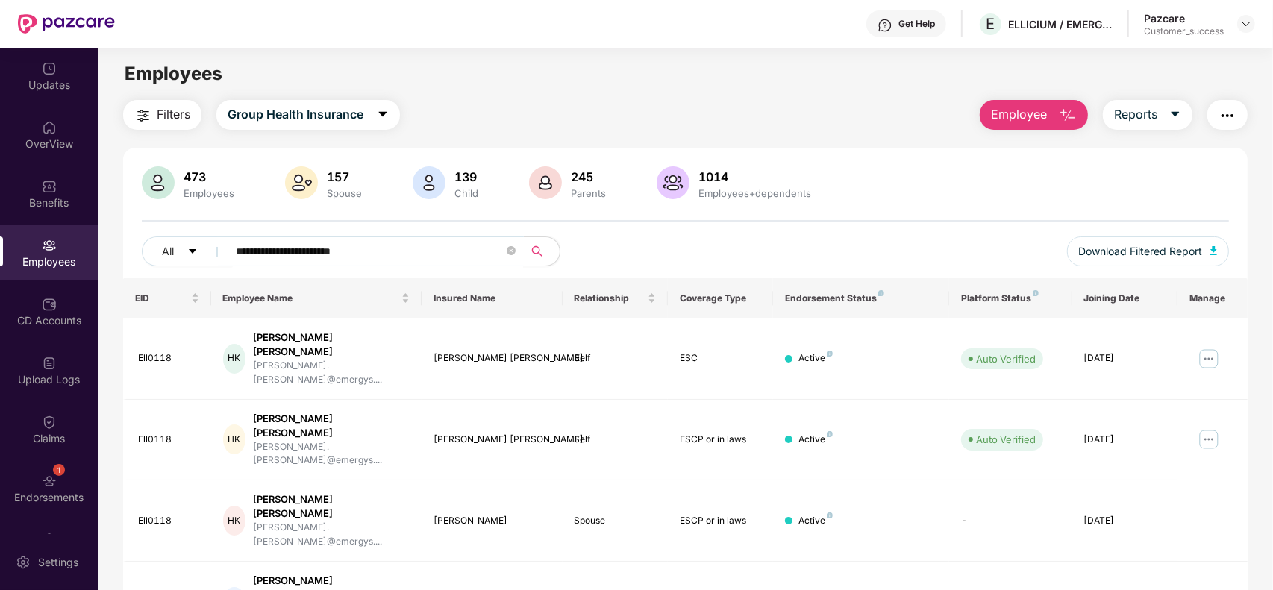
type input "**********"
click at [541, 250] on icon "search" at bounding box center [537, 251] width 12 height 12
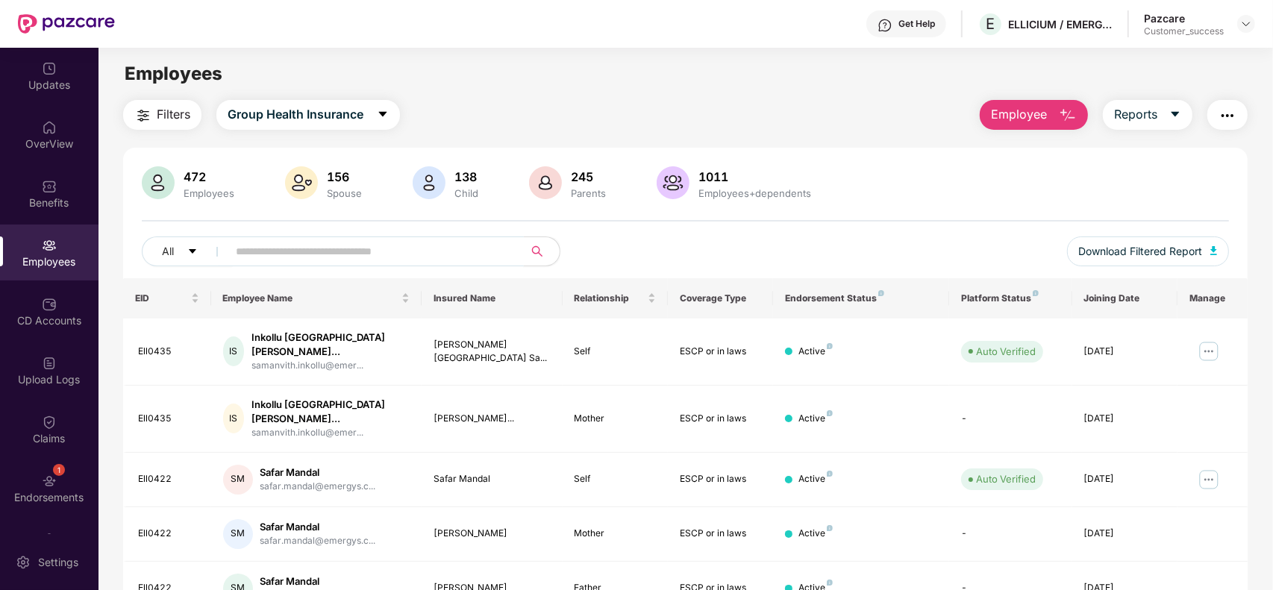
click at [401, 256] on input "text" at bounding box center [370, 251] width 268 height 22
paste input "**********"
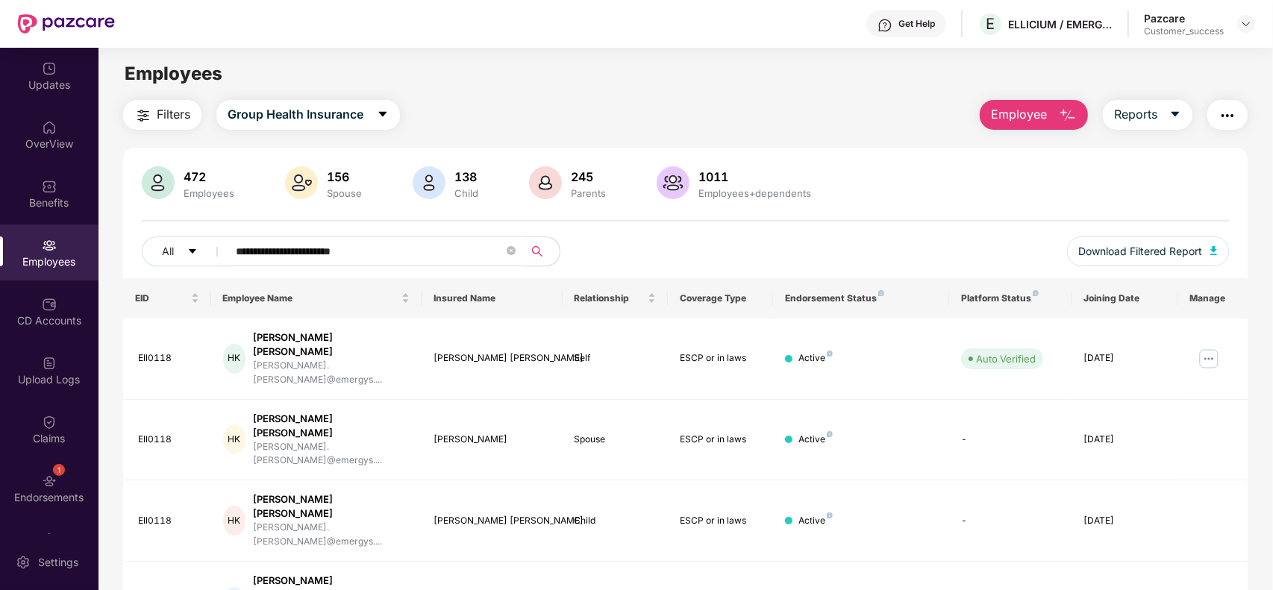
type input "**********"
click at [1241, 19] on img at bounding box center [1246, 24] width 12 height 12
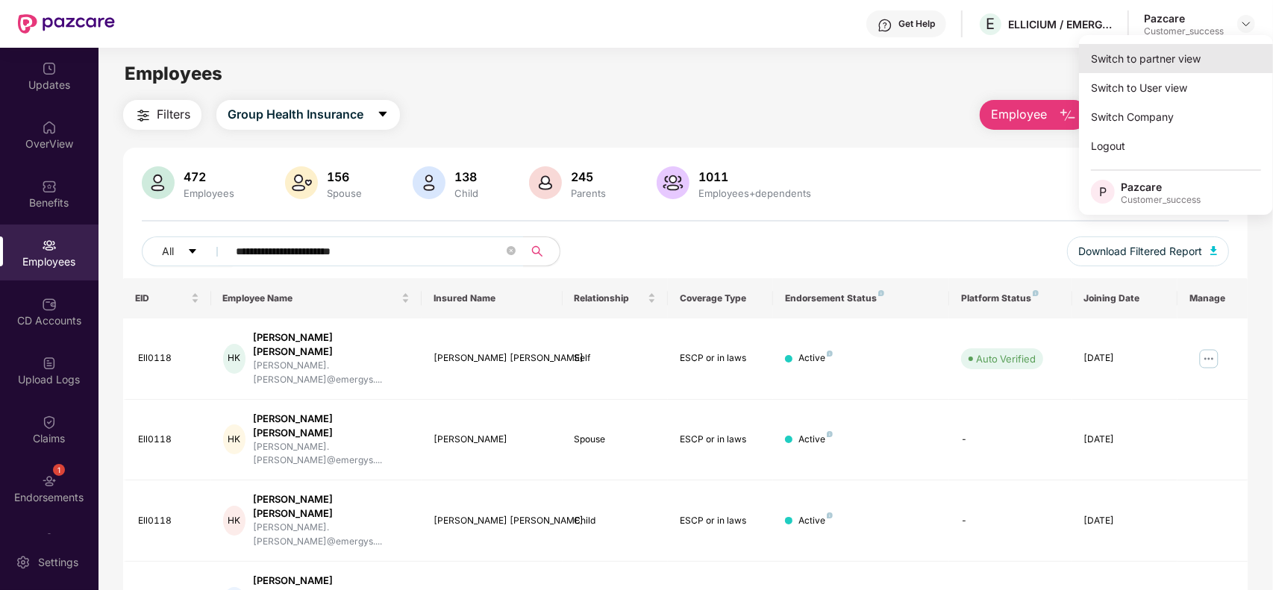
click at [1165, 52] on div "Switch to partner view" at bounding box center [1176, 58] width 194 height 29
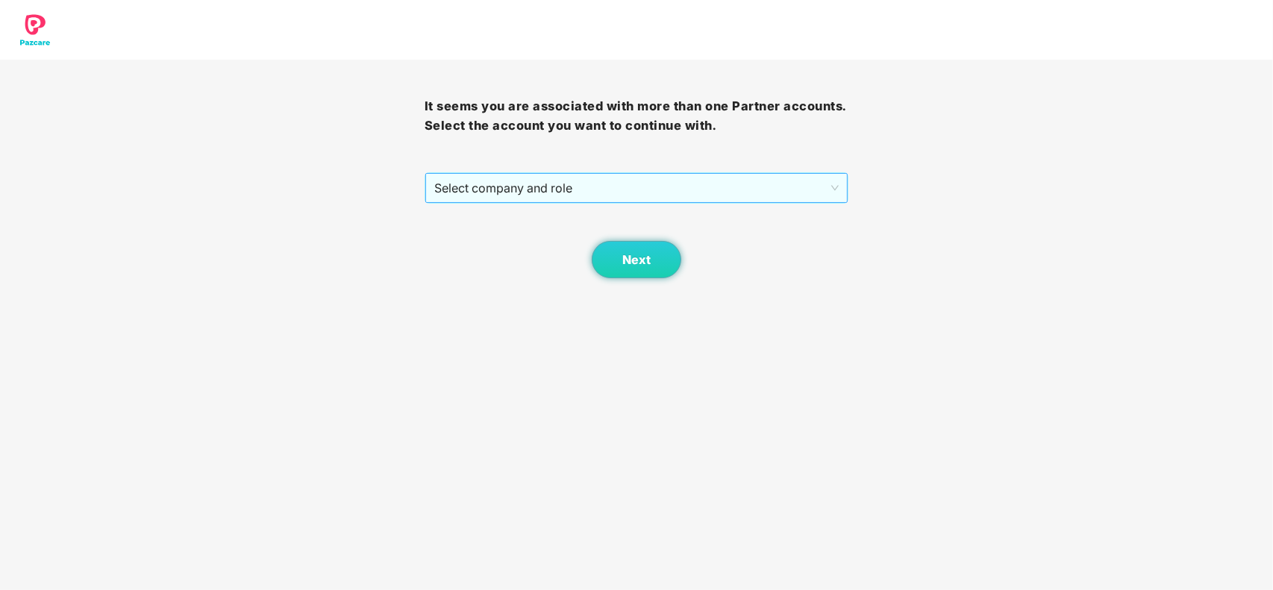
click at [542, 192] on span "Select company and role" at bounding box center [636, 188] width 405 height 28
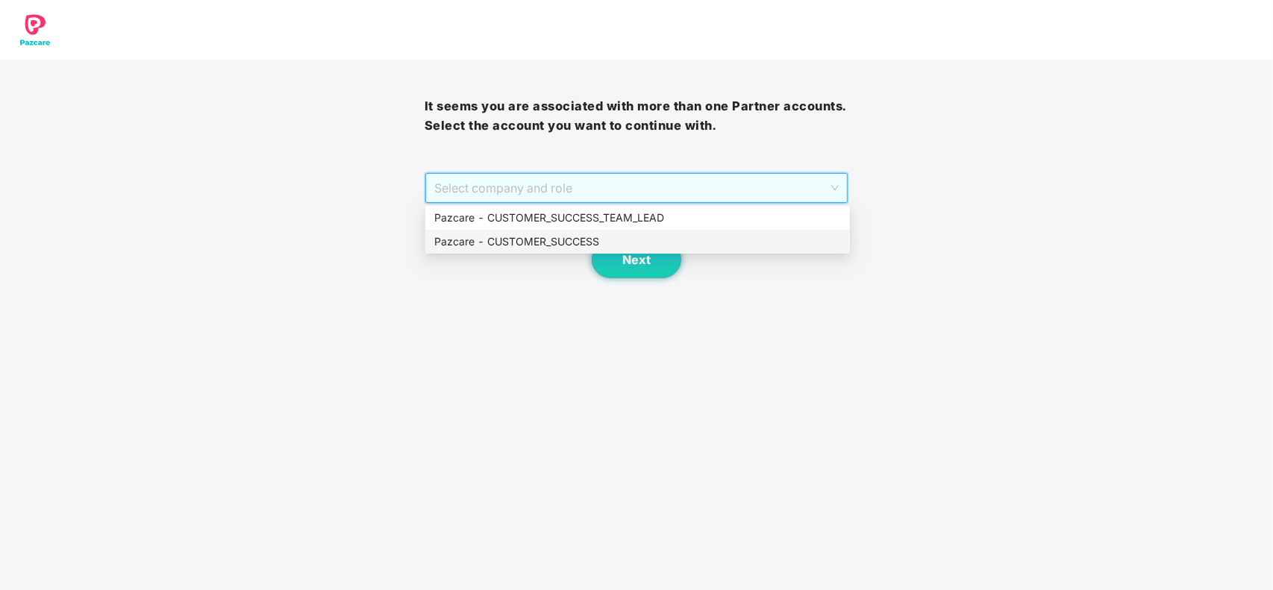
click at [532, 234] on div "Pazcare - CUSTOMER_SUCCESS" at bounding box center [637, 242] width 407 height 16
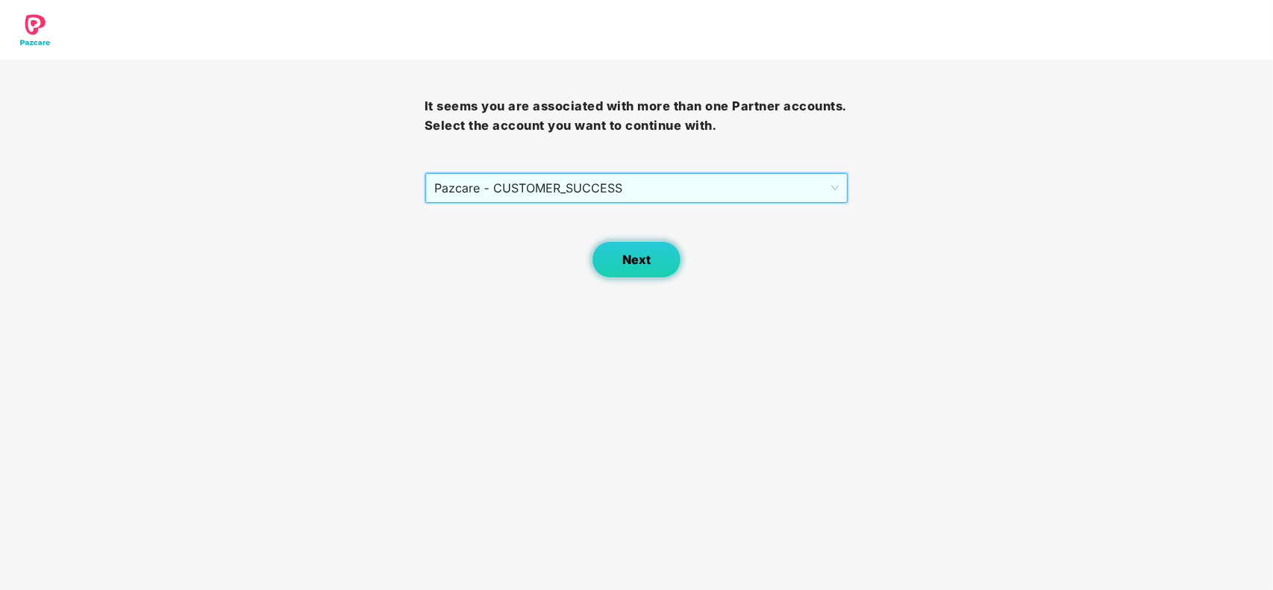
click at [644, 272] on button "Next" at bounding box center [637, 259] width 90 height 37
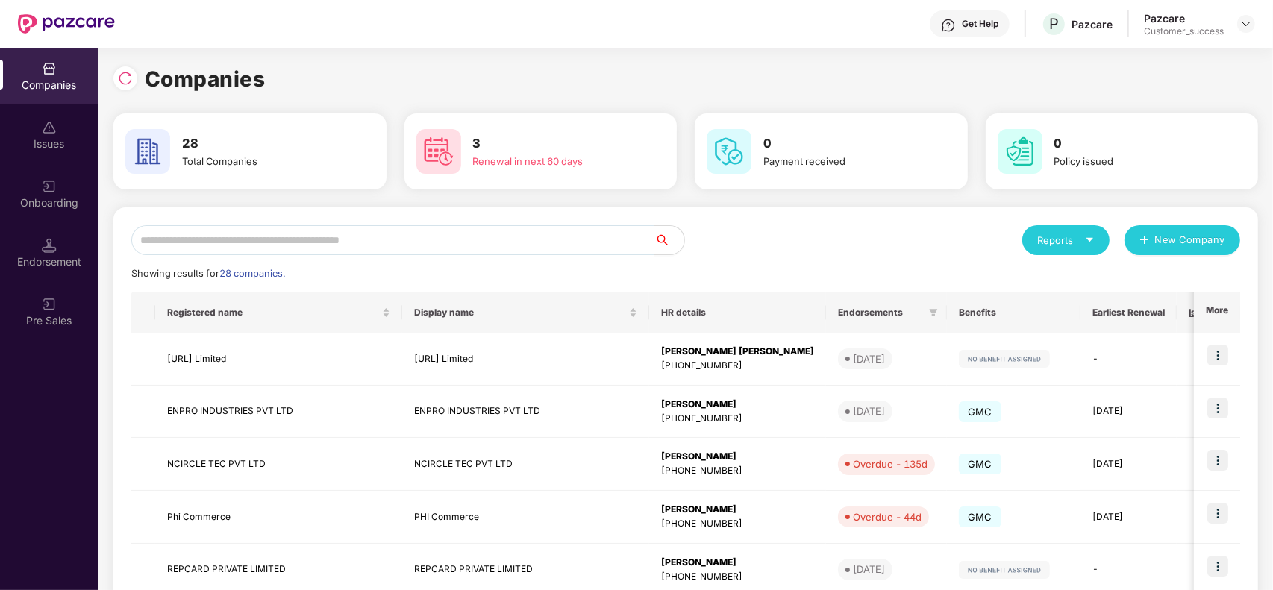
click at [255, 240] on input "text" at bounding box center [392, 240] width 523 height 30
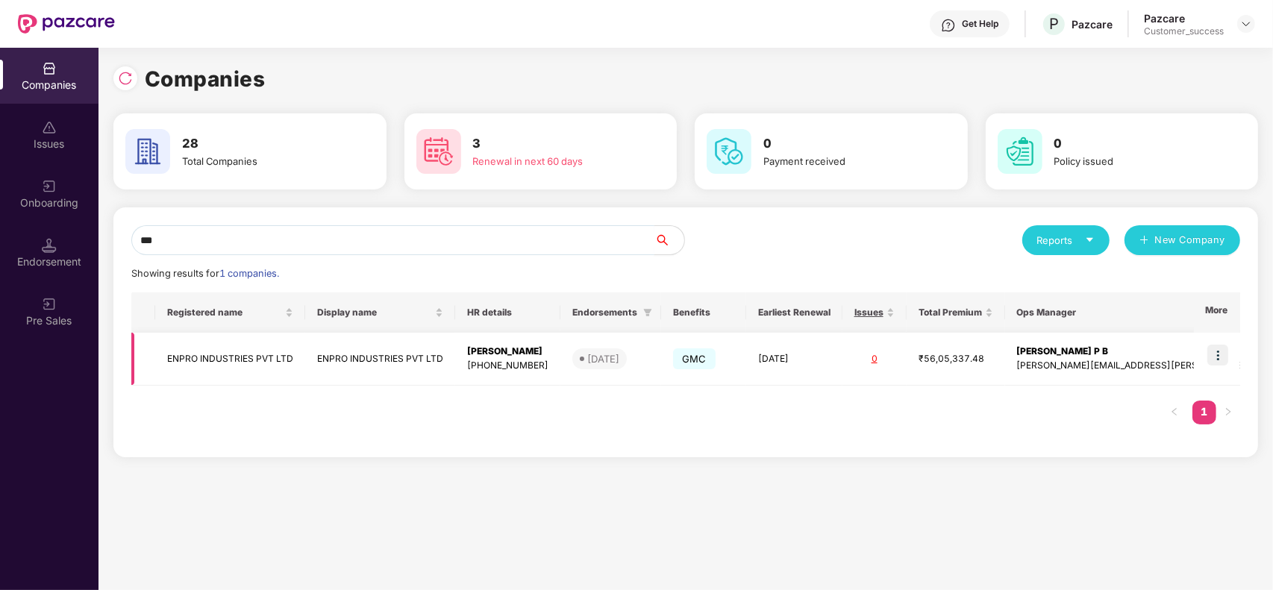
type input "***"
click at [1217, 359] on img at bounding box center [1217, 355] width 21 height 21
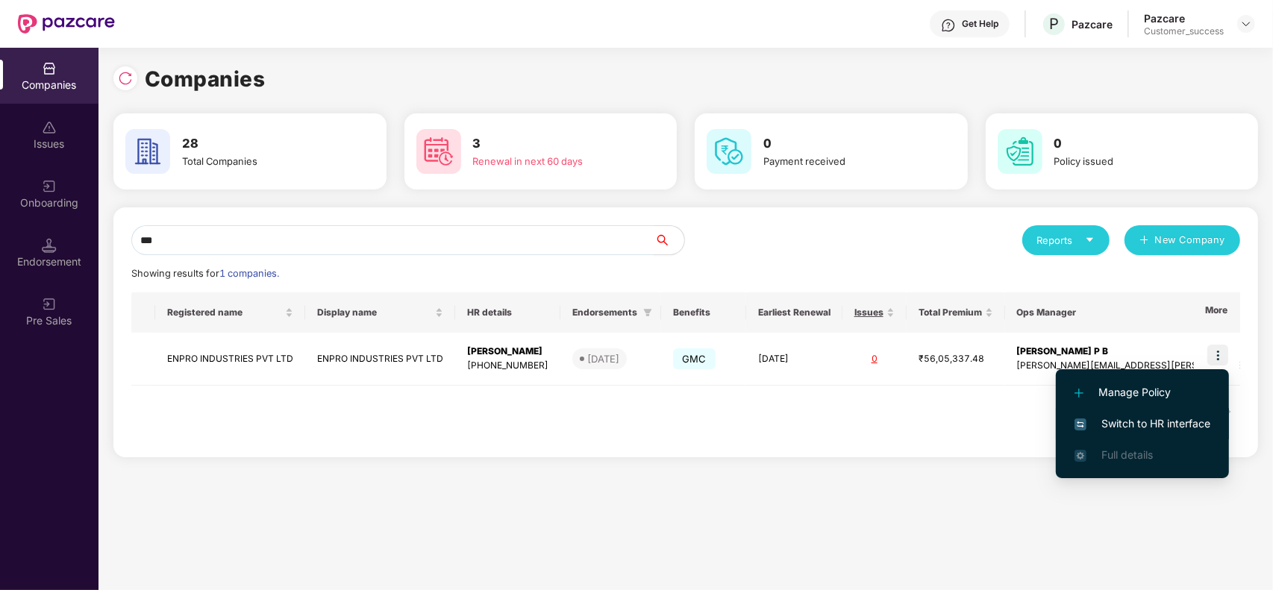
click at [1142, 422] on span "Switch to HR interface" at bounding box center [1142, 424] width 136 height 16
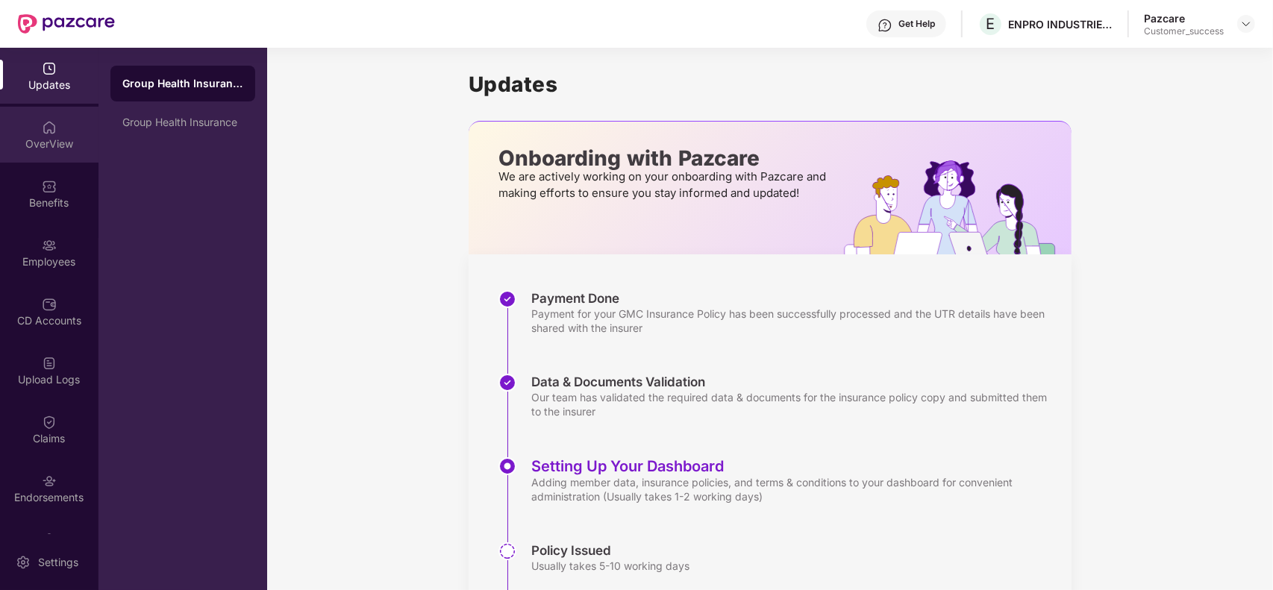
click at [57, 142] on div "OverView" at bounding box center [49, 144] width 98 height 15
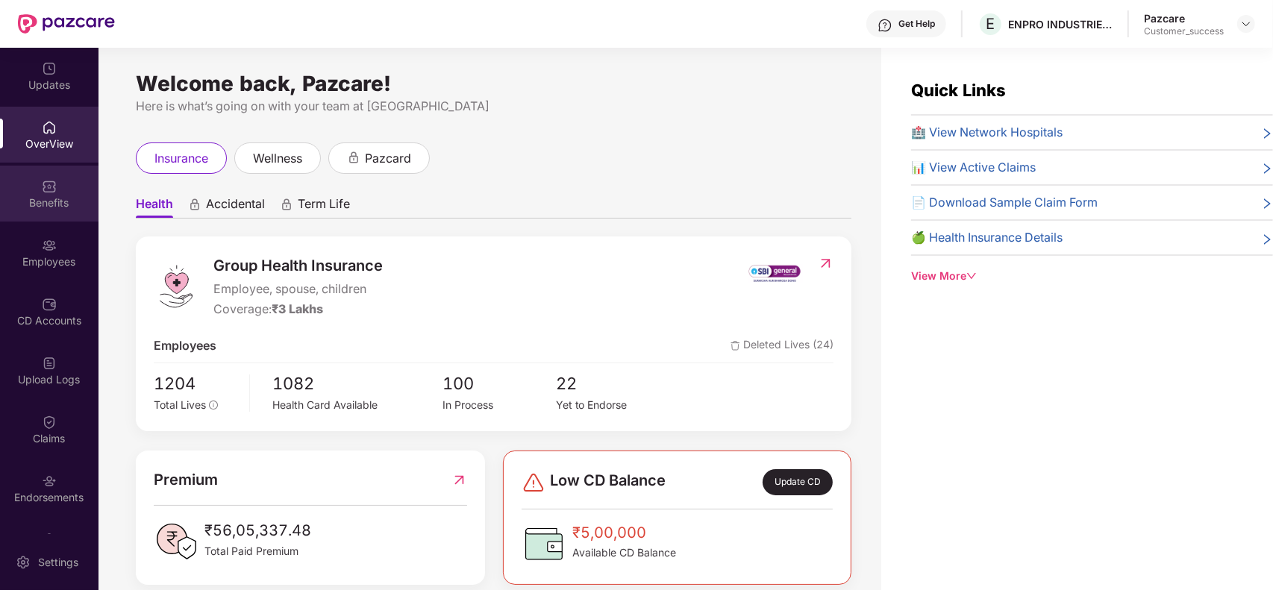
click at [52, 198] on div "Benefits" at bounding box center [49, 202] width 98 height 15
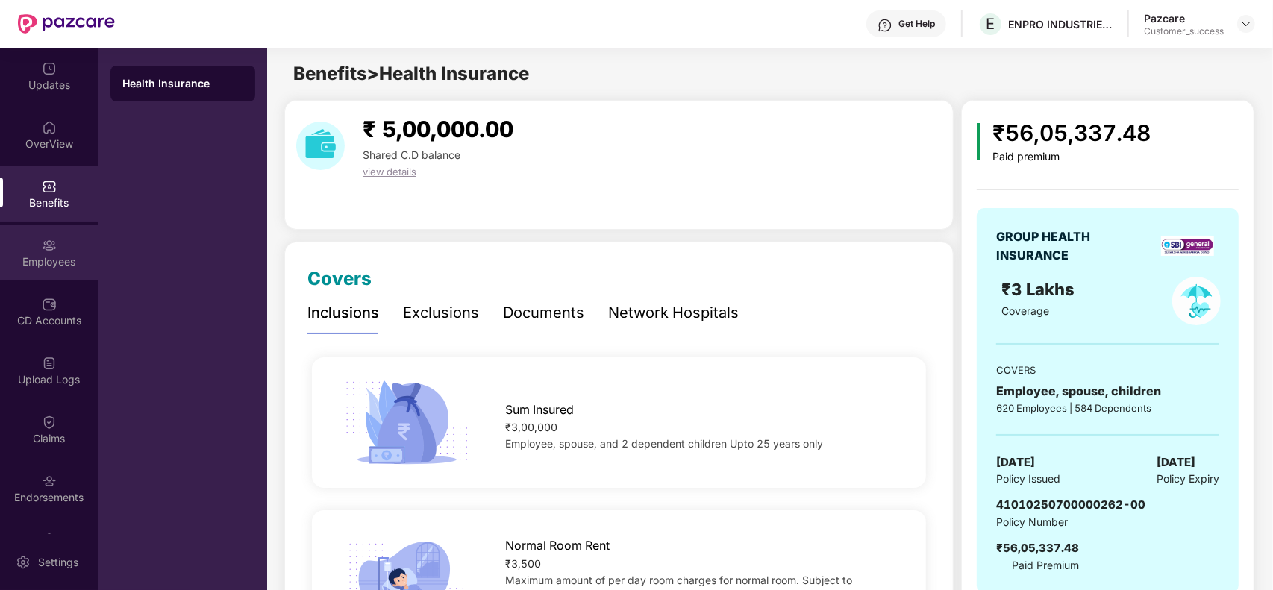
click at [56, 252] on div "Employees" at bounding box center [49, 253] width 98 height 56
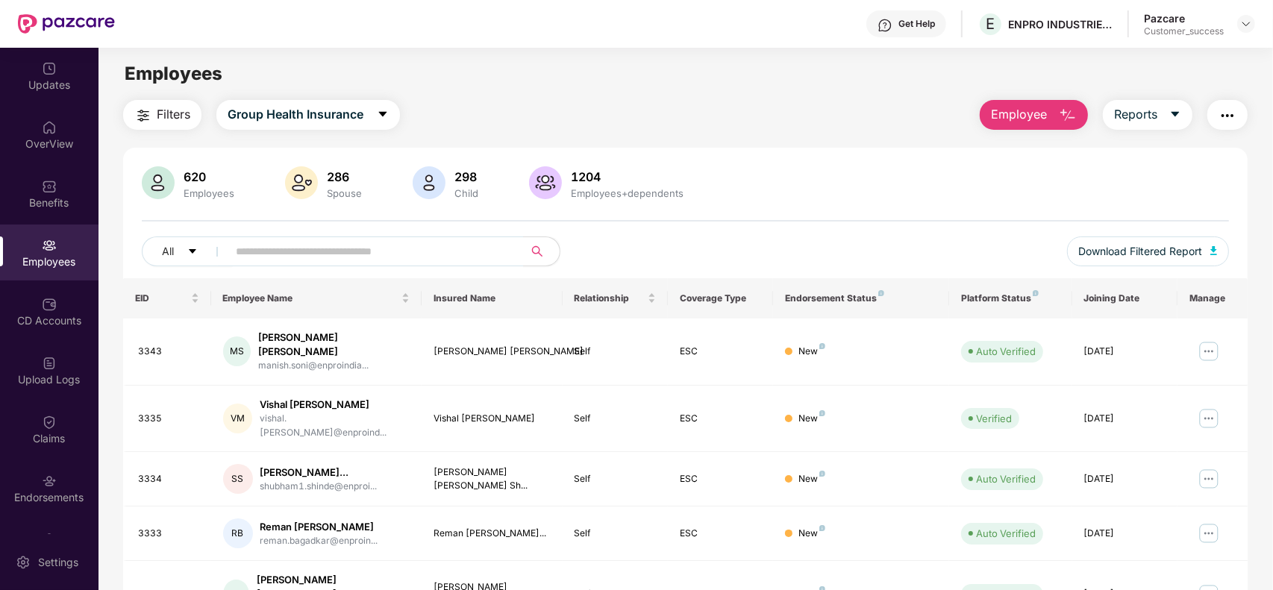
click at [1038, 110] on span "Employee" at bounding box center [1019, 114] width 56 height 19
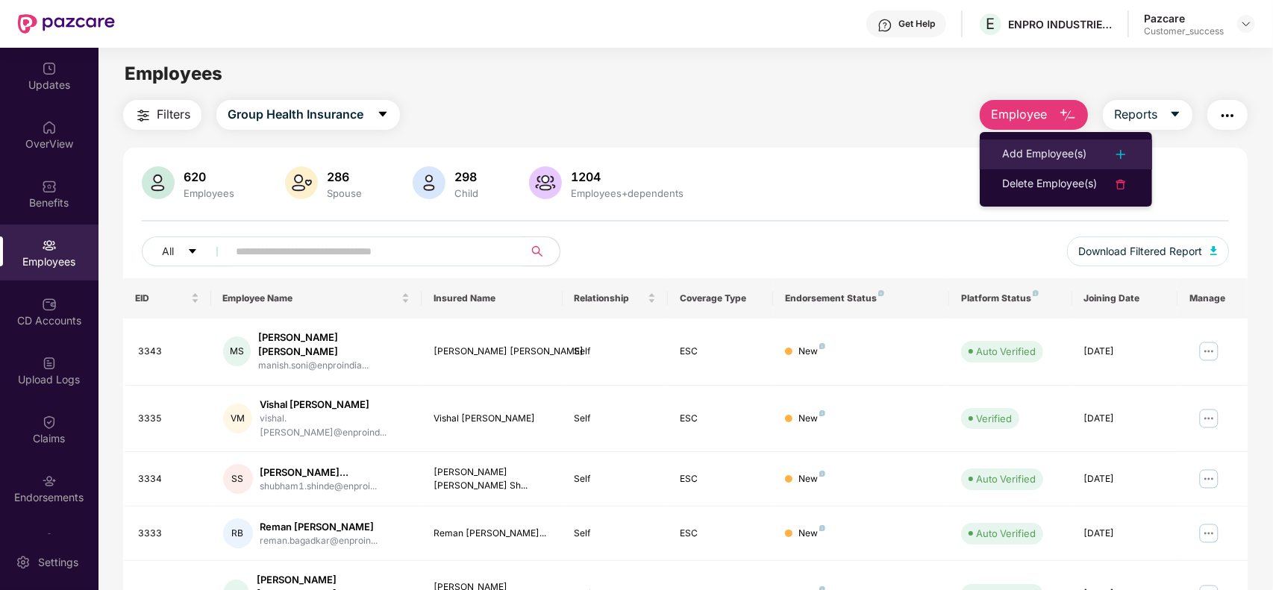
click at [1031, 142] on li "Add Employee(s)" at bounding box center [1066, 155] width 172 height 30
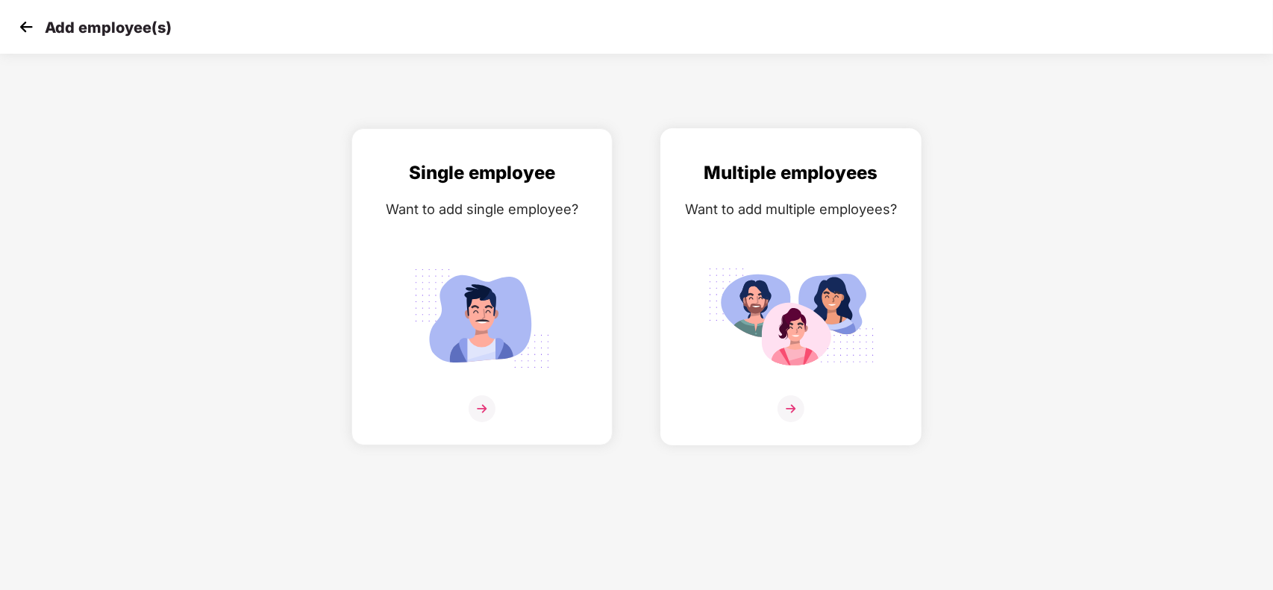
click at [781, 416] on img at bounding box center [790, 408] width 27 height 27
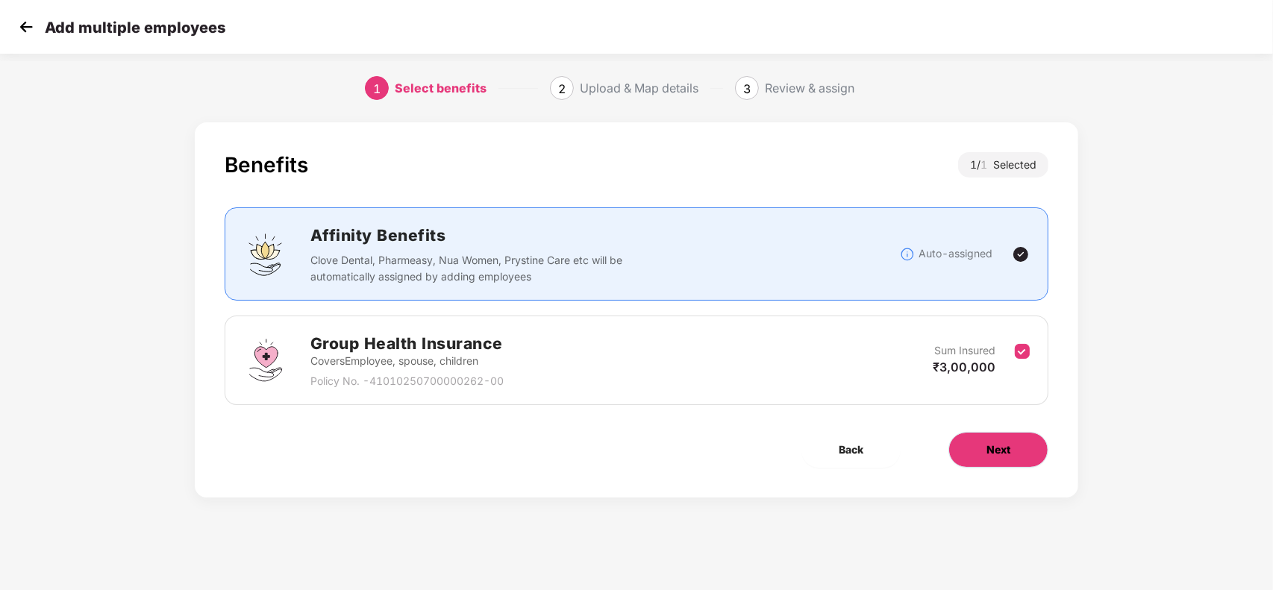
click at [1008, 451] on span "Next" at bounding box center [998, 450] width 24 height 16
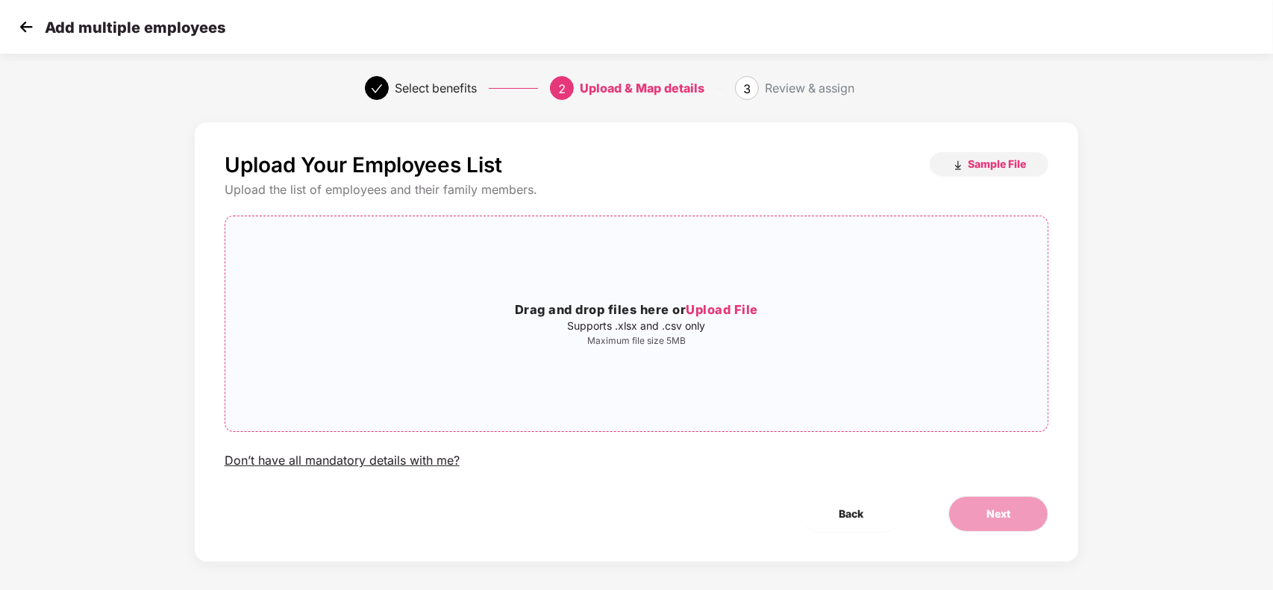
click at [724, 311] on span "Upload File" at bounding box center [722, 309] width 72 height 15
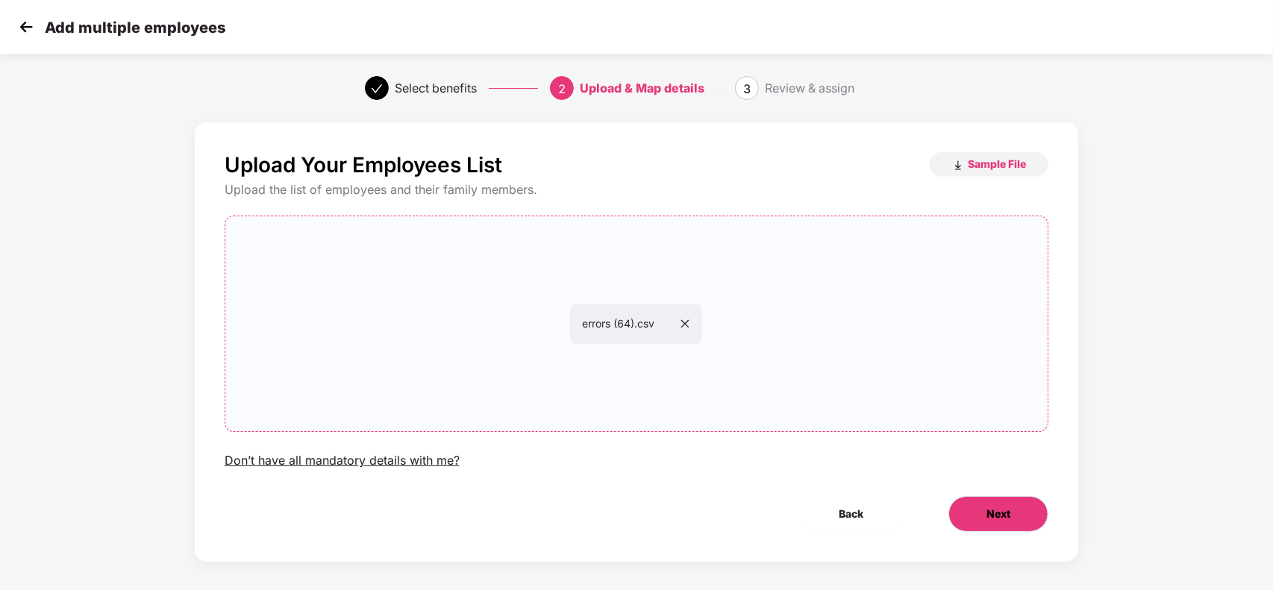
click at [994, 515] on span "Next" at bounding box center [998, 514] width 24 height 16
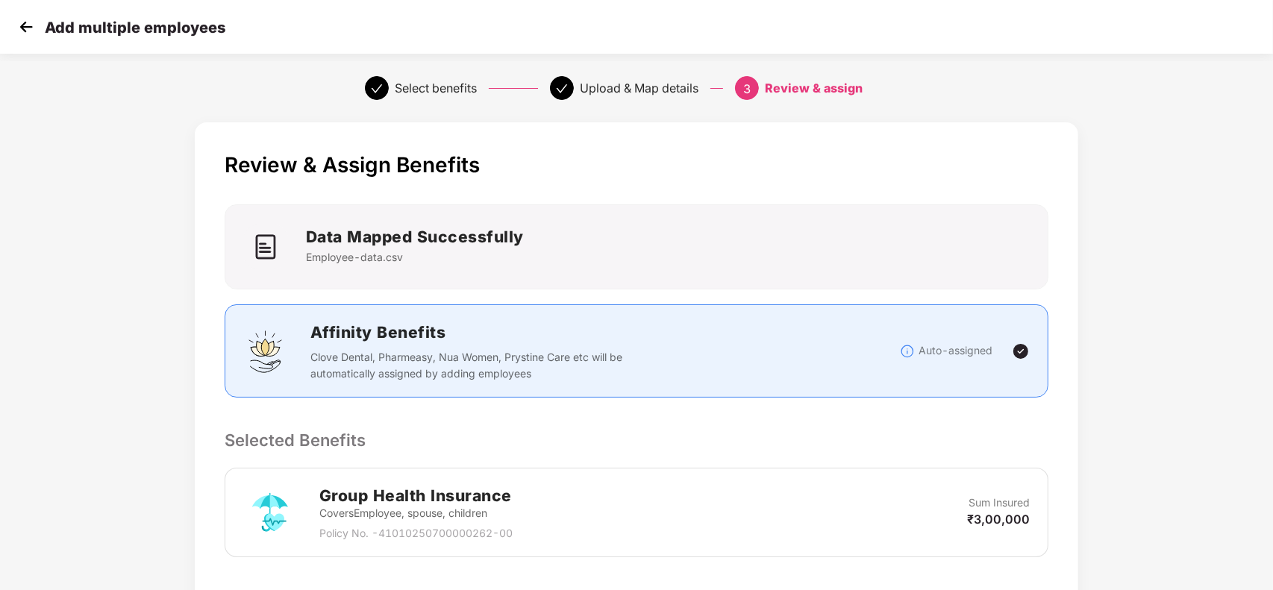
click at [859, 440] on p "Selected Benefits" at bounding box center [637, 439] width 824 height 25
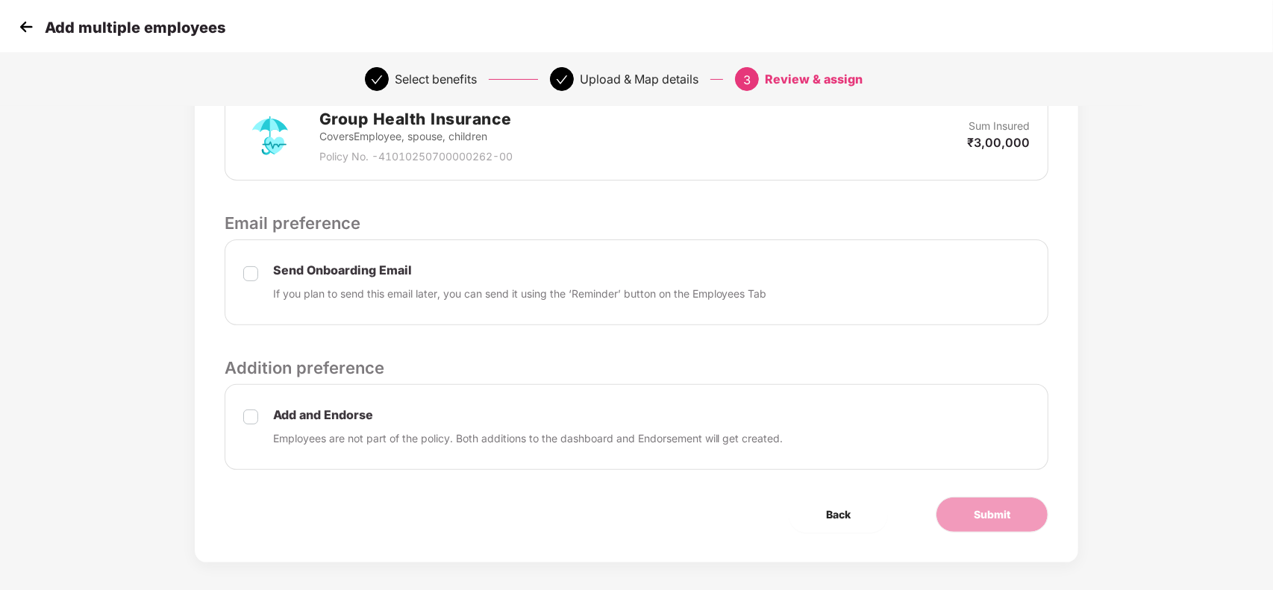
scroll to position [388, 0]
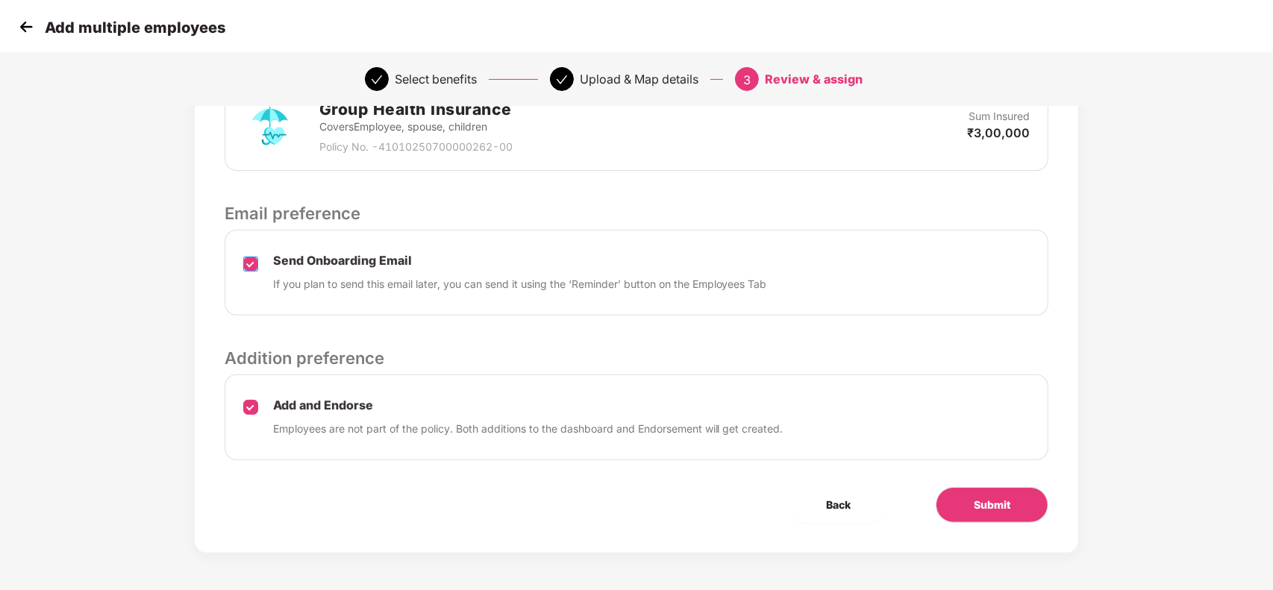
click at [250, 271] on label at bounding box center [250, 273] width 15 height 38
click at [972, 510] on button "Submit" at bounding box center [992, 505] width 113 height 36
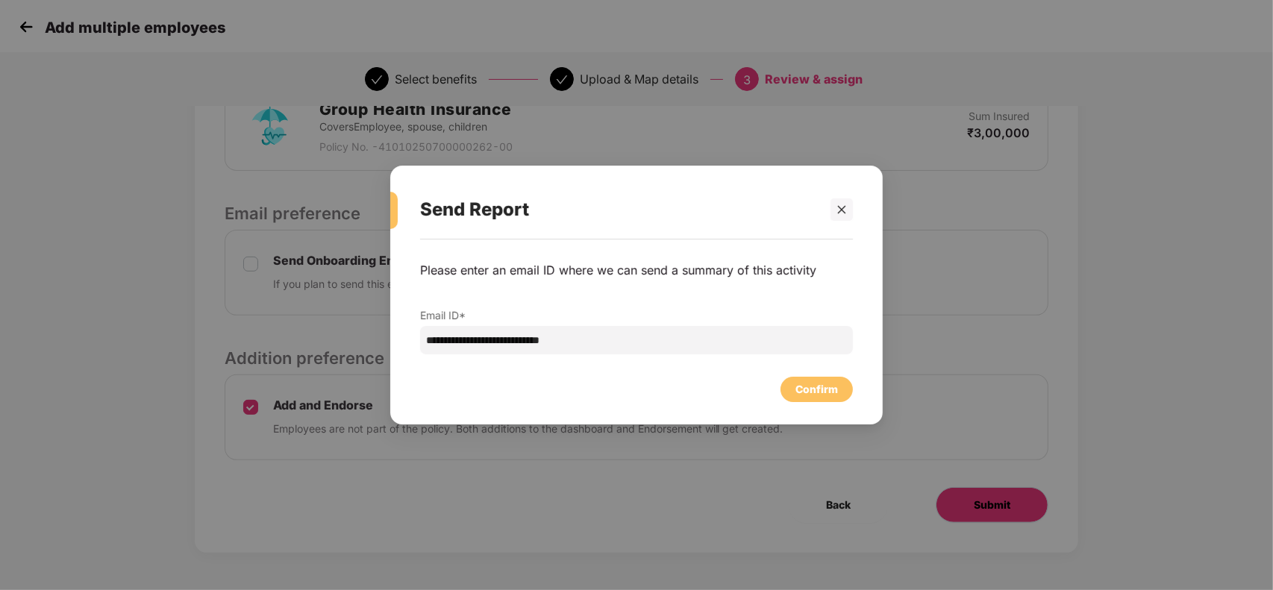
scroll to position [0, 0]
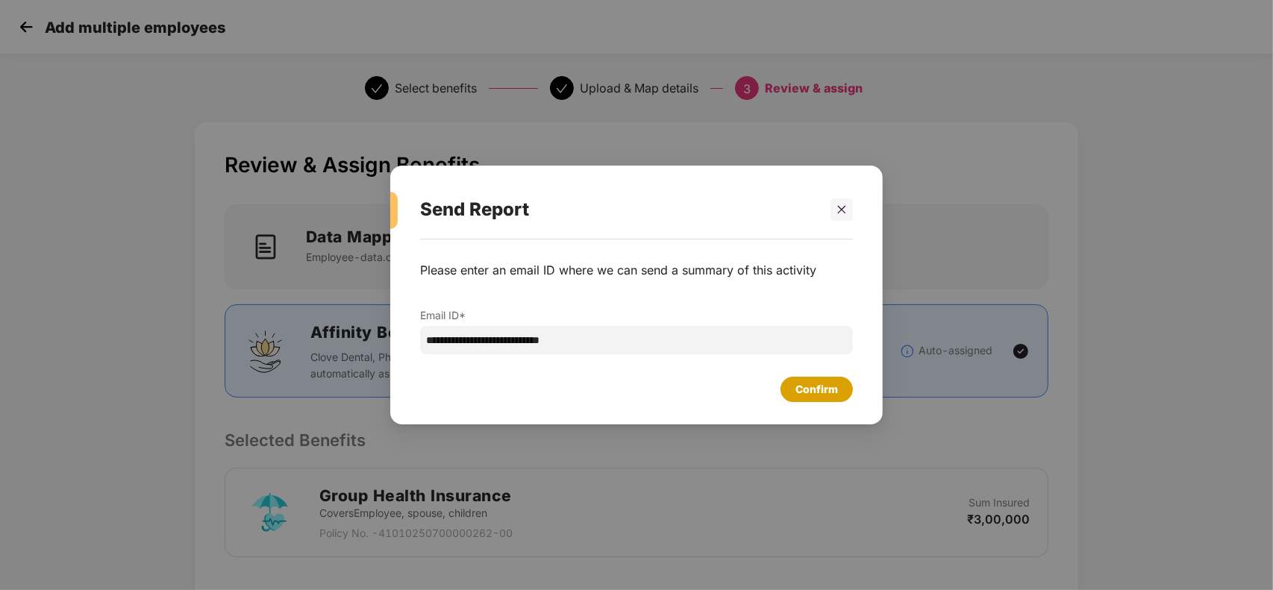
click at [797, 389] on div "Confirm" at bounding box center [816, 389] width 43 height 16
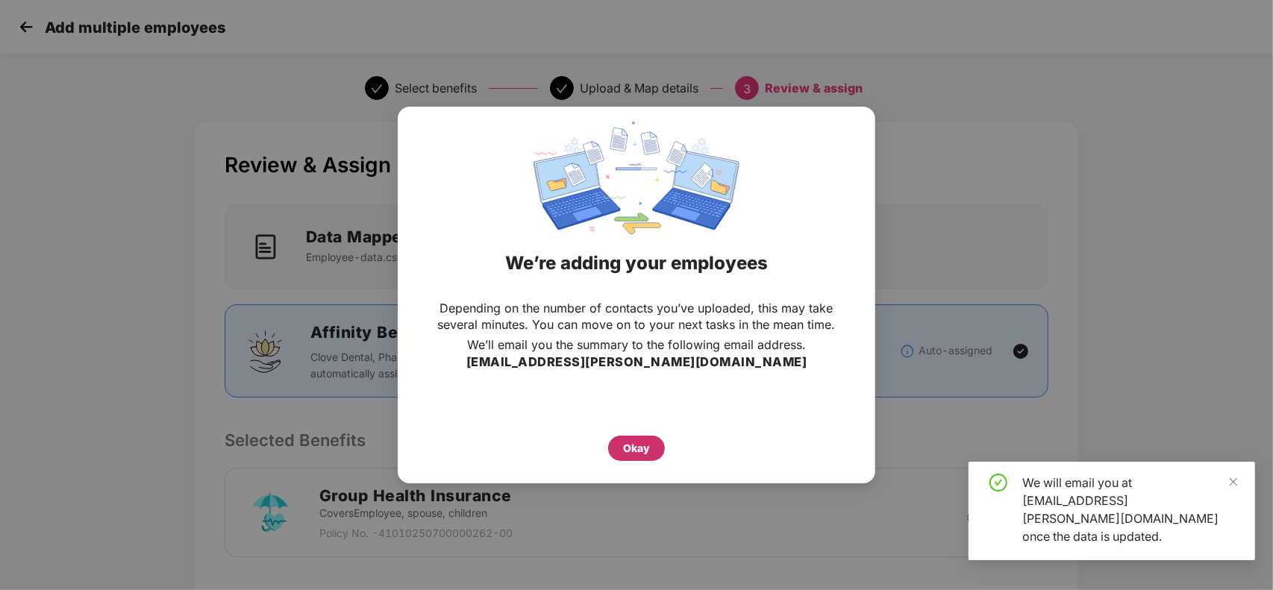
click at [645, 438] on div "Okay" at bounding box center [636, 448] width 57 height 25
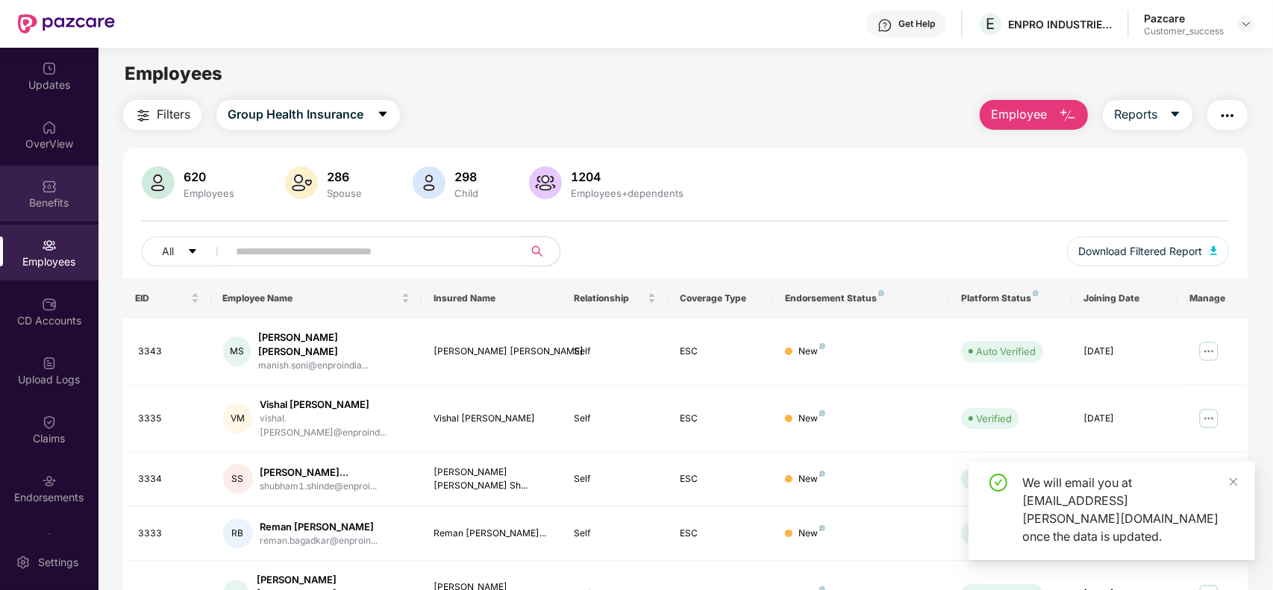
click at [56, 198] on div "Benefits" at bounding box center [49, 202] width 98 height 15
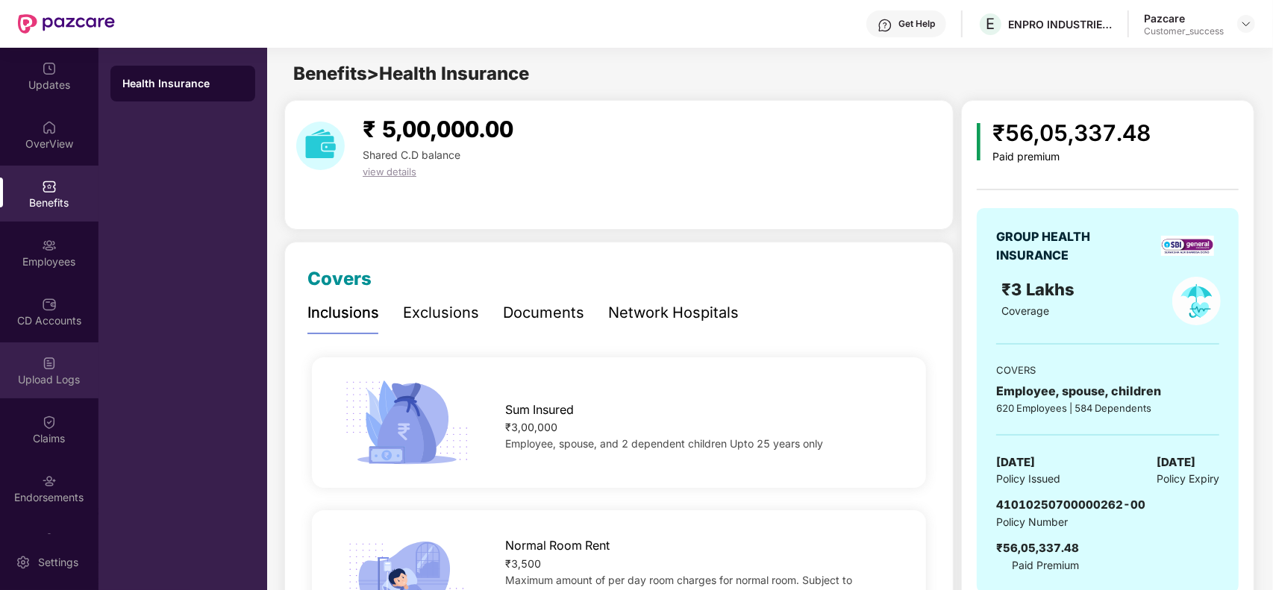
click at [54, 375] on div "Upload Logs" at bounding box center [49, 379] width 98 height 15
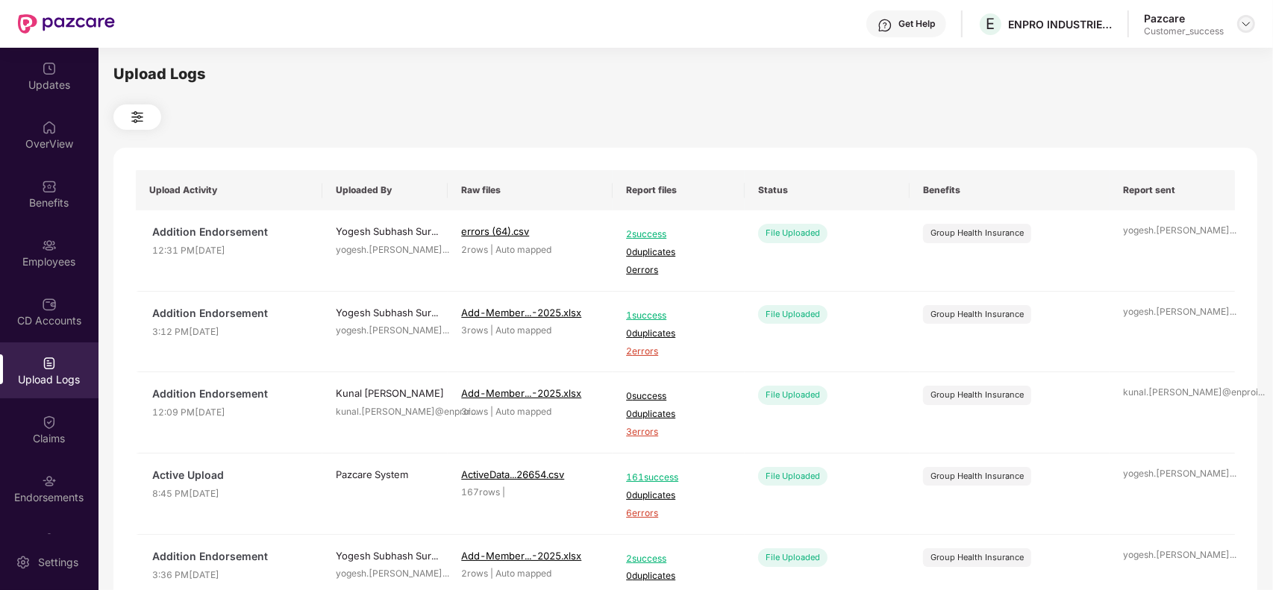
click at [1247, 26] on img at bounding box center [1246, 24] width 12 height 12
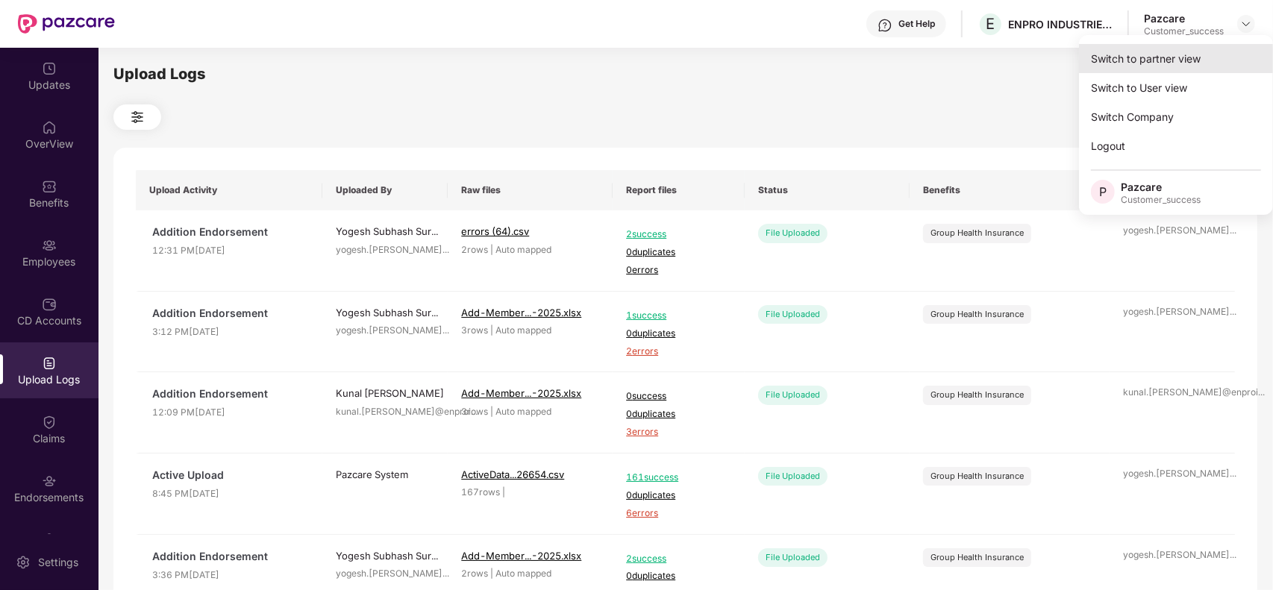
click at [1192, 46] on div "Switch to partner view" at bounding box center [1176, 58] width 194 height 29
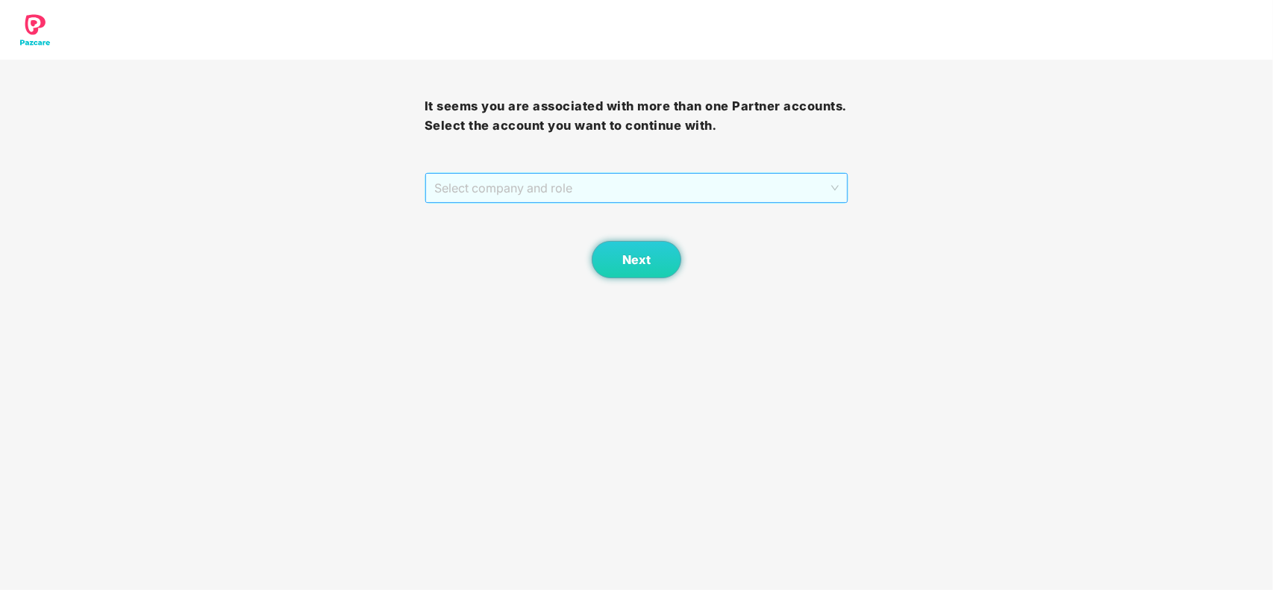
click at [654, 187] on span "Select company and role" at bounding box center [636, 188] width 405 height 28
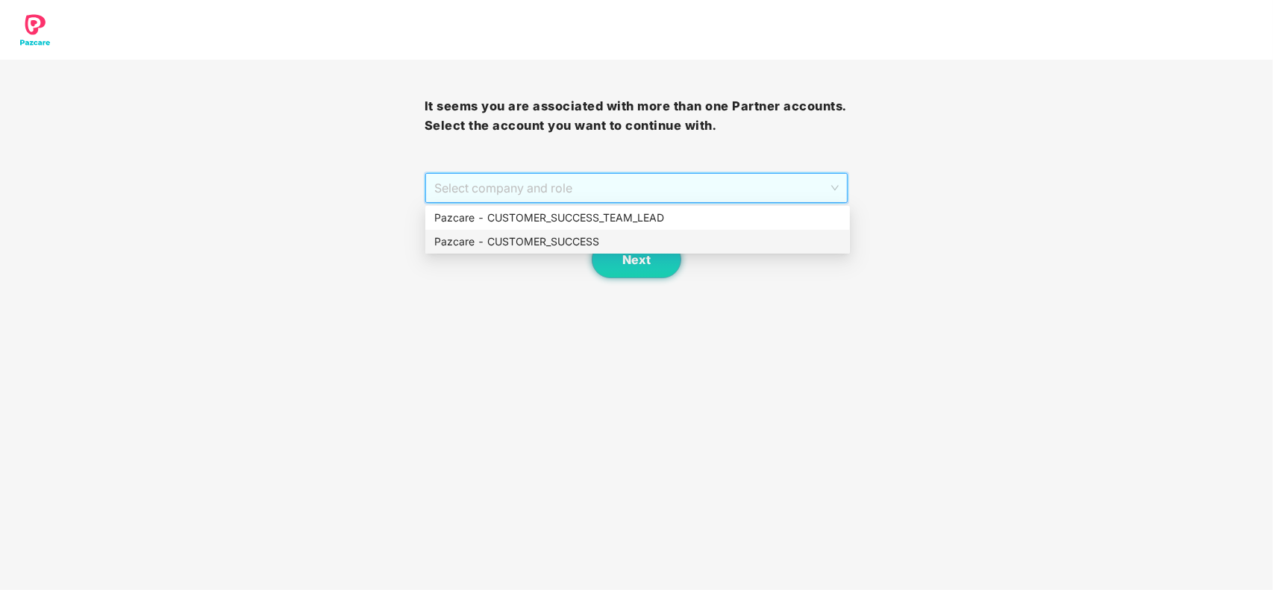
click at [546, 247] on div "Pazcare - CUSTOMER_SUCCESS" at bounding box center [637, 242] width 407 height 16
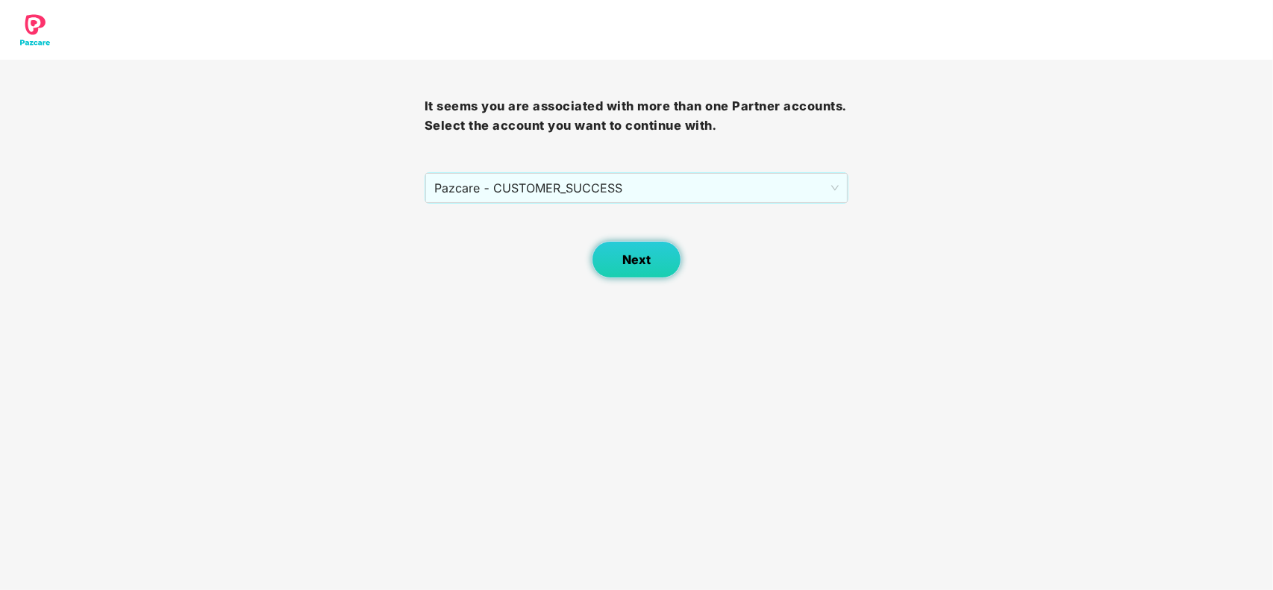
click at [654, 267] on button "Next" at bounding box center [637, 259] width 90 height 37
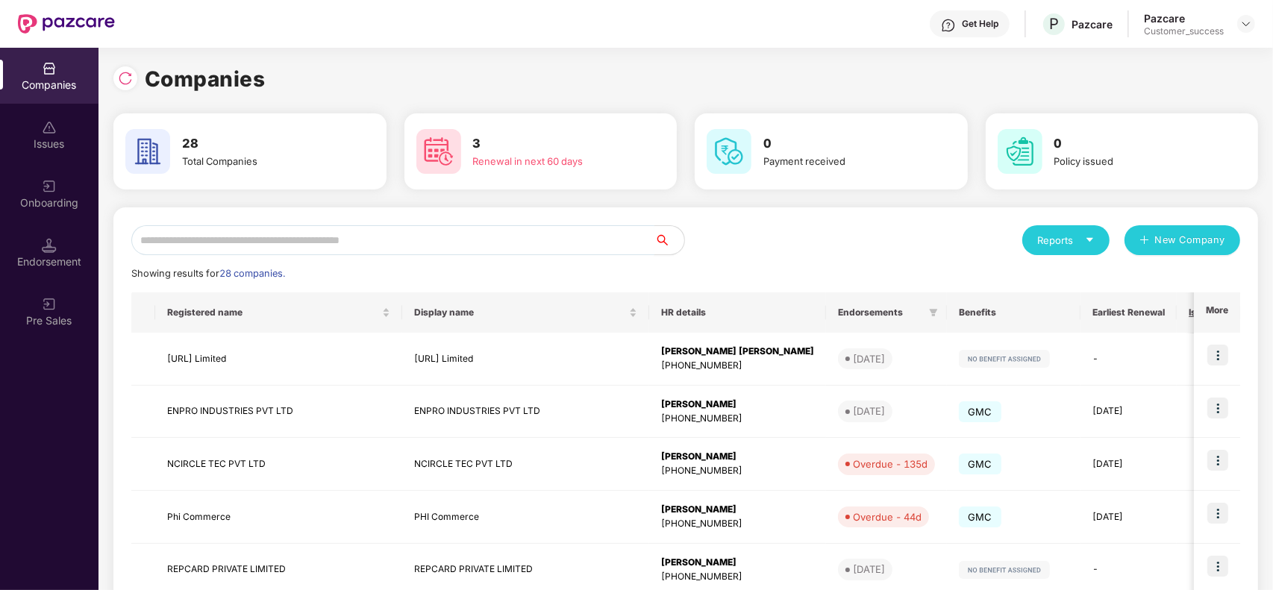
click at [356, 239] on input "text" at bounding box center [392, 240] width 523 height 30
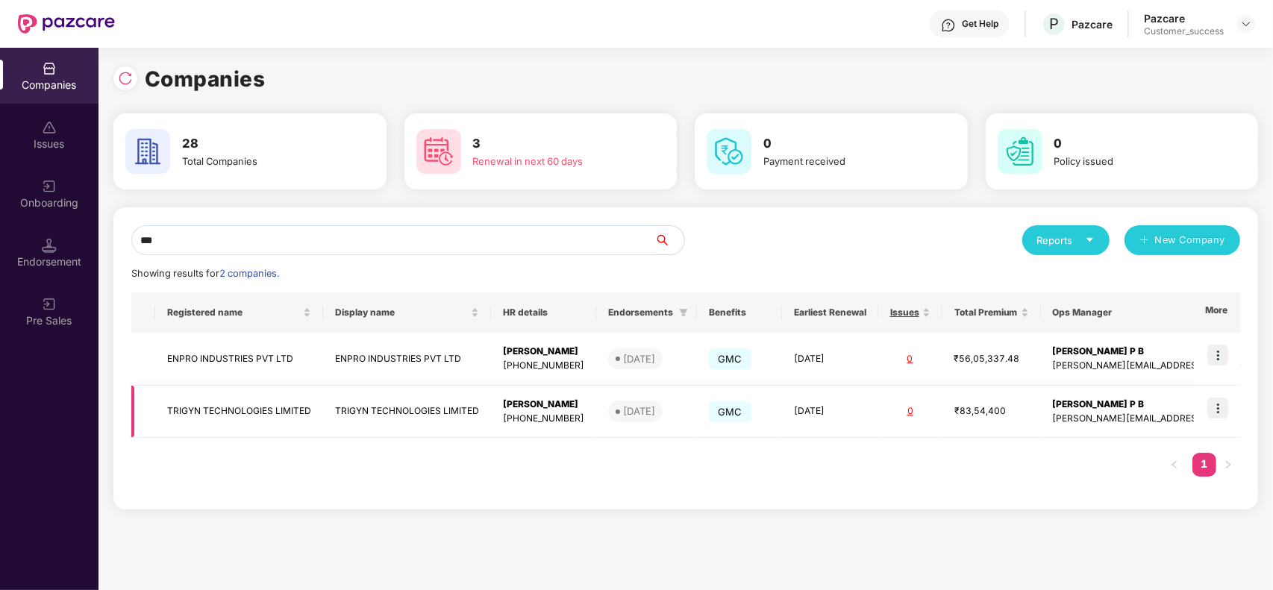
type input "***"
click at [1221, 407] on img at bounding box center [1217, 408] width 21 height 21
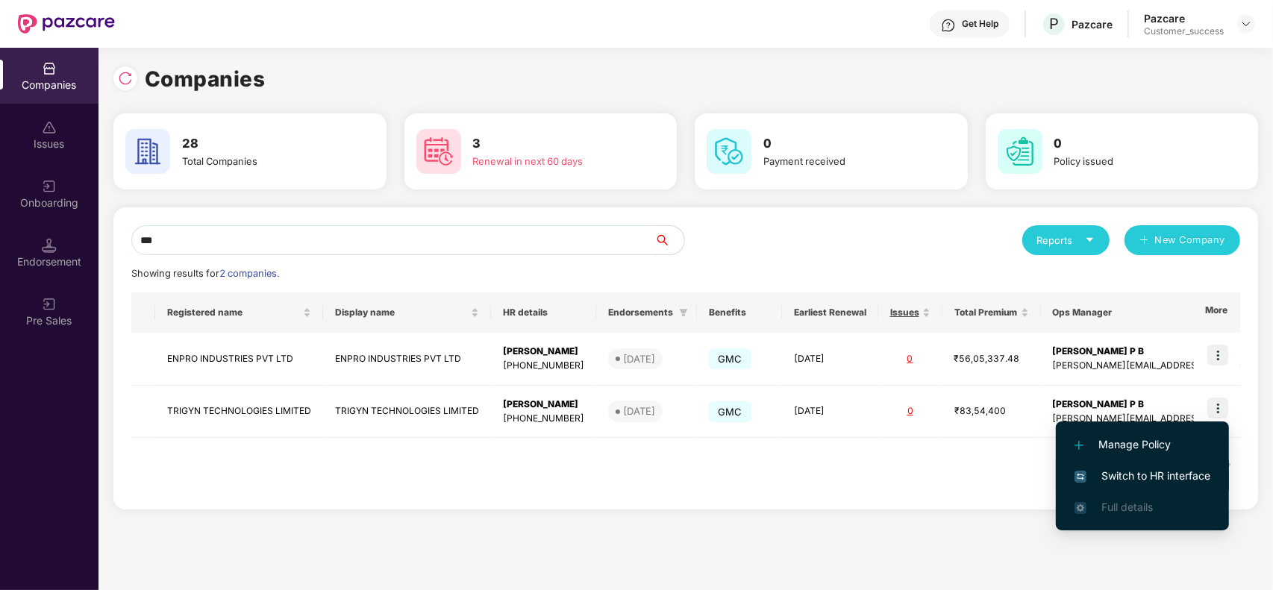
click at [1146, 466] on li "Switch to HR interface" at bounding box center [1142, 475] width 173 height 31
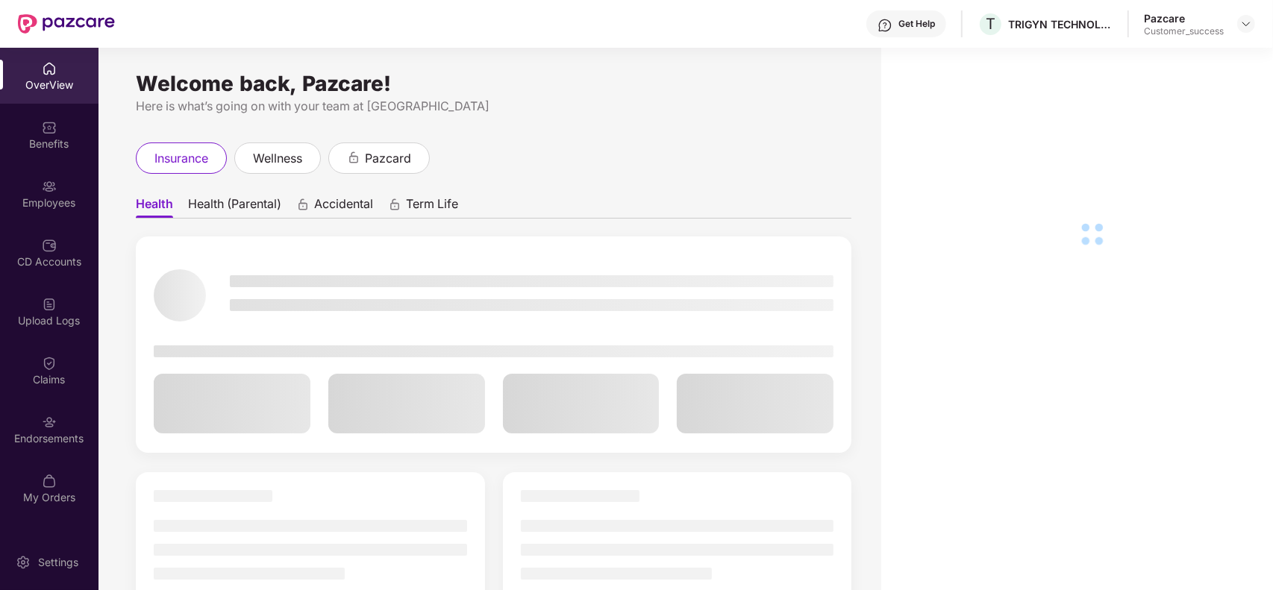
click at [45, 195] on div "Employees" at bounding box center [49, 202] width 98 height 15
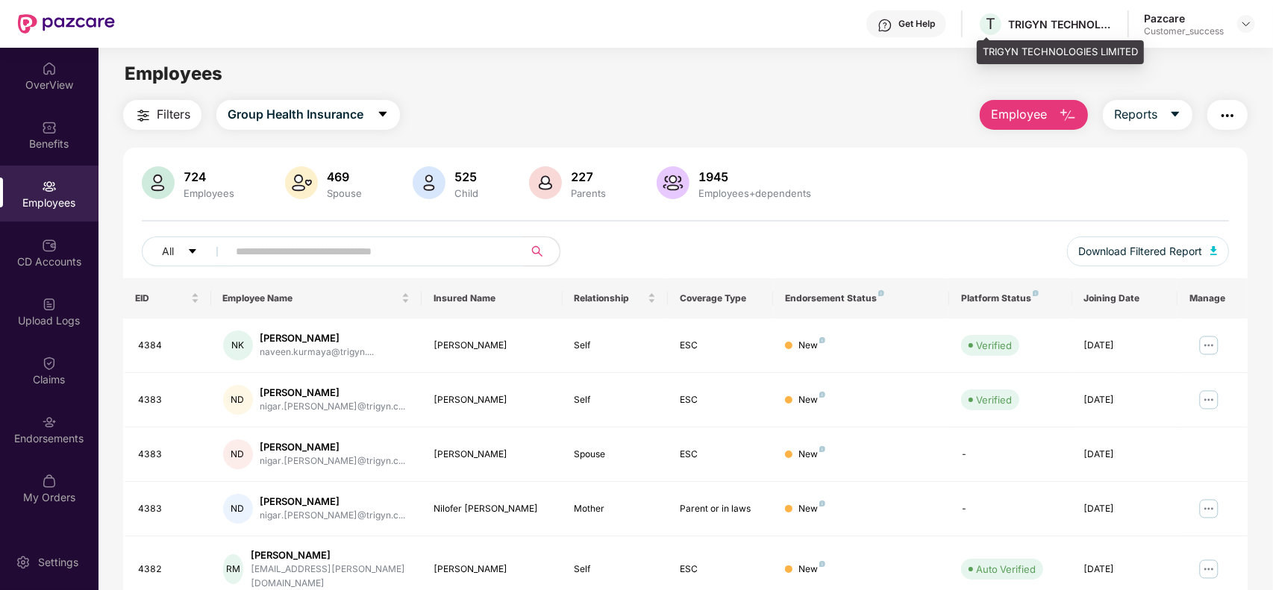
drag, startPoint x: 1026, startPoint y: 25, endPoint x: 1067, endPoint y: 50, distance: 48.2
click at [1067, 50] on div "TRIGYN TECHNOLOGIES LIMITED" at bounding box center [1060, 52] width 167 height 24
click at [1009, 26] on div "TRIGYN TECHNOLOGIES LIMITED" at bounding box center [1060, 24] width 104 height 14
click at [1005, 51] on div "TRIGYN TECHNOLOGIES LIMITED" at bounding box center [1060, 52] width 167 height 24
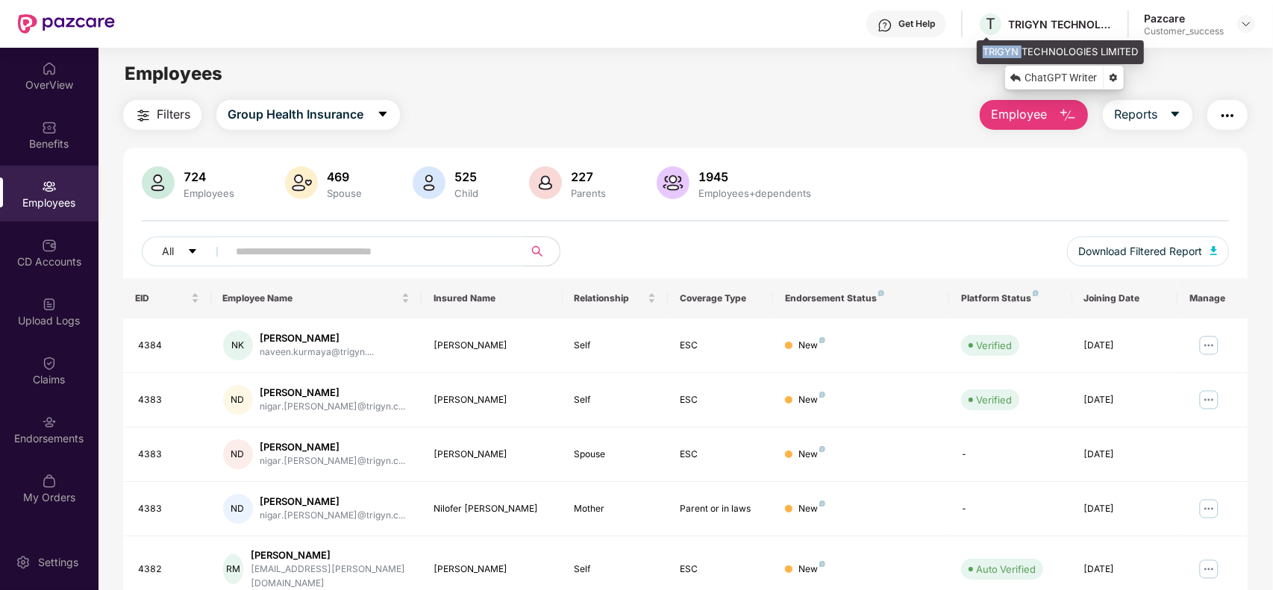
copy div "TRIGYN"
drag, startPoint x: 1139, startPoint y: 51, endPoint x: 978, endPoint y: 54, distance: 161.2
click at [978, 54] on div "TRIGYN TECHNOLOGIES LIMITED" at bounding box center [1060, 52] width 167 height 24
copy div "TRIGYN TECHNOLOGIES LIMITED"
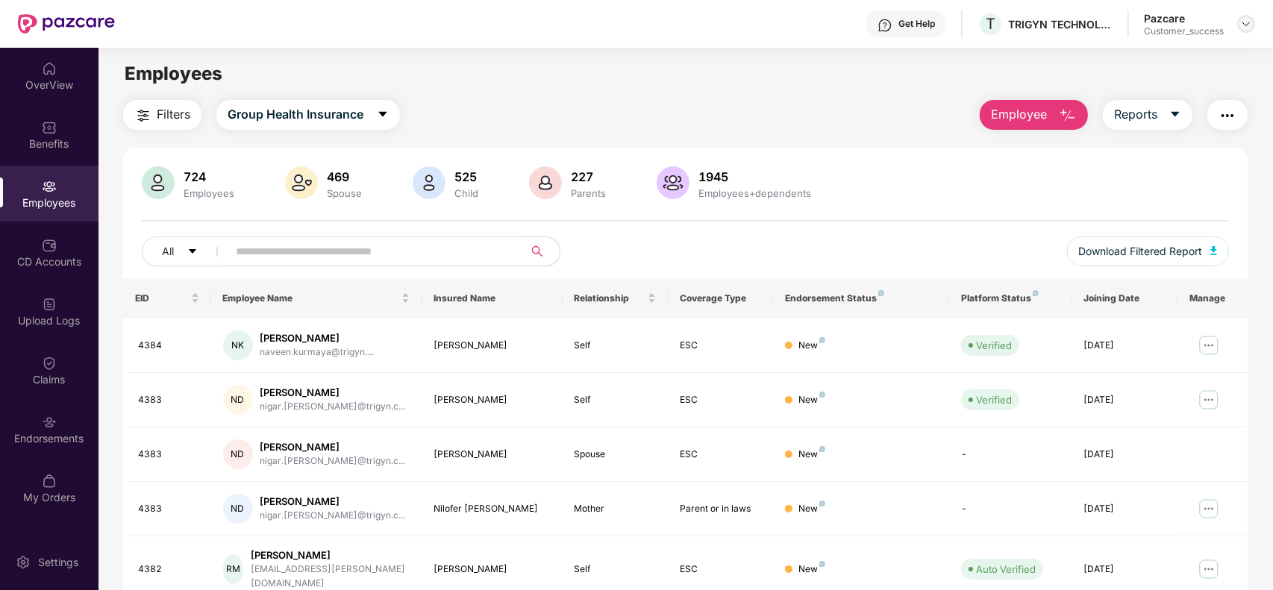
click at [1246, 22] on img at bounding box center [1246, 24] width 12 height 12
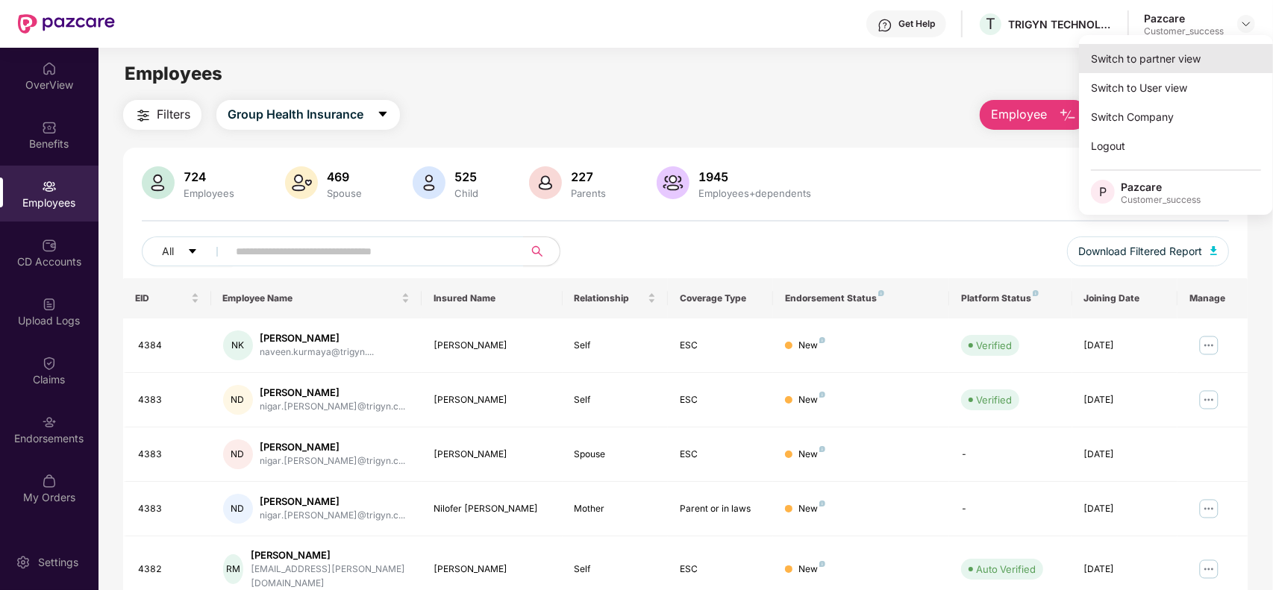
click at [1150, 61] on div "Switch to partner view" at bounding box center [1176, 58] width 194 height 29
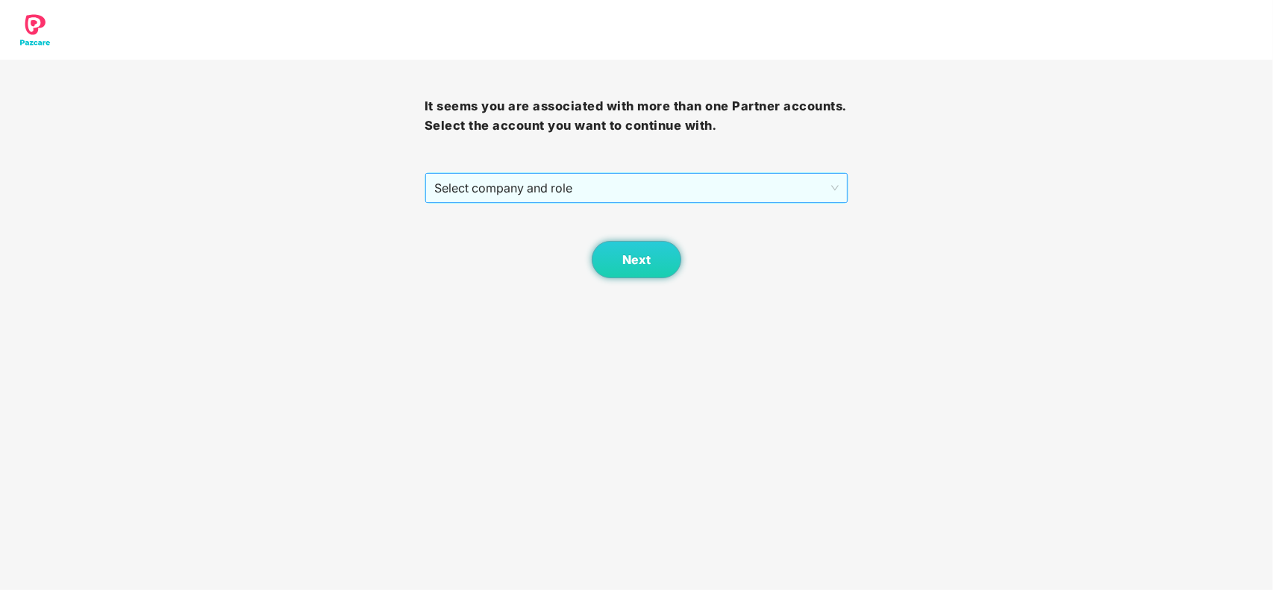
click at [631, 192] on span "Select company and role" at bounding box center [636, 188] width 405 height 28
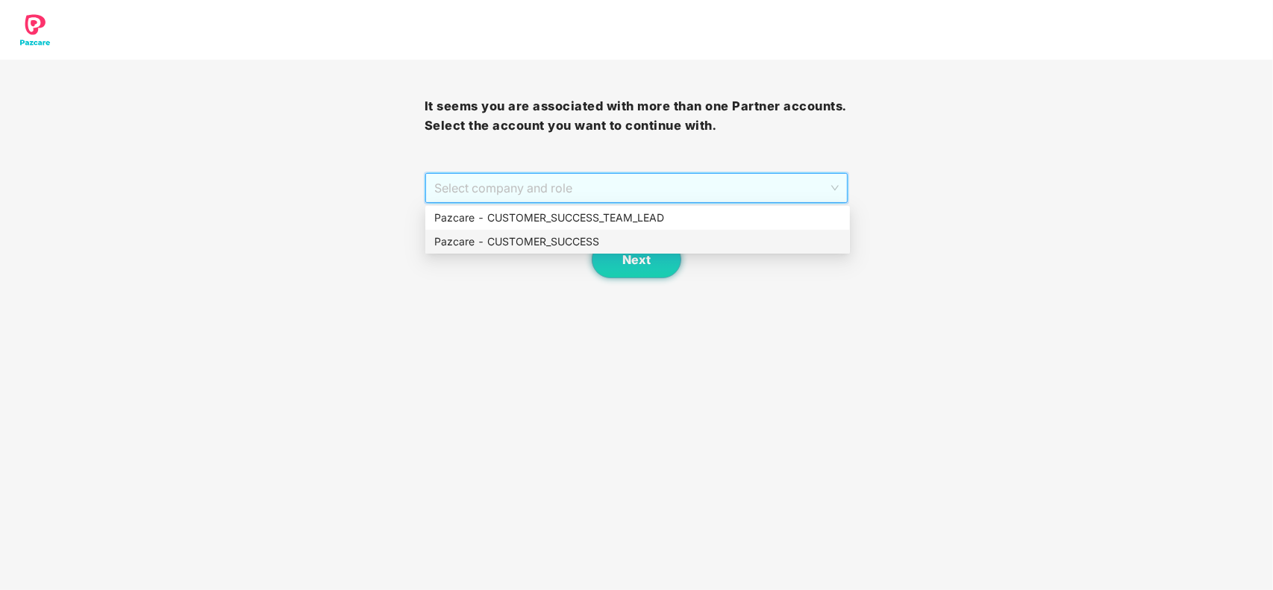
click at [543, 245] on div "Pazcare - CUSTOMER_SUCCESS" at bounding box center [637, 242] width 407 height 16
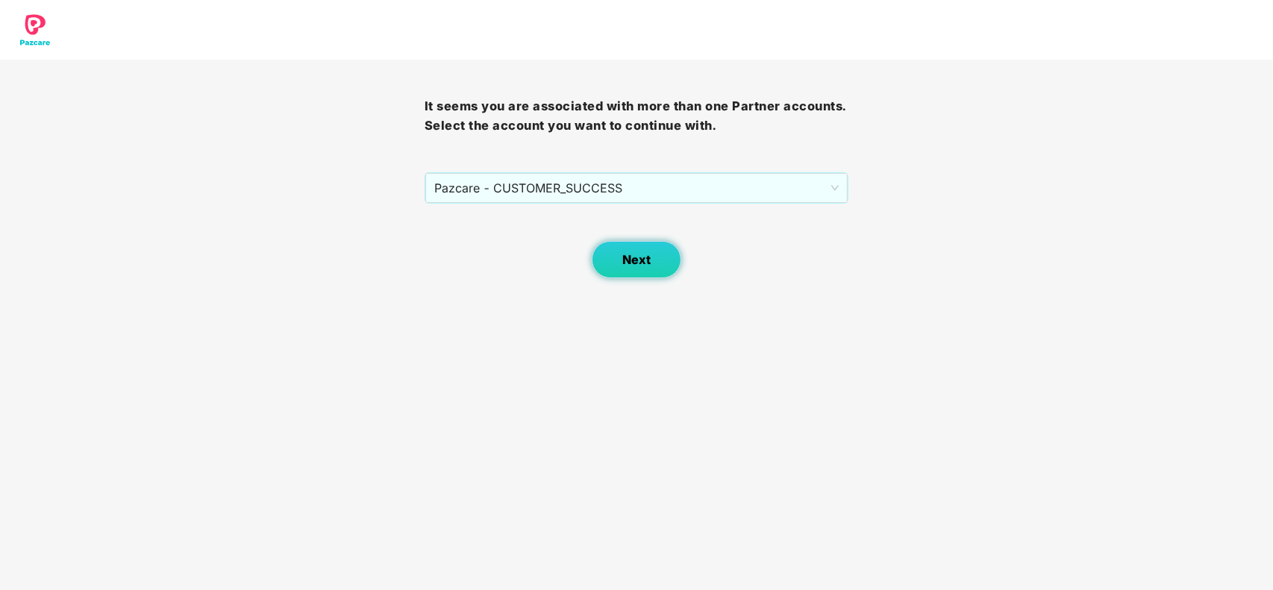
click at [632, 256] on span "Next" at bounding box center [636, 260] width 28 height 14
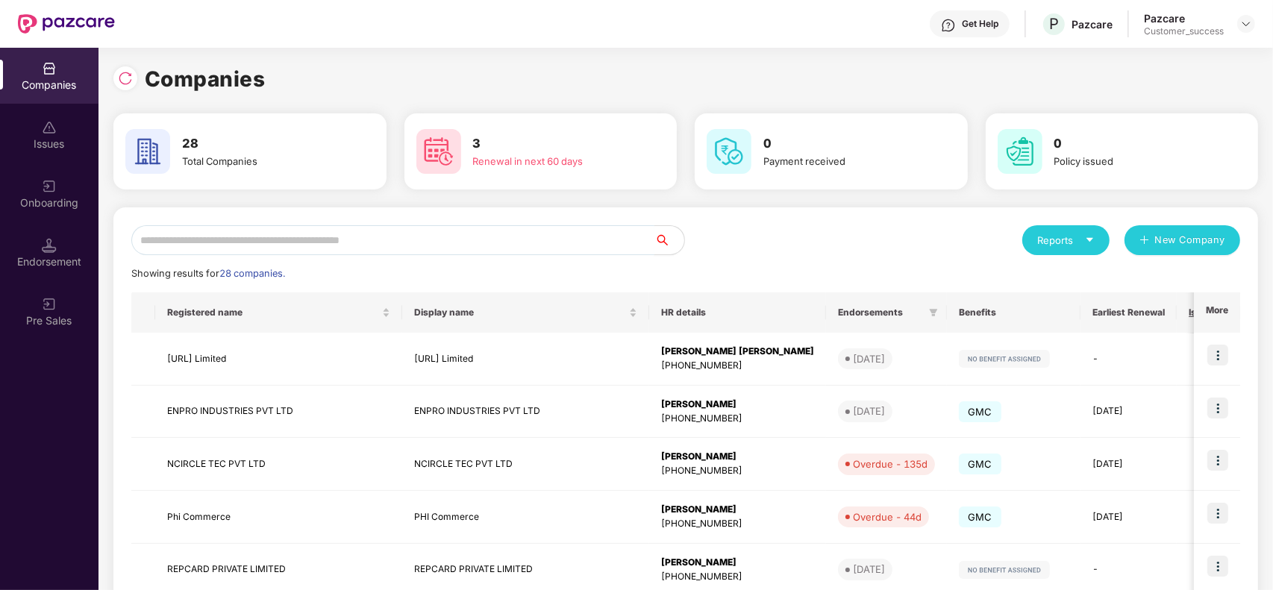
click at [381, 237] on input "text" at bounding box center [392, 240] width 523 height 30
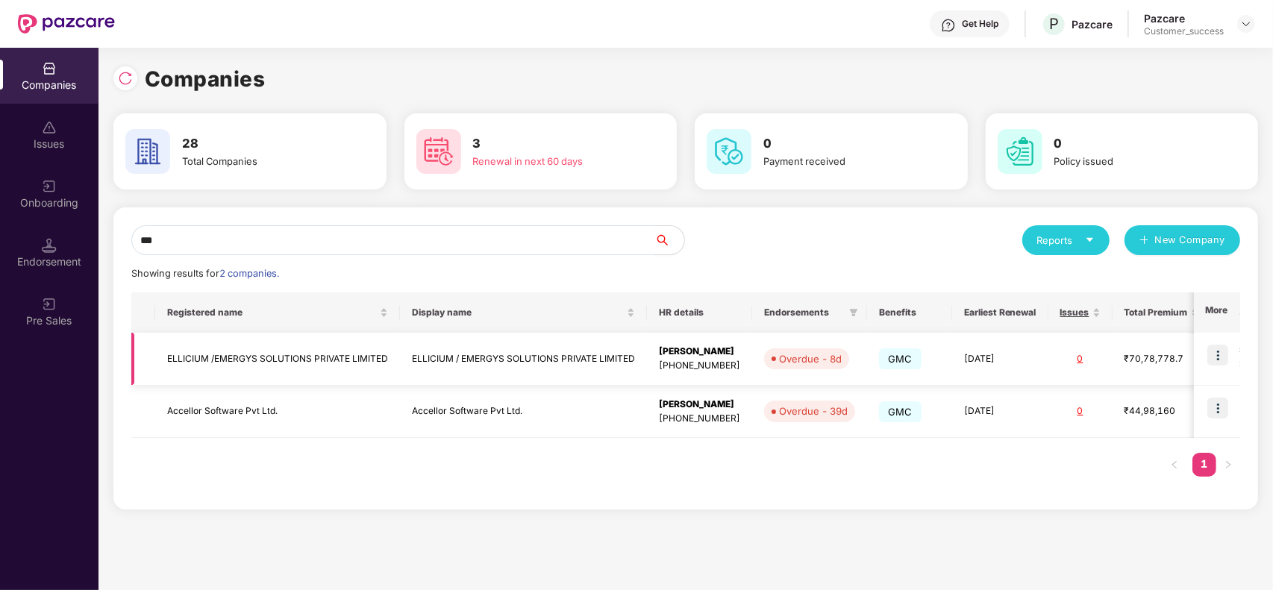
type input "***"
click at [1221, 363] on img at bounding box center [1217, 355] width 21 height 21
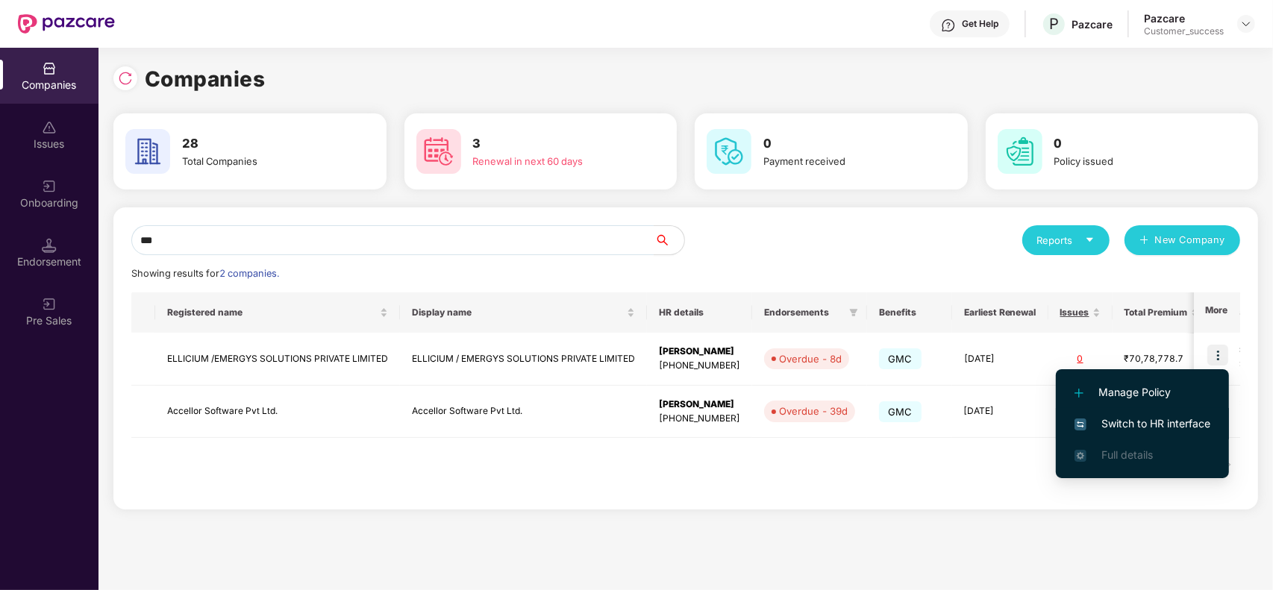
click at [1146, 419] on span "Switch to HR interface" at bounding box center [1142, 424] width 136 height 16
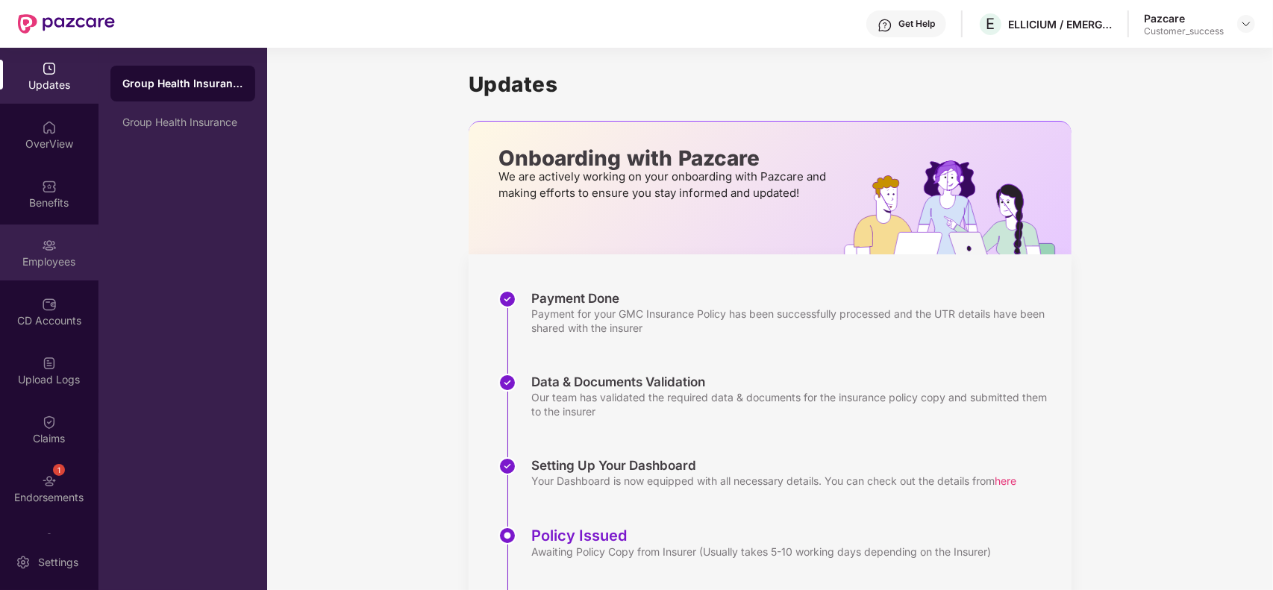
click at [43, 248] on img at bounding box center [49, 245] width 15 height 15
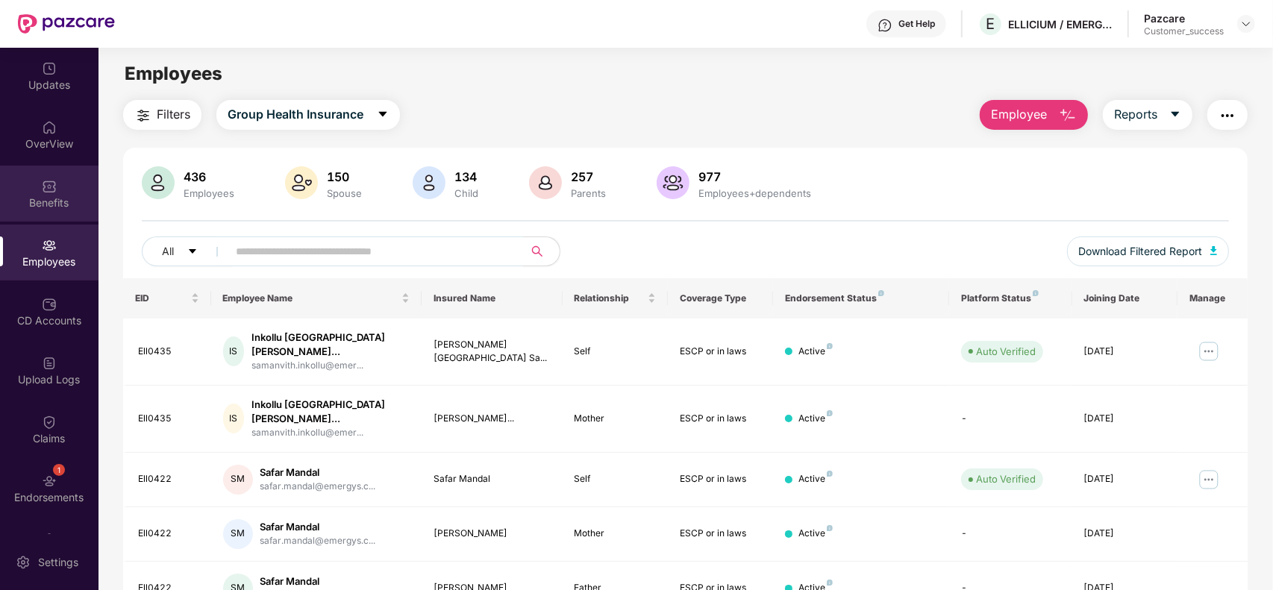
click at [62, 203] on div "Benefits" at bounding box center [49, 202] width 98 height 15
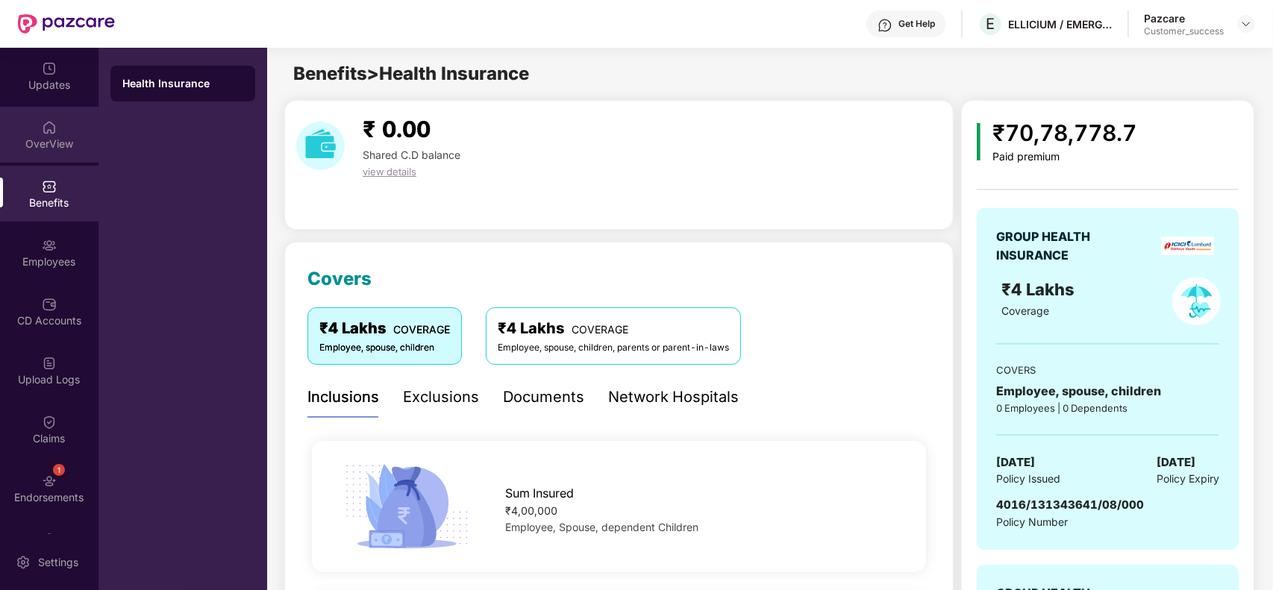
click at [36, 146] on div "OverView" at bounding box center [49, 144] width 98 height 15
click at [1143, 159] on div "₹70,78,778.7 Paid premium" at bounding box center [1108, 140] width 262 height 48
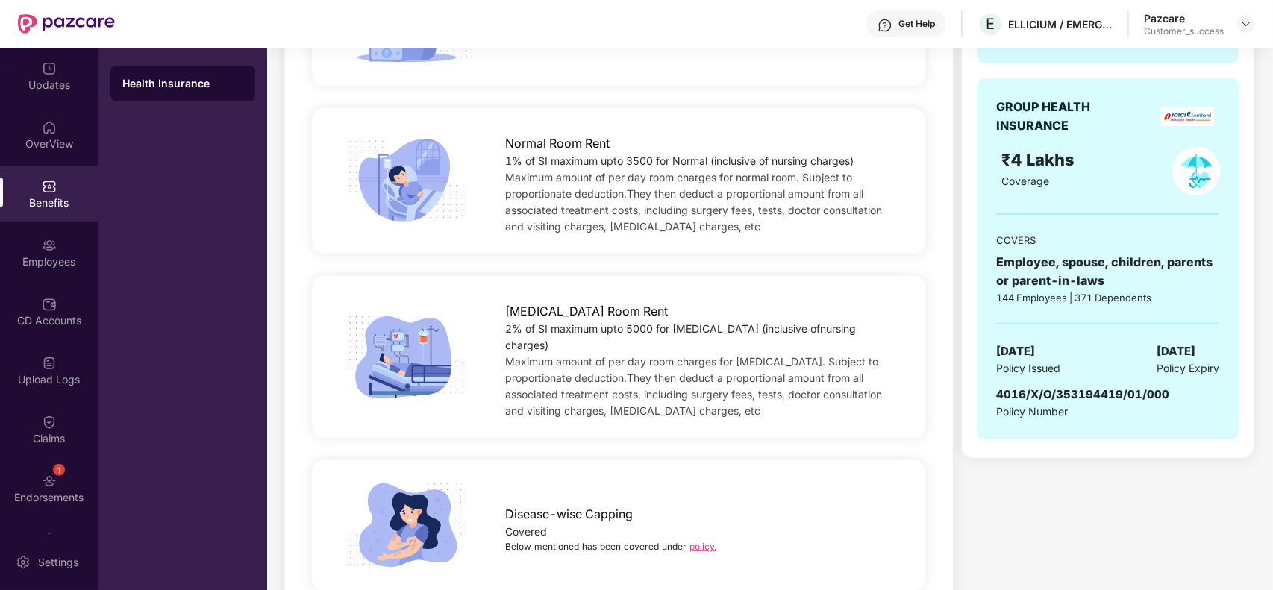
scroll to position [485, 0]
click at [1235, 276] on div "GROUP HEALTH INSURANCE ₹4 Lakhs Coverage COVERS Employee, spouse, children, par…" at bounding box center [1108, 260] width 262 height 361
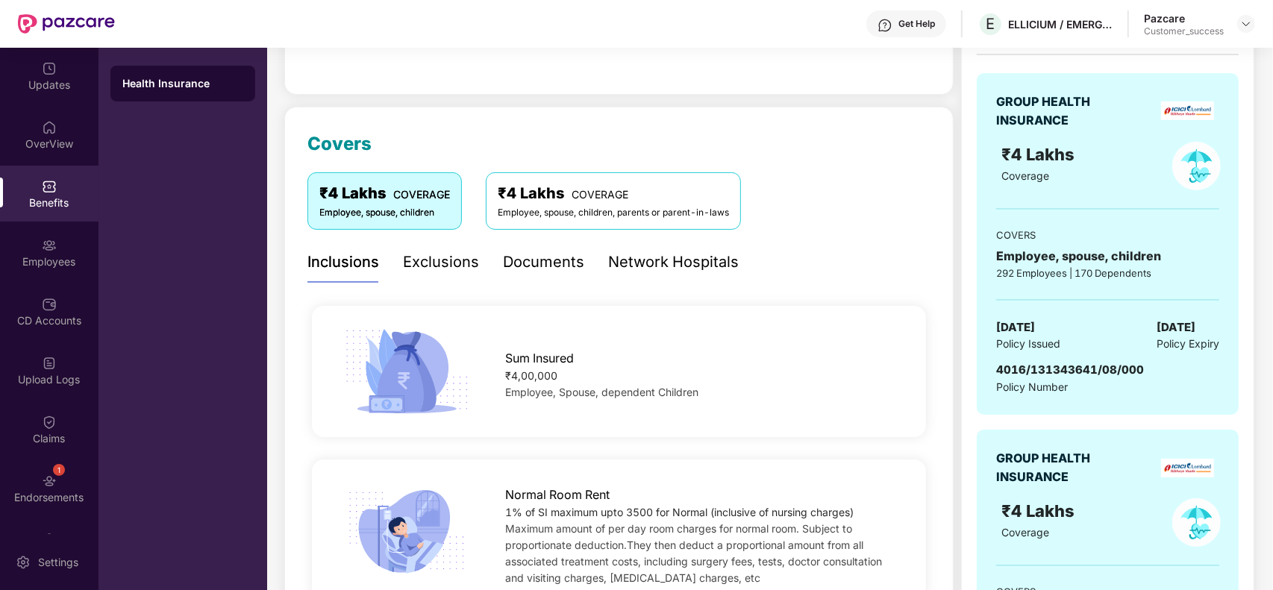
scroll to position [112, 0]
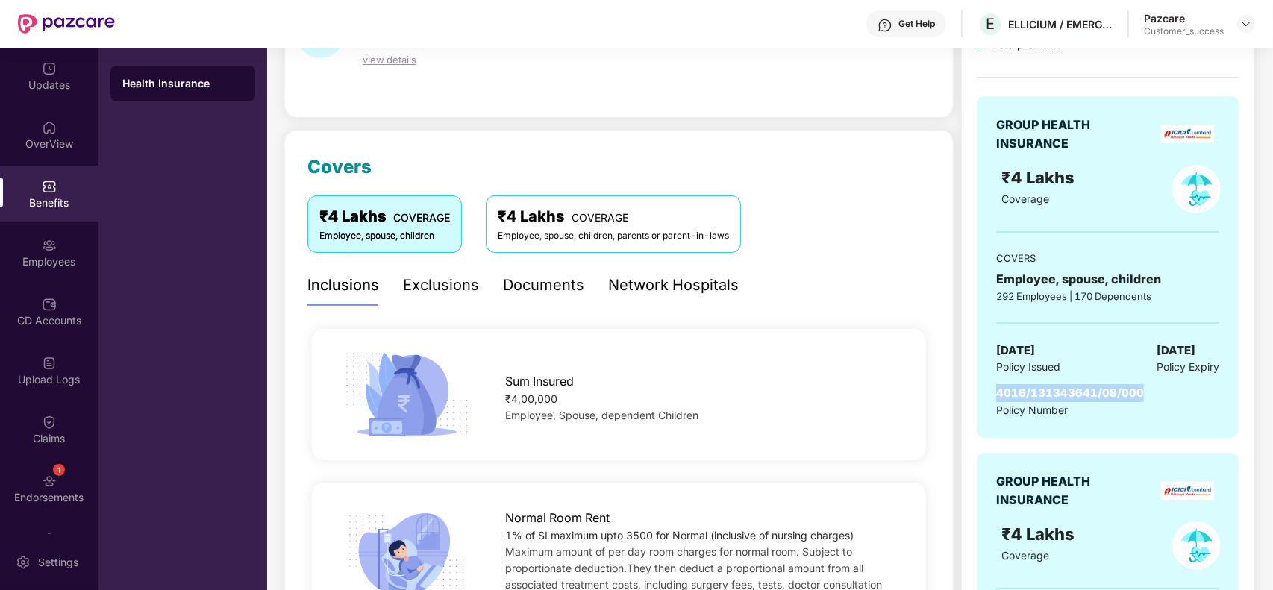
drag, startPoint x: 1150, startPoint y: 394, endPoint x: 993, endPoint y: 397, distance: 156.7
click at [993, 397] on div "GROUP HEALTH INSURANCE ₹4 Lakhs Coverage COVERS Employee, spouse, children 292 …" at bounding box center [1108, 267] width 262 height 342
copy span "4016/131343641/08/000"
click at [57, 258] on div "Employees" at bounding box center [49, 261] width 98 height 15
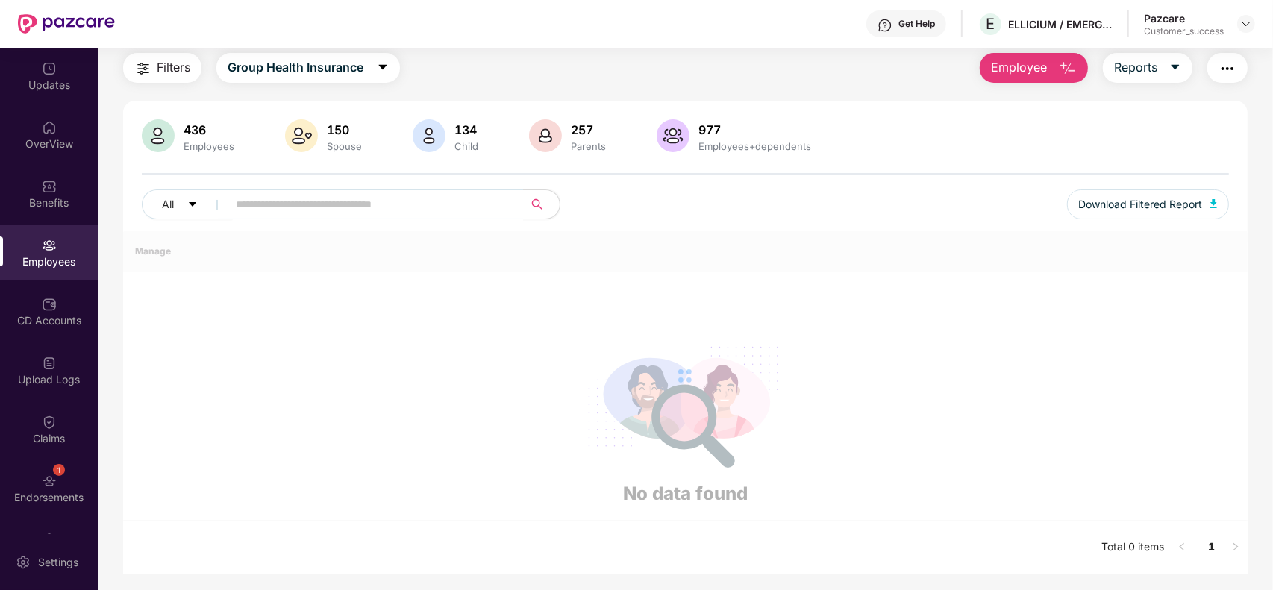
click at [379, 231] on div at bounding box center [685, 375] width 1124 height 289
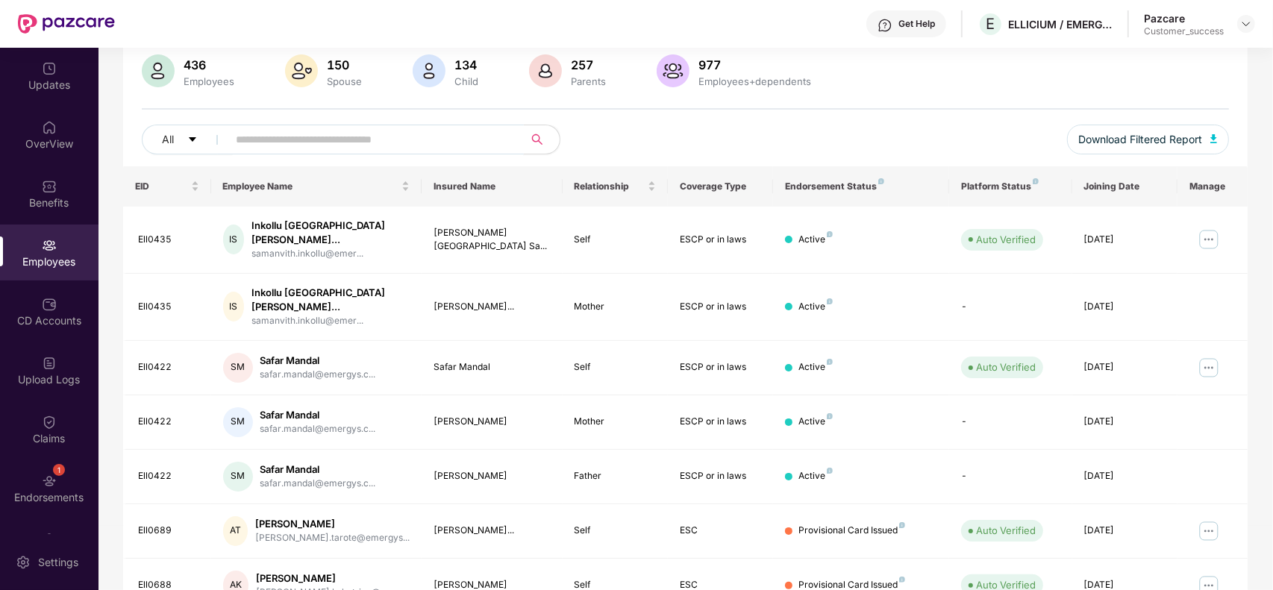
click at [334, 131] on input "text" at bounding box center [370, 139] width 268 height 22
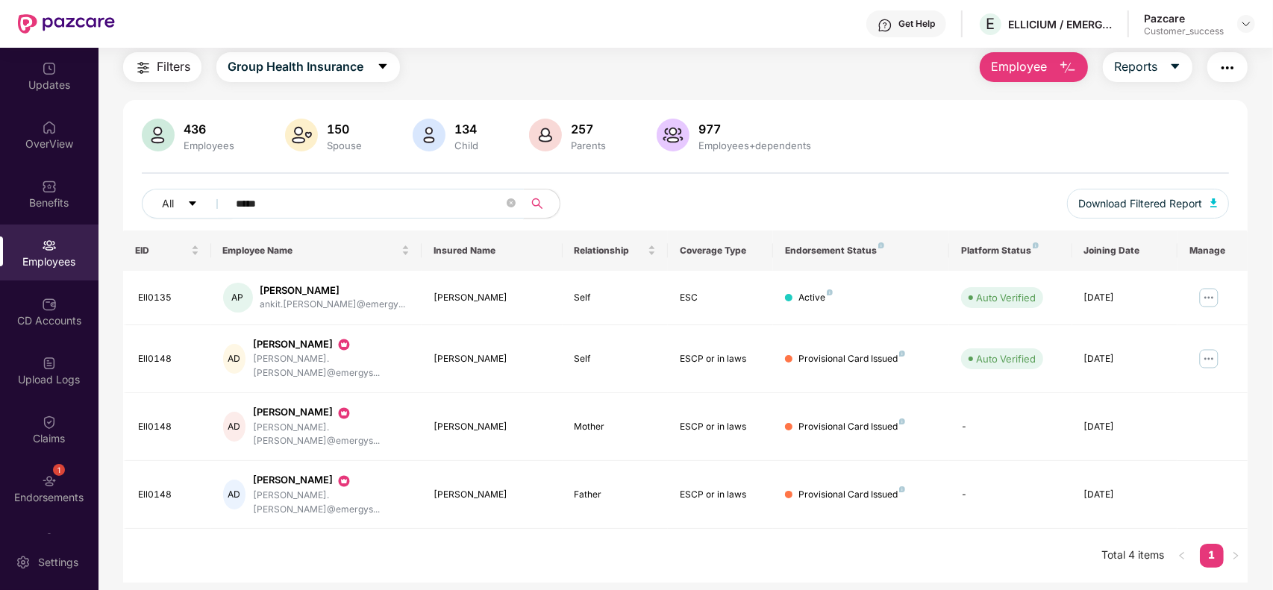
scroll to position [47, 0]
type input "*****"
